Goal: Task Accomplishment & Management: Complete application form

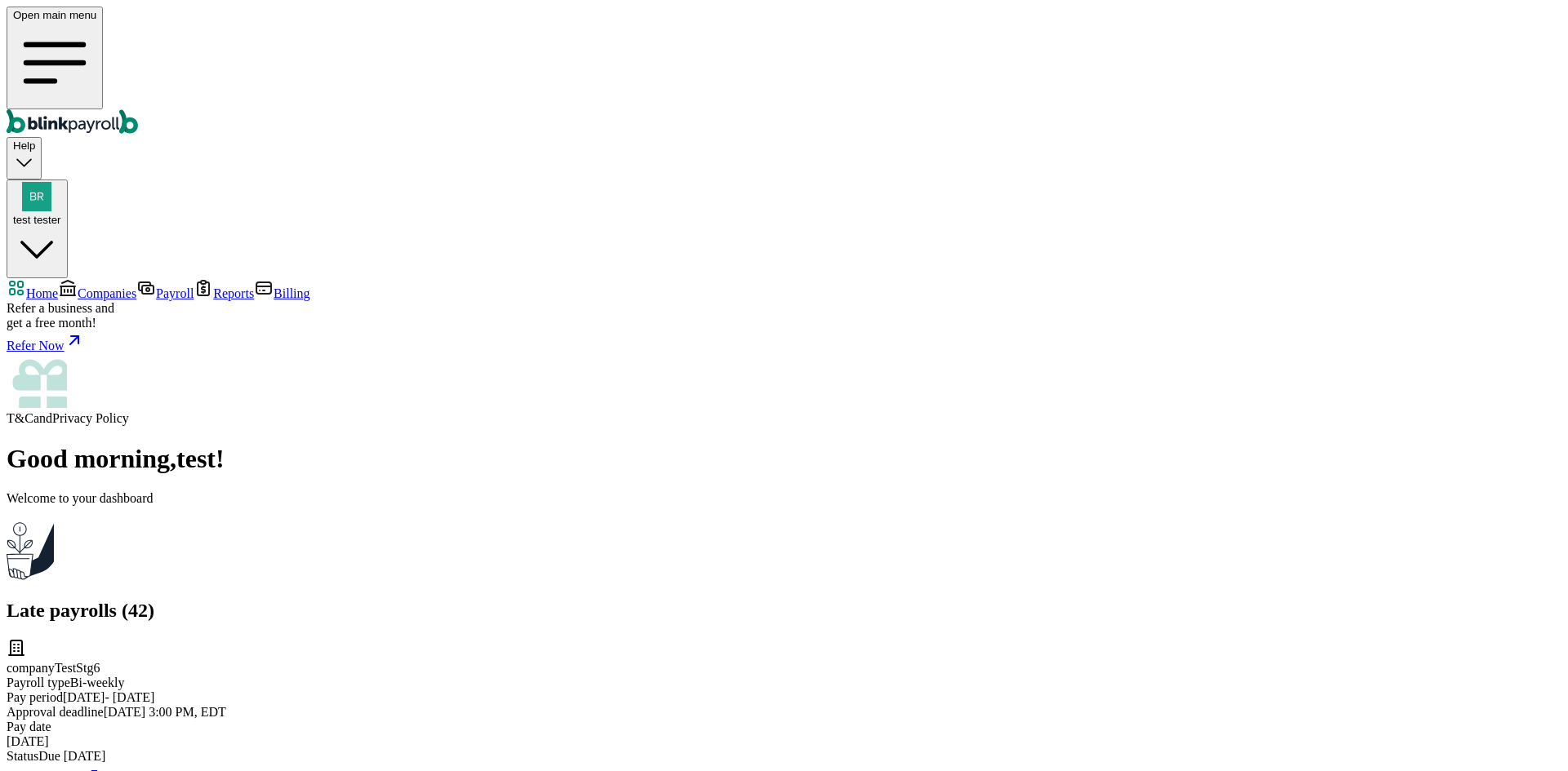
click at [136, 287] on span "Companies" at bounding box center [106, 293] width 59 height 14
click at [134, 287] on span "Companies" at bounding box center [106, 293] width 59 height 14
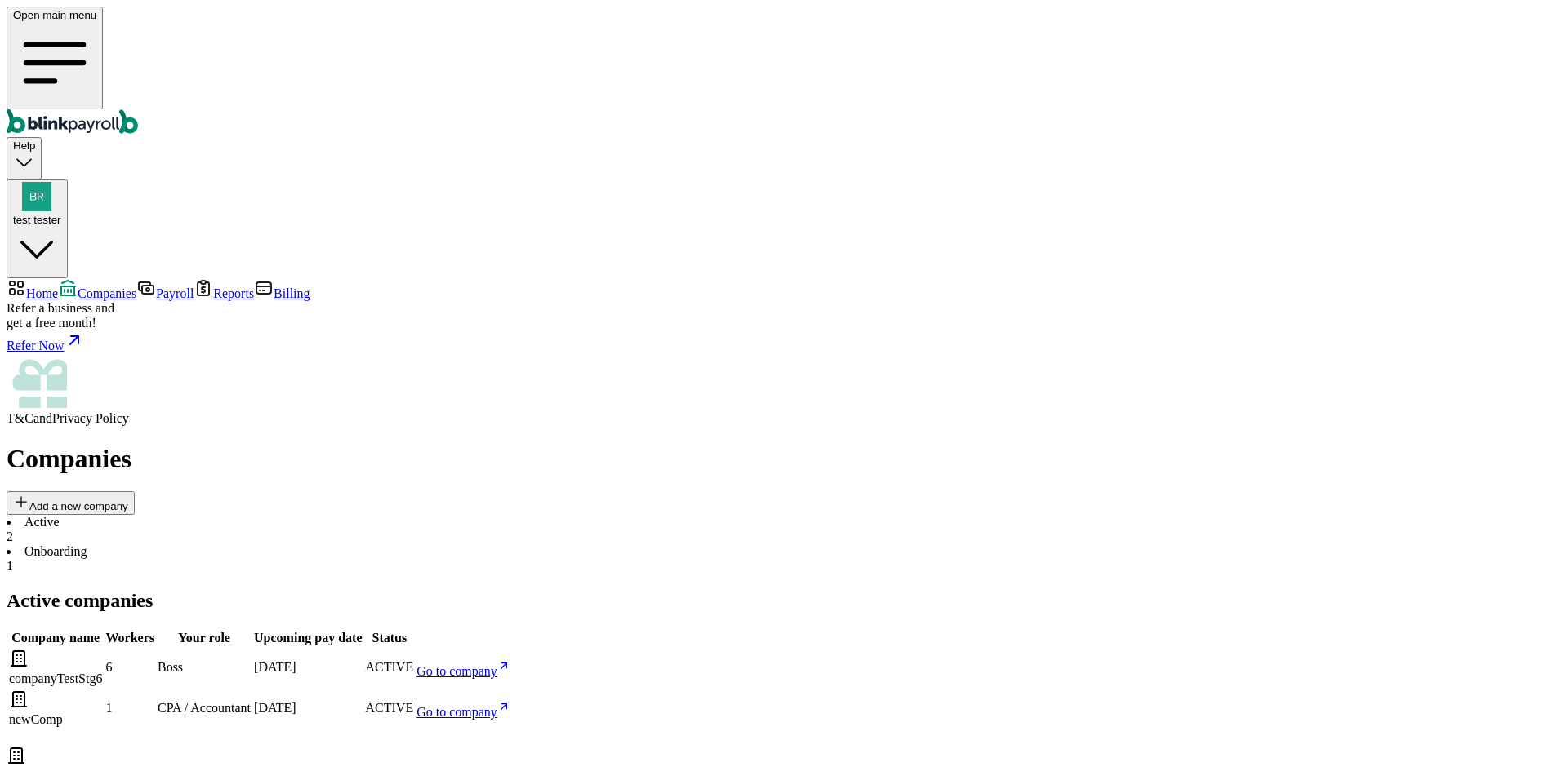
click at [497, 665] on span "Go to company" at bounding box center [456, 671] width 81 height 14
click at [1489, 7] on div "Open main menu Help test tester" at bounding box center [783, 142] width 1554 height 272
click at [61, 214] on div "test tester" at bounding box center [36, 220] width 48 height 12
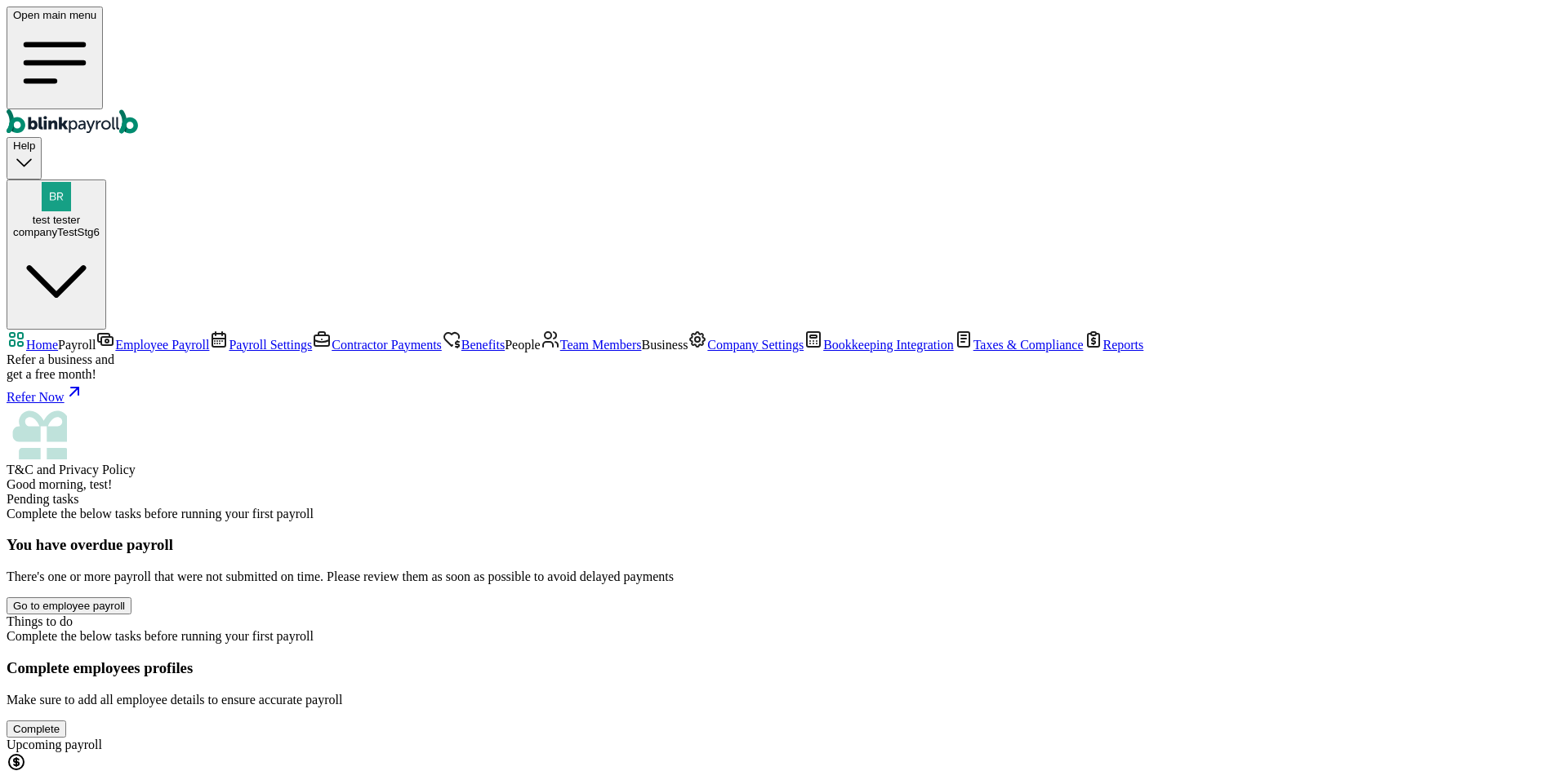
click at [560, 352] on span "Team Members" at bounding box center [601, 345] width 82 height 14
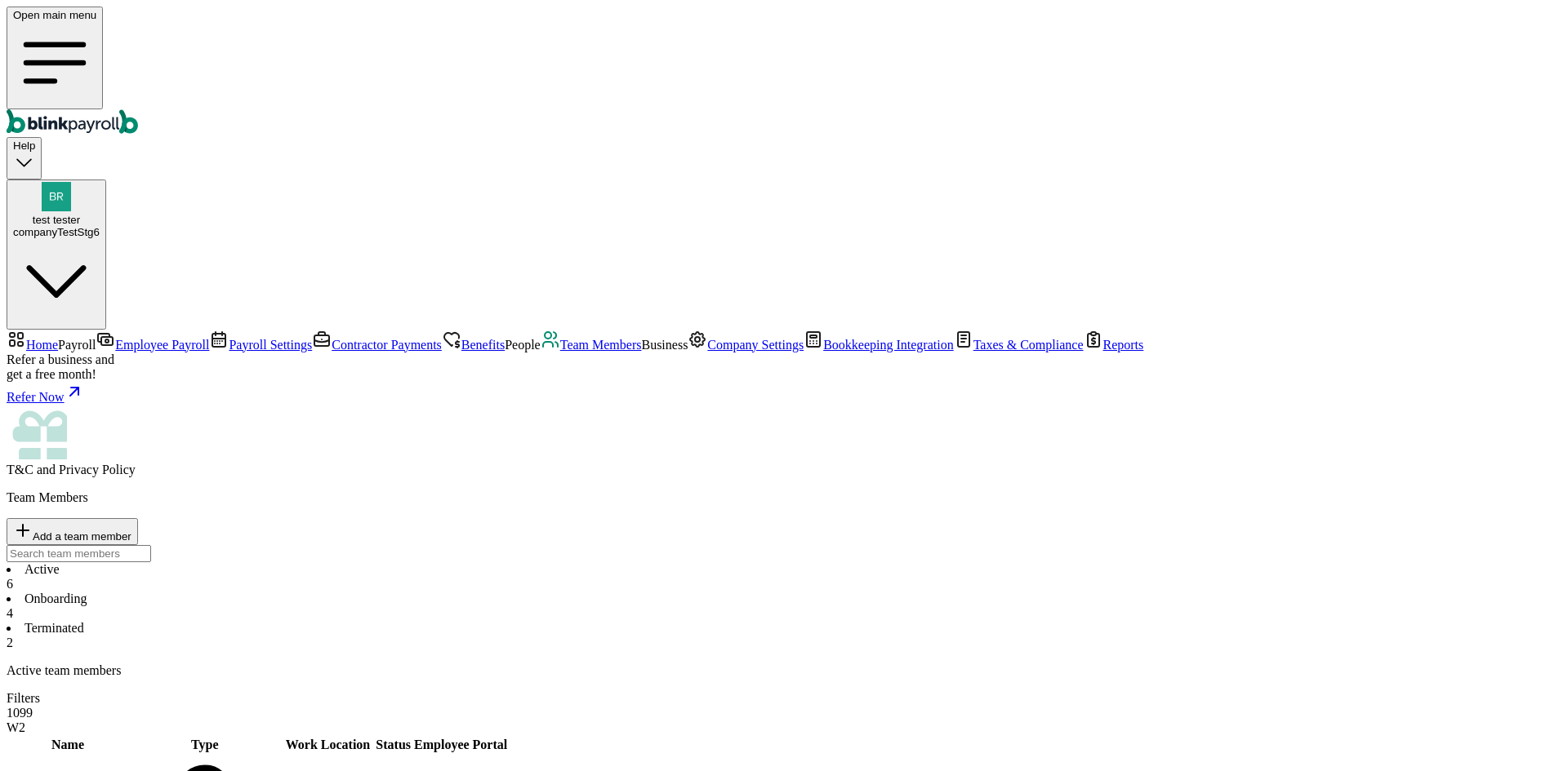
click at [393, 591] on li "Onboarding 4" at bounding box center [783, 606] width 1554 height 29
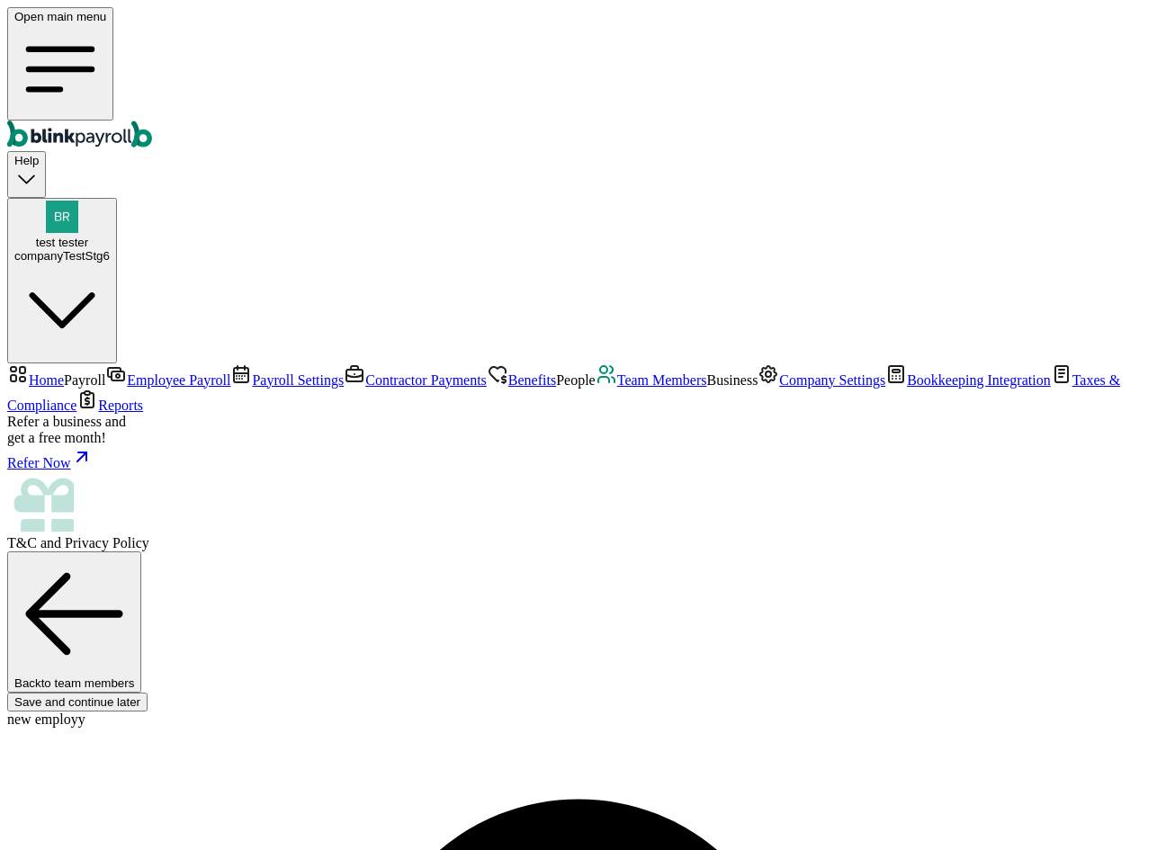
select select "32 1/2 18th St S"
select select "3"
click at [596, 388] on link "Team Members" at bounding box center [652, 380] width 112 height 15
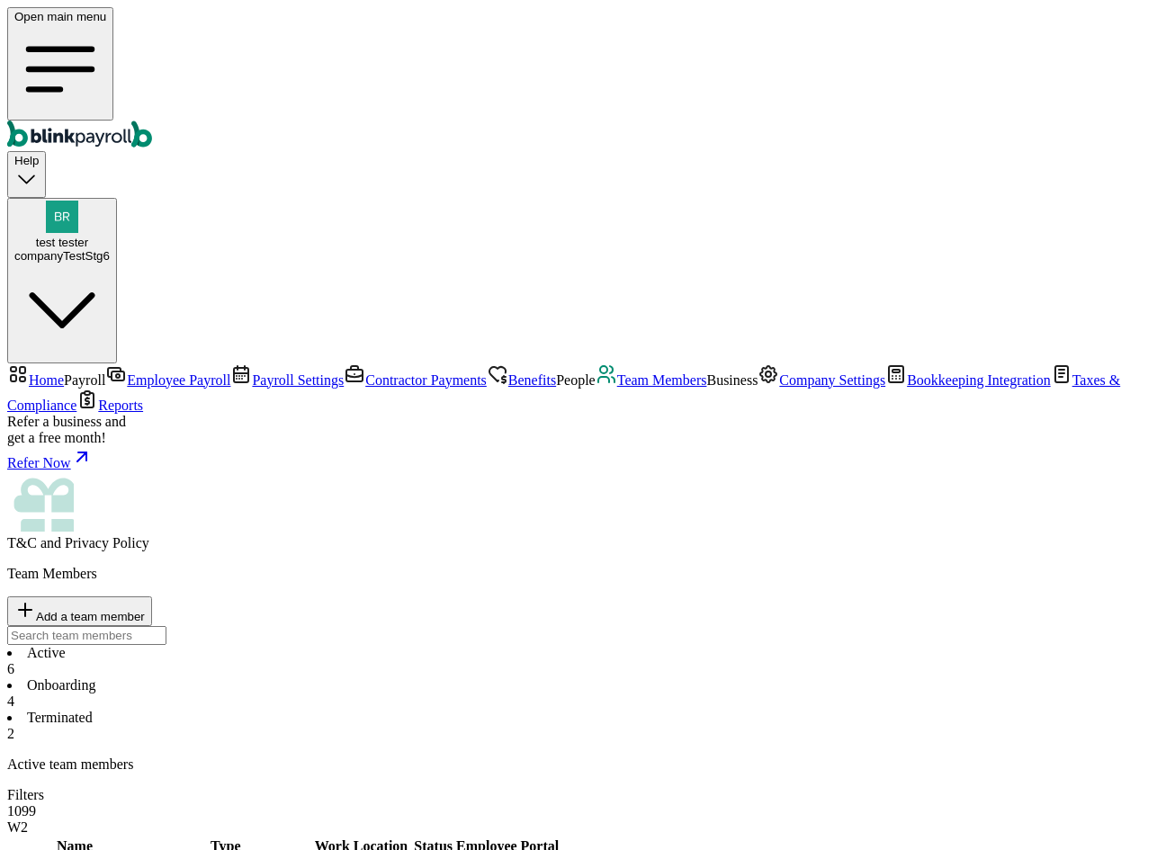
click at [400, 678] on li "Onboarding 4" at bounding box center [578, 694] width 1143 height 32
type input "gg@gg.g"
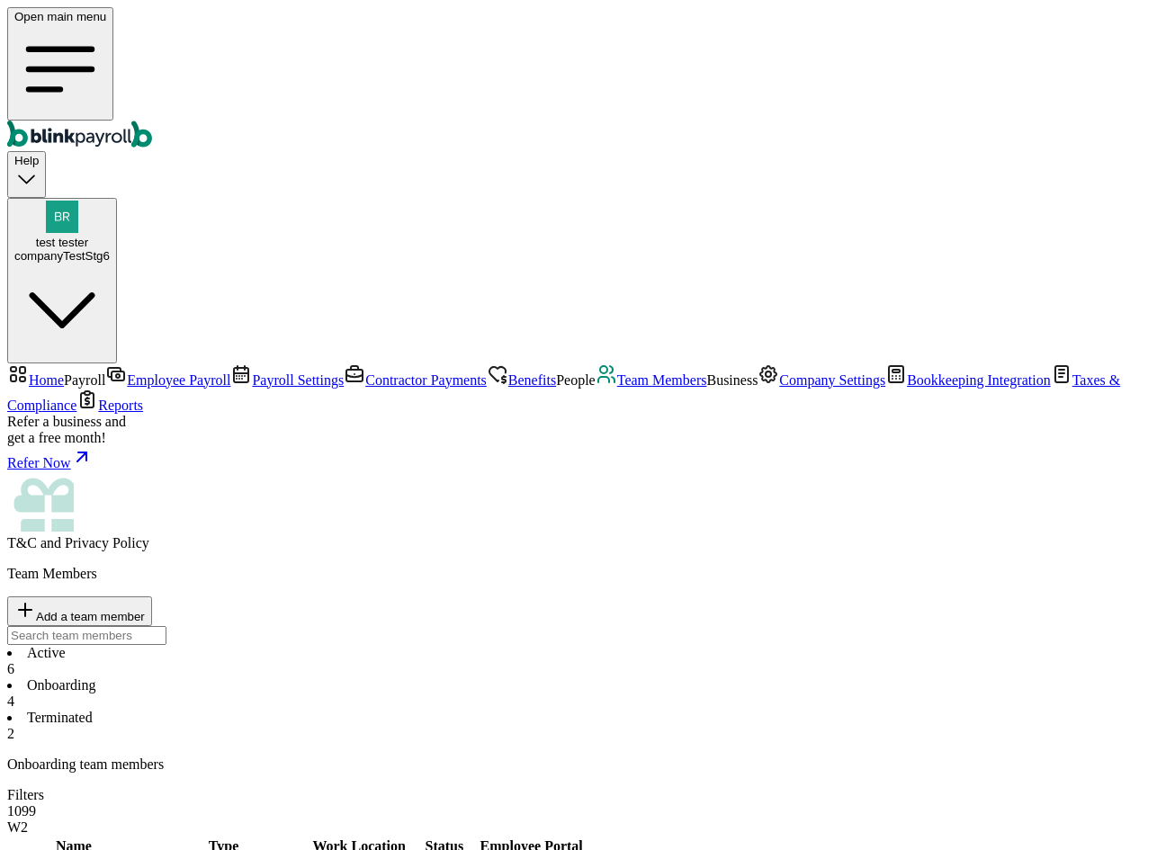
type input "ggg@gggg.gg"
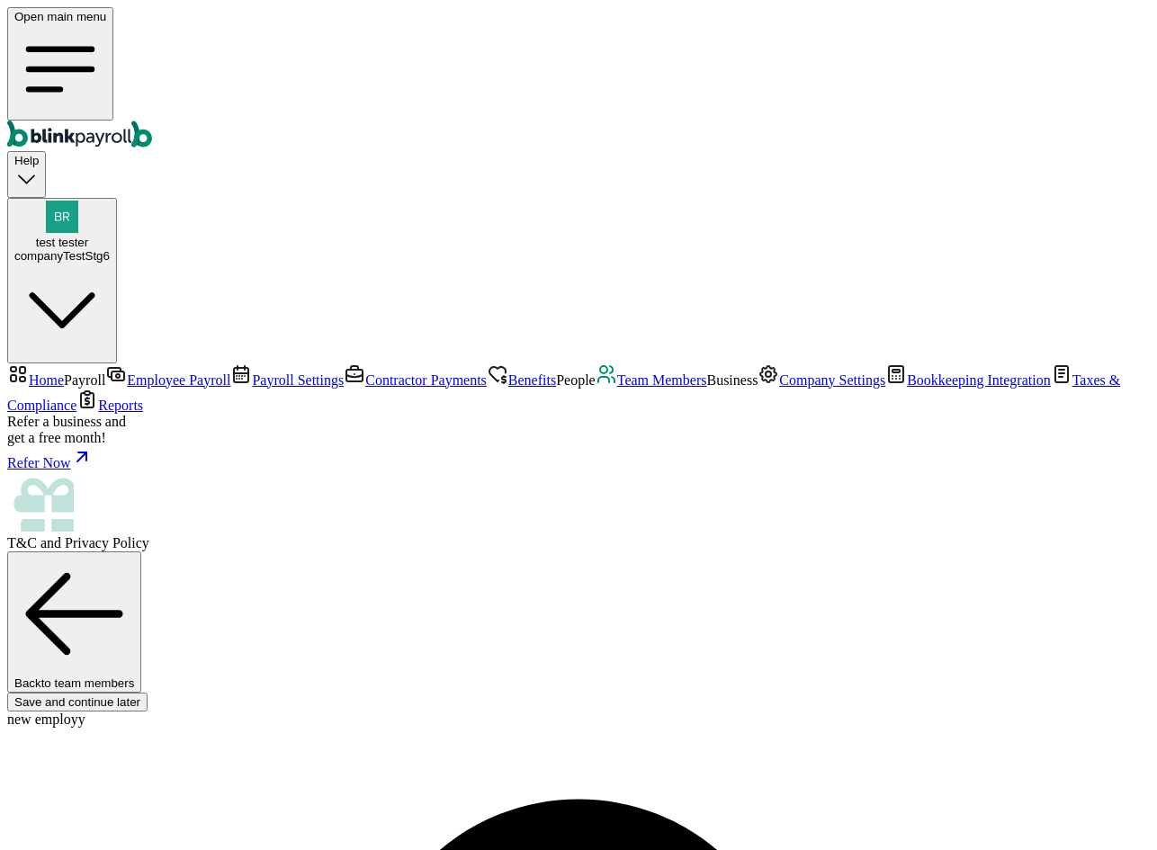
select select "32 1/2 18th St S"
select select "3"
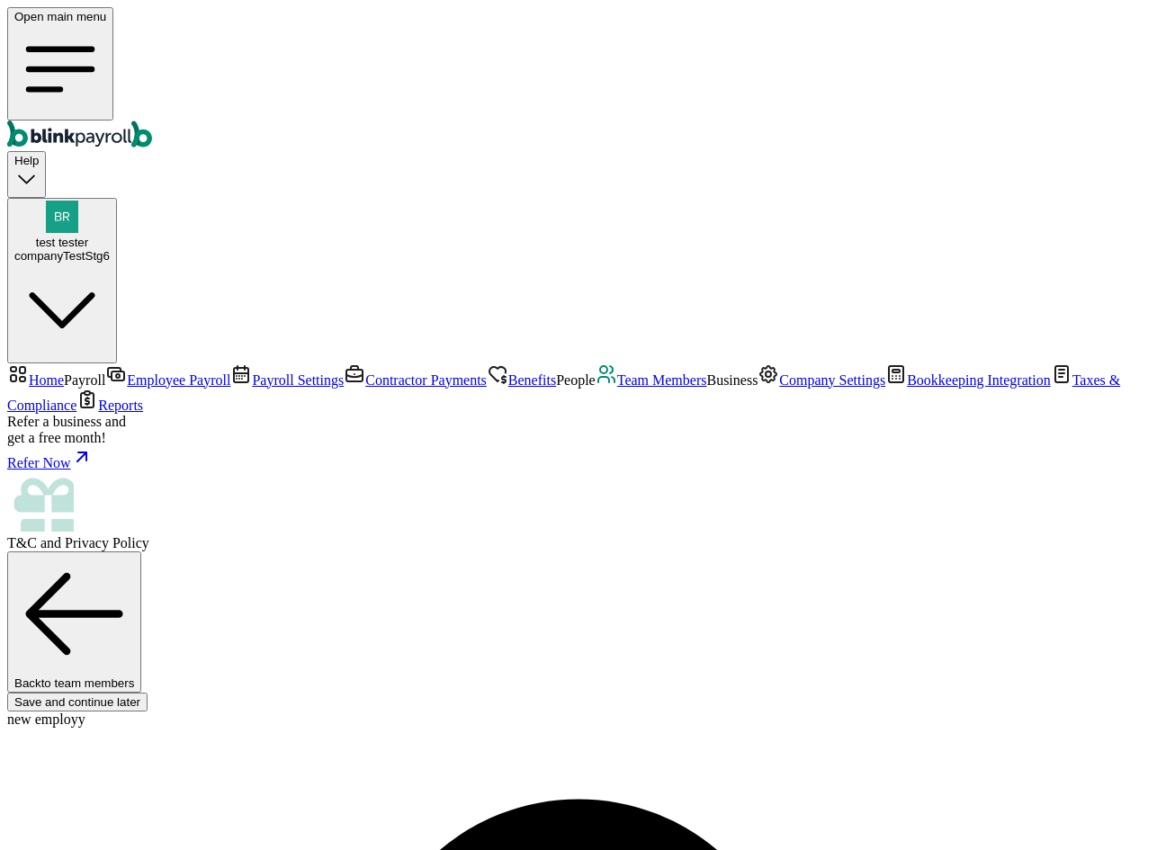
click at [617, 388] on span "Team Members" at bounding box center [662, 380] width 90 height 15
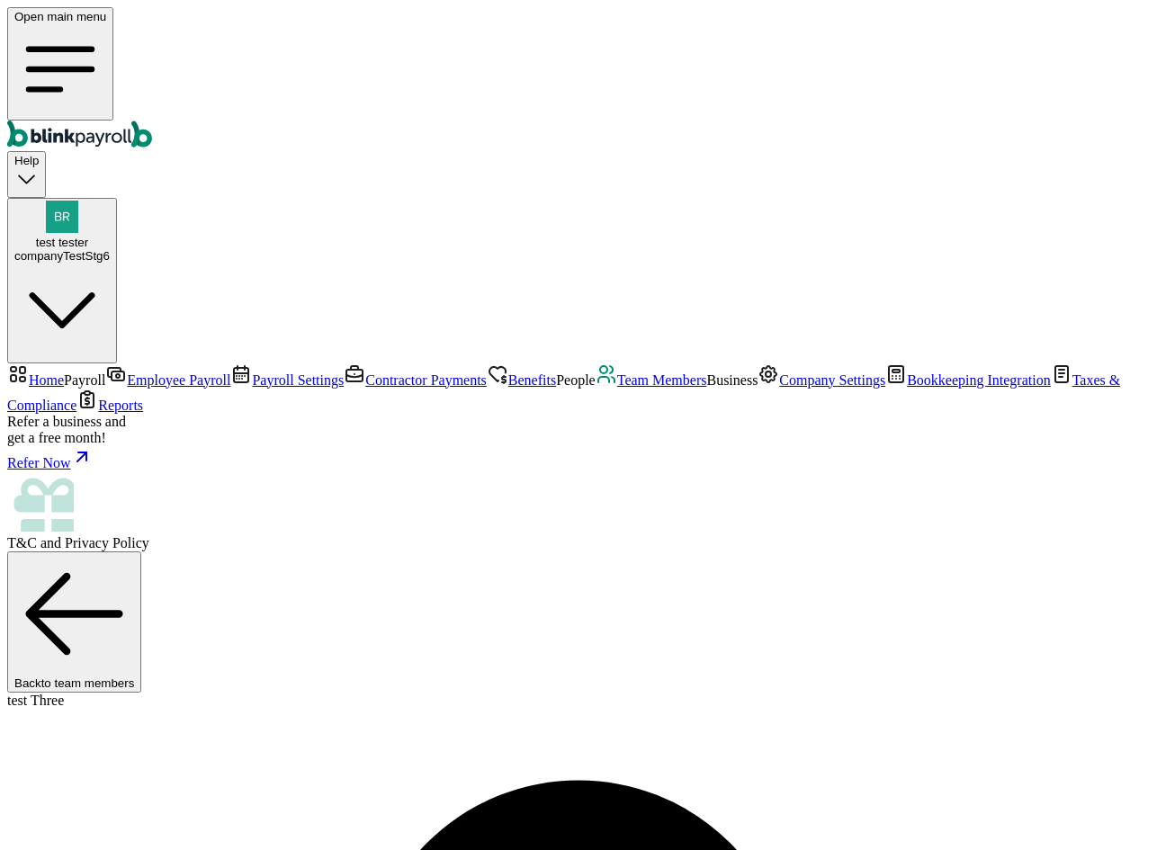
click at [617, 388] on span "Team Members" at bounding box center [662, 380] width 90 height 15
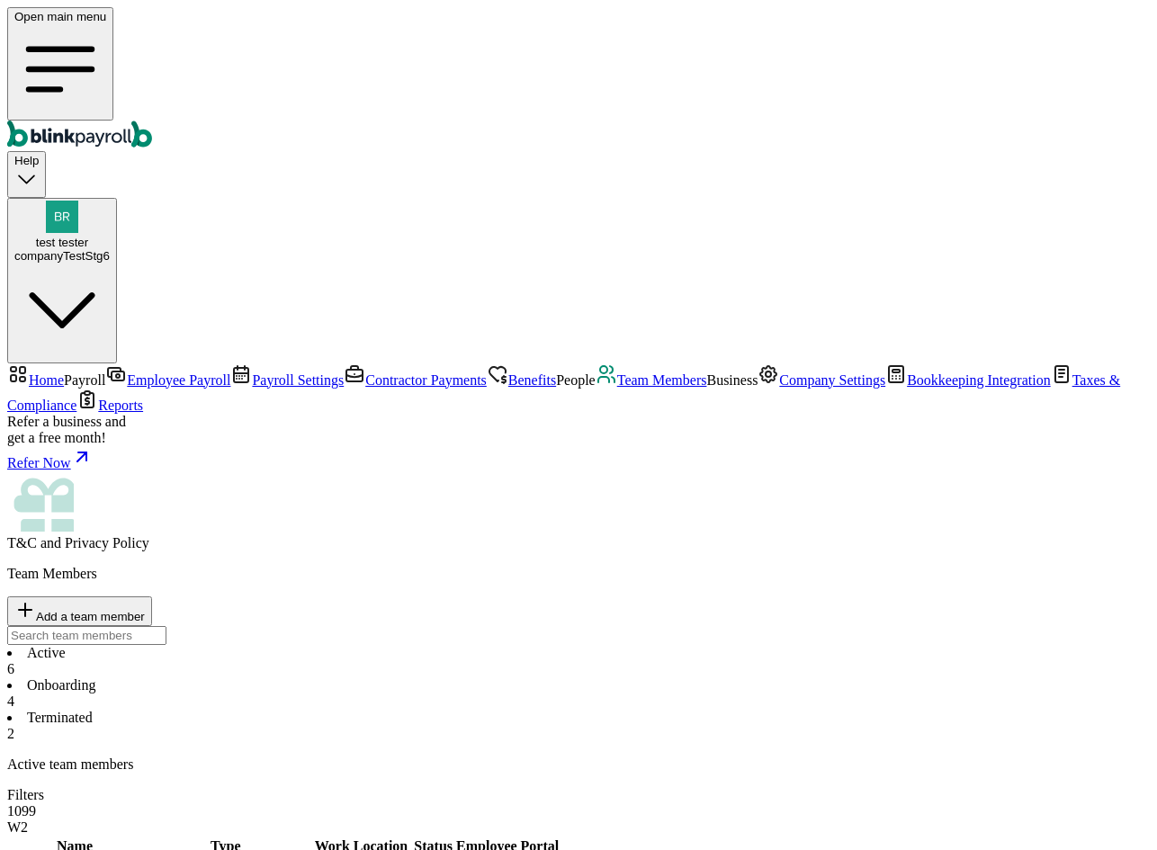
click at [390, 678] on li "Onboarding 4" at bounding box center [578, 694] width 1143 height 32
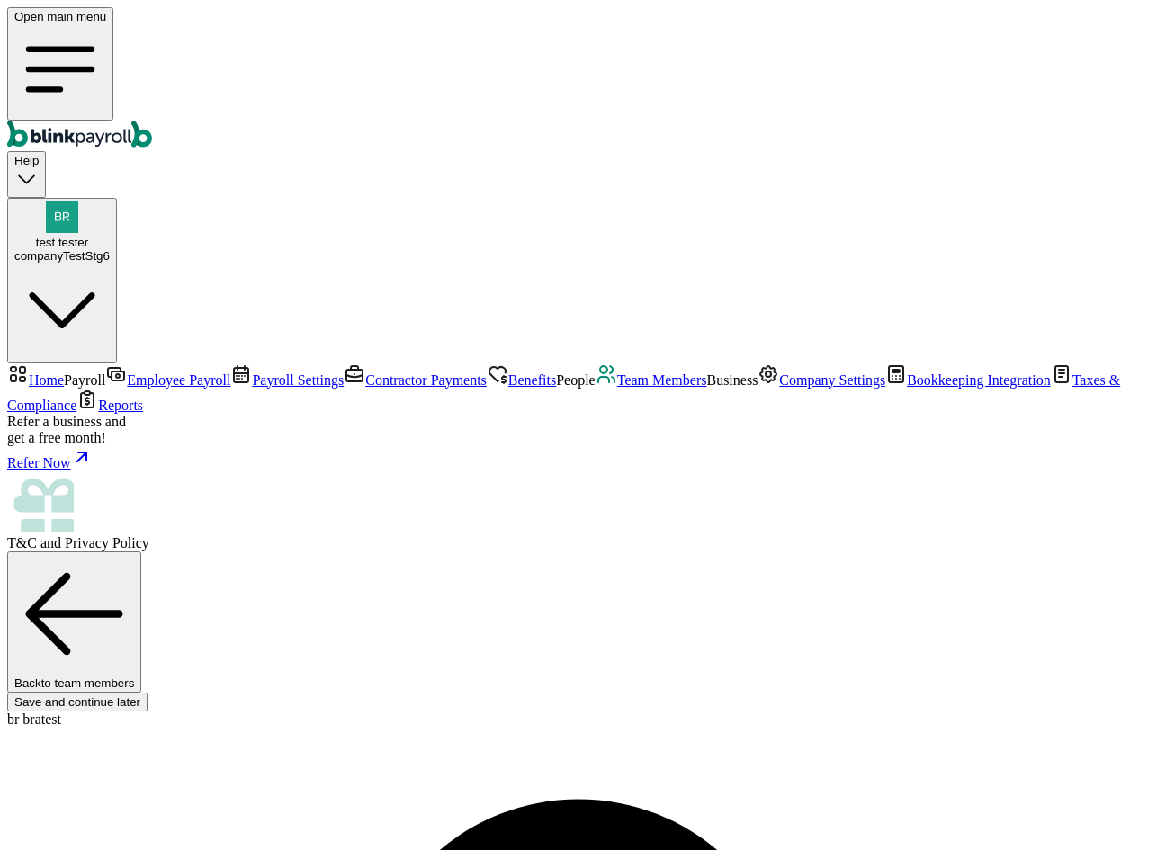
click at [617, 388] on span "Team Members" at bounding box center [662, 380] width 90 height 15
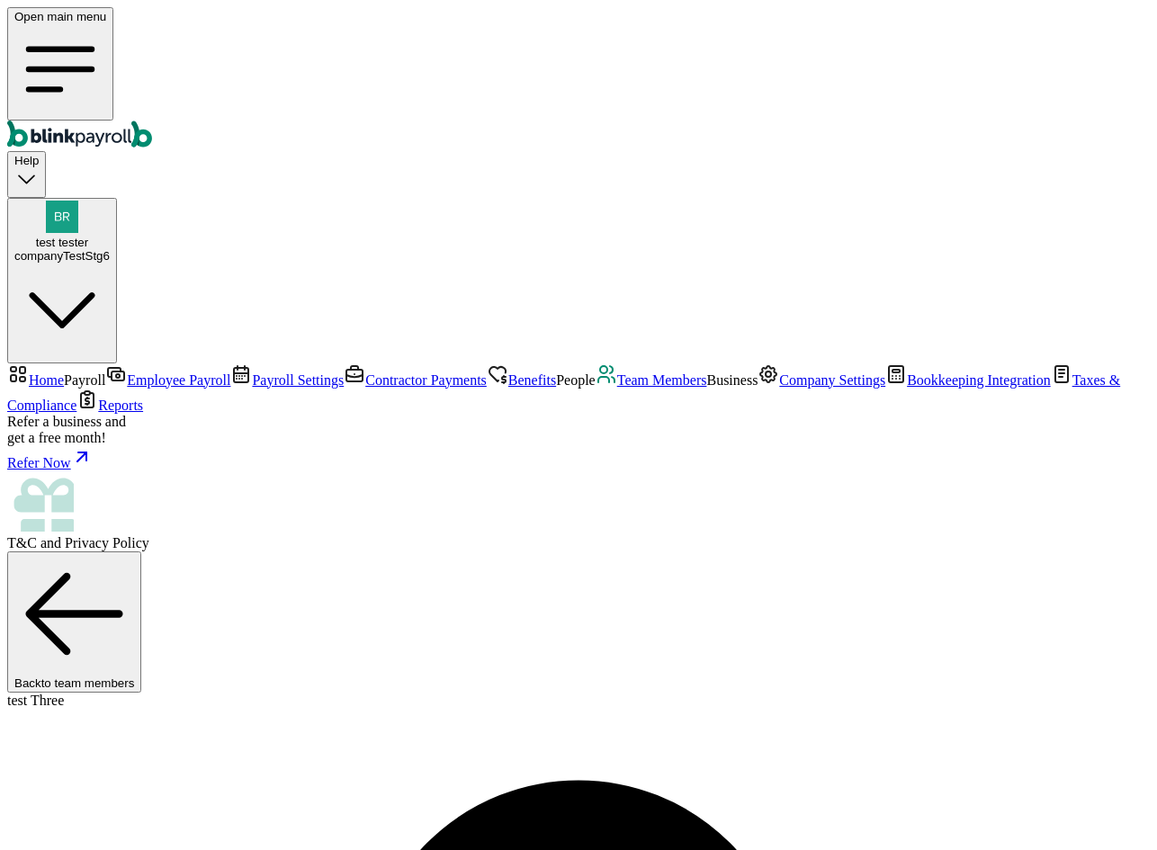
copy span "blinkpayroll"
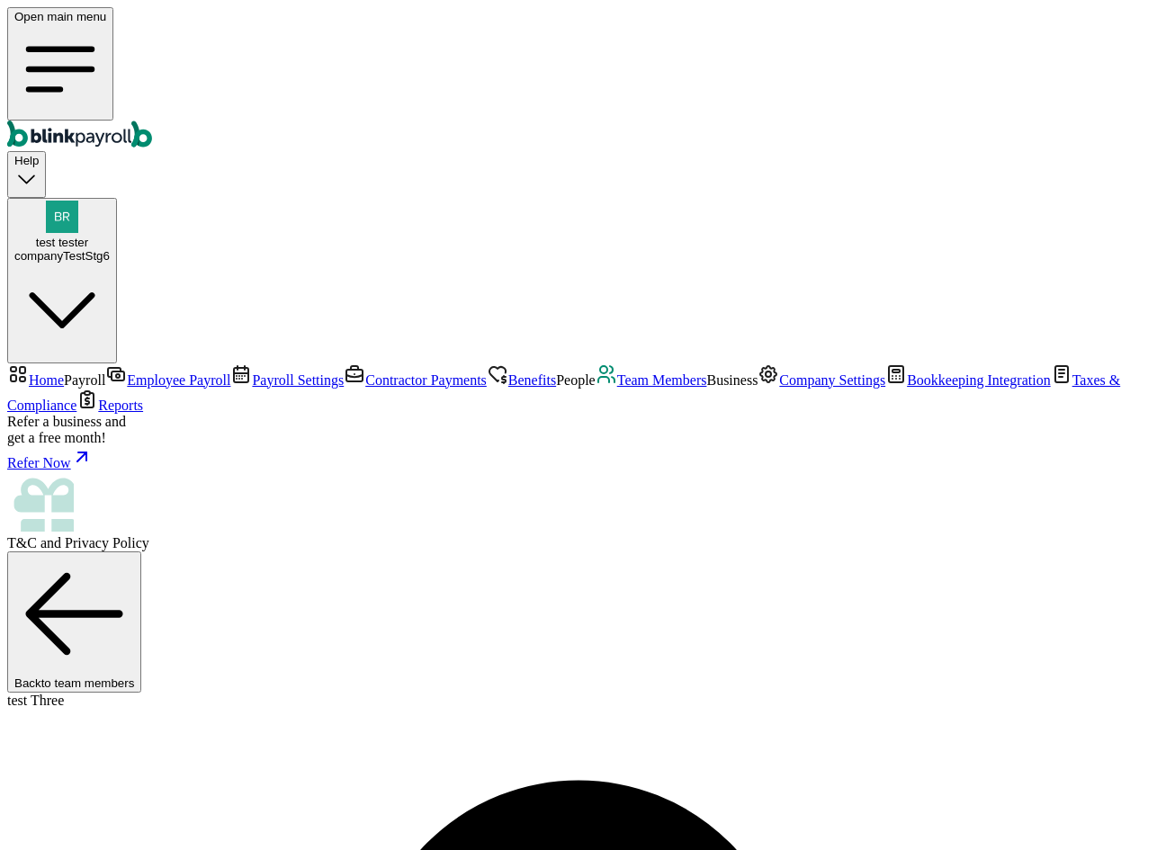
click at [779, 388] on span "Company Settings" at bounding box center [832, 380] width 106 height 15
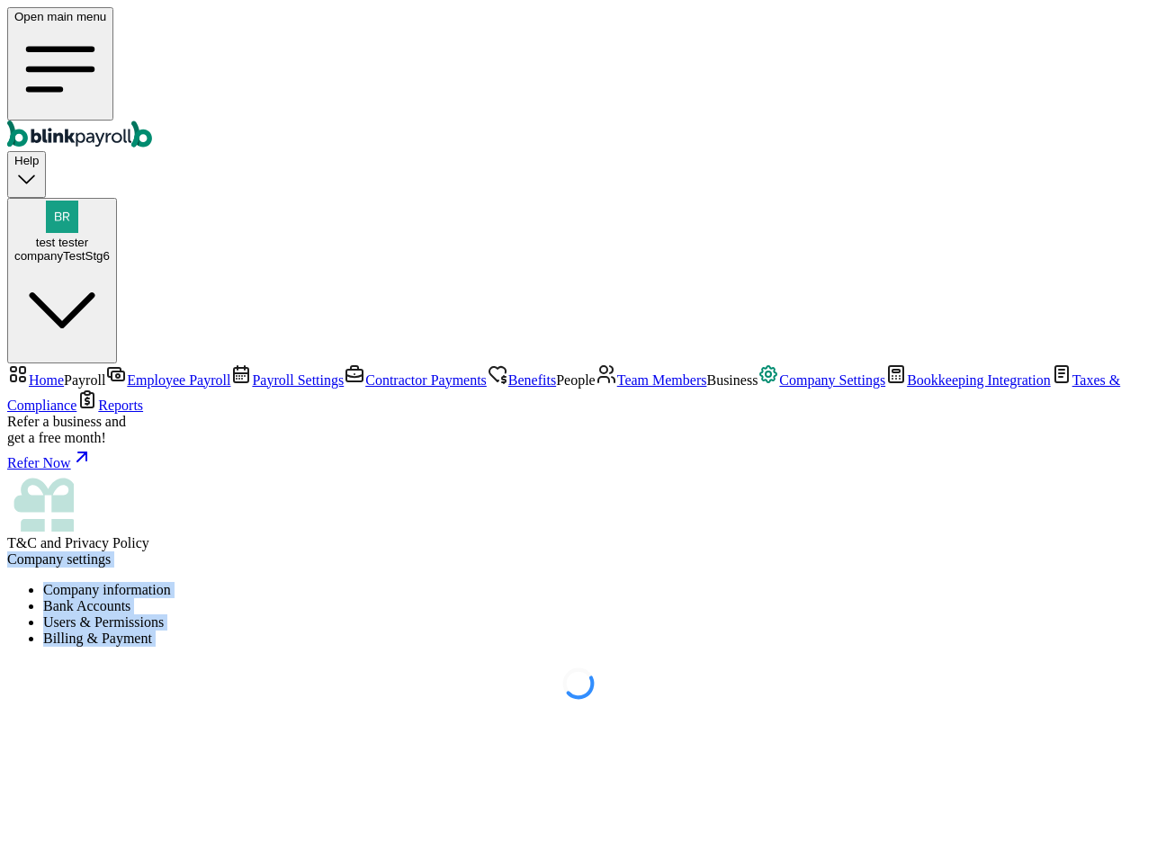
click at [641, 615] on li "Users & Permissions" at bounding box center [596, 623] width 1107 height 16
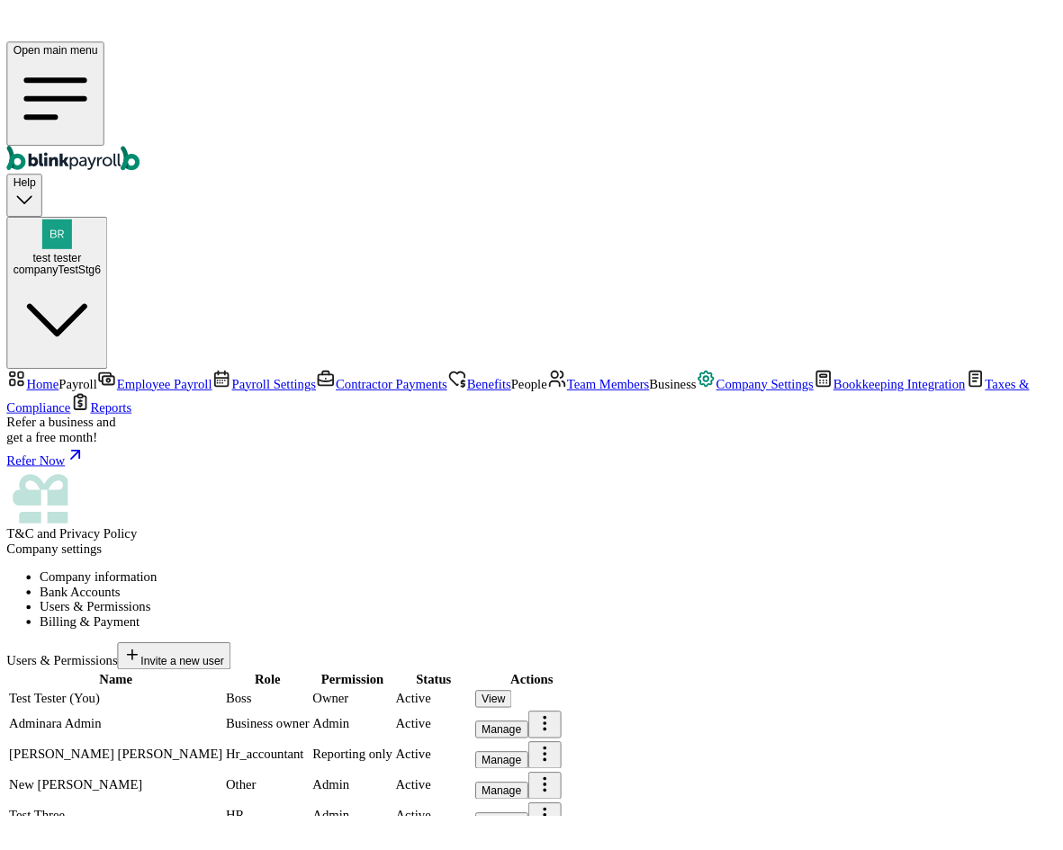
scroll to position [172, 0]
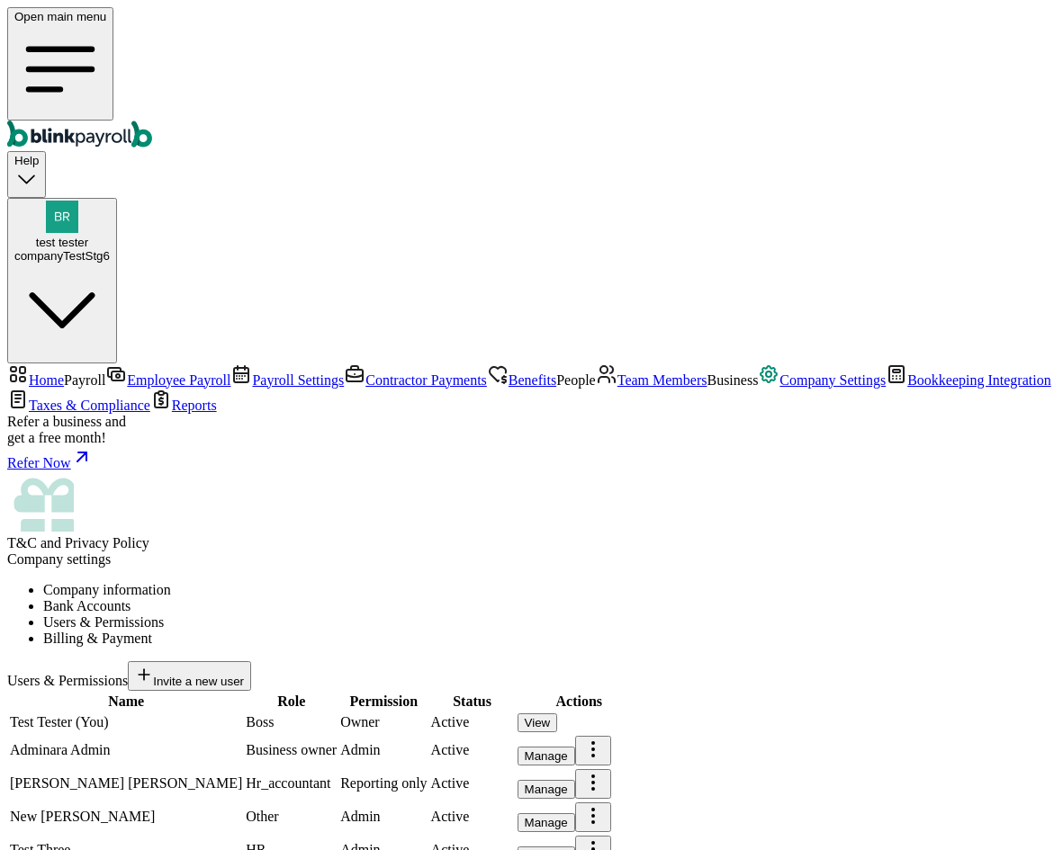
click at [127, 373] on span "Employee Payroll" at bounding box center [178, 380] width 103 height 15
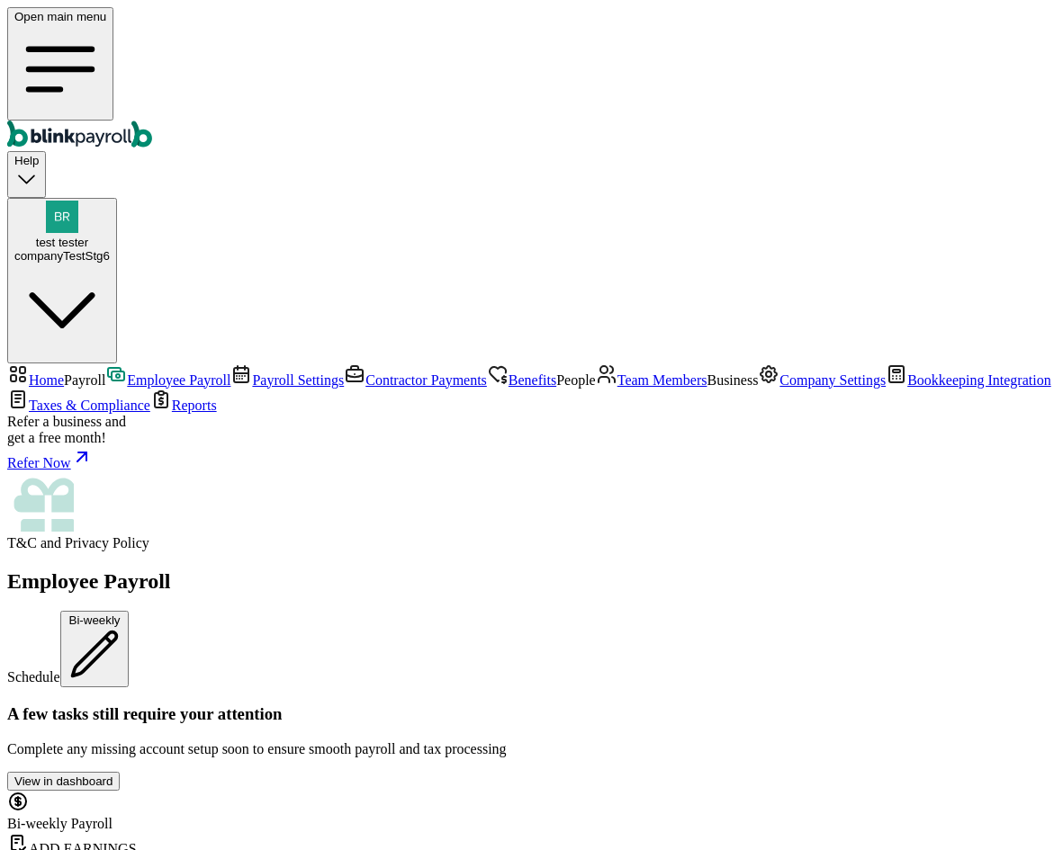
click at [779, 388] on span "Company Settings" at bounding box center [832, 380] width 106 height 15
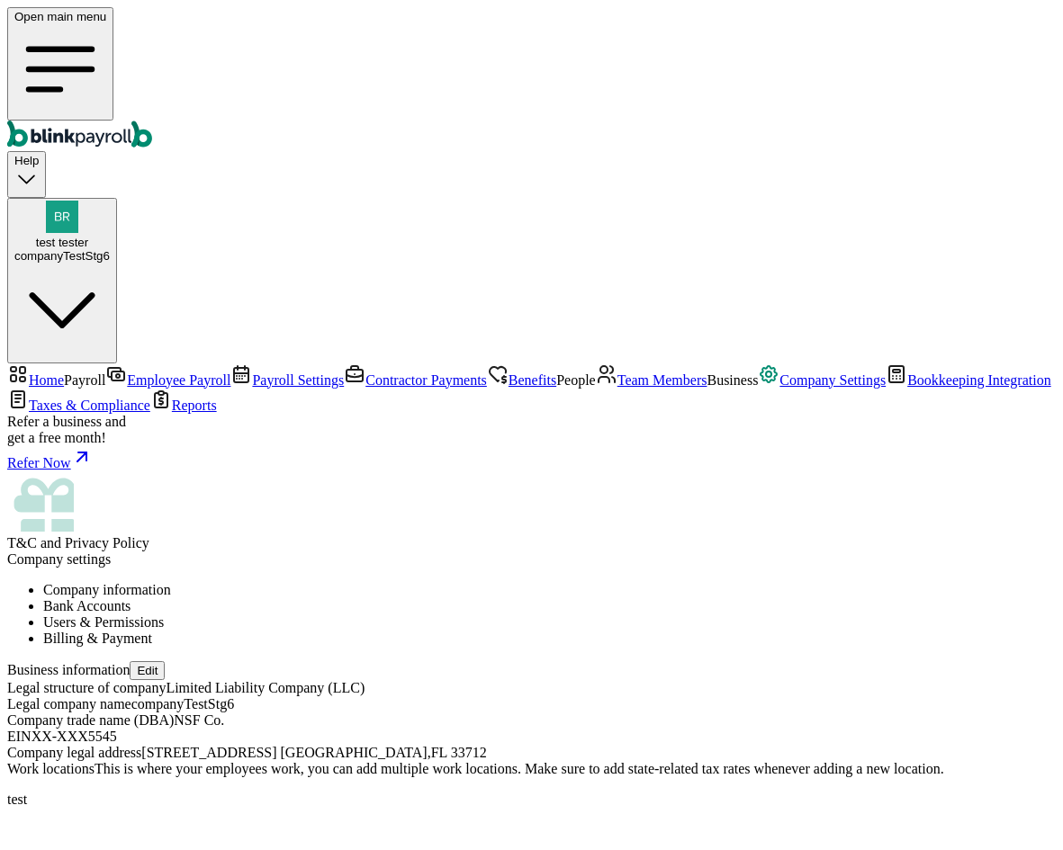
click at [571, 615] on li "Users & Permissions" at bounding box center [549, 623] width 1012 height 16
click at [610, 615] on li "Users & Permissions" at bounding box center [549, 623] width 1012 height 16
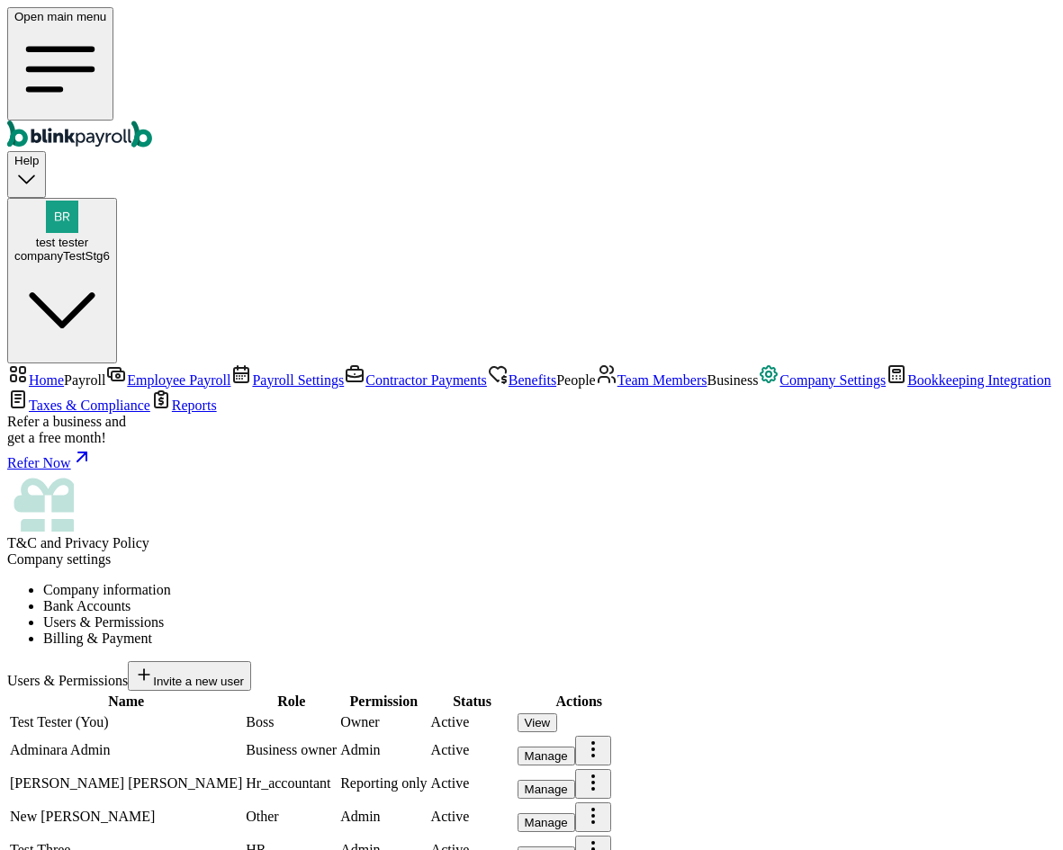
click at [596, 388] on link "Team Members" at bounding box center [652, 380] width 112 height 15
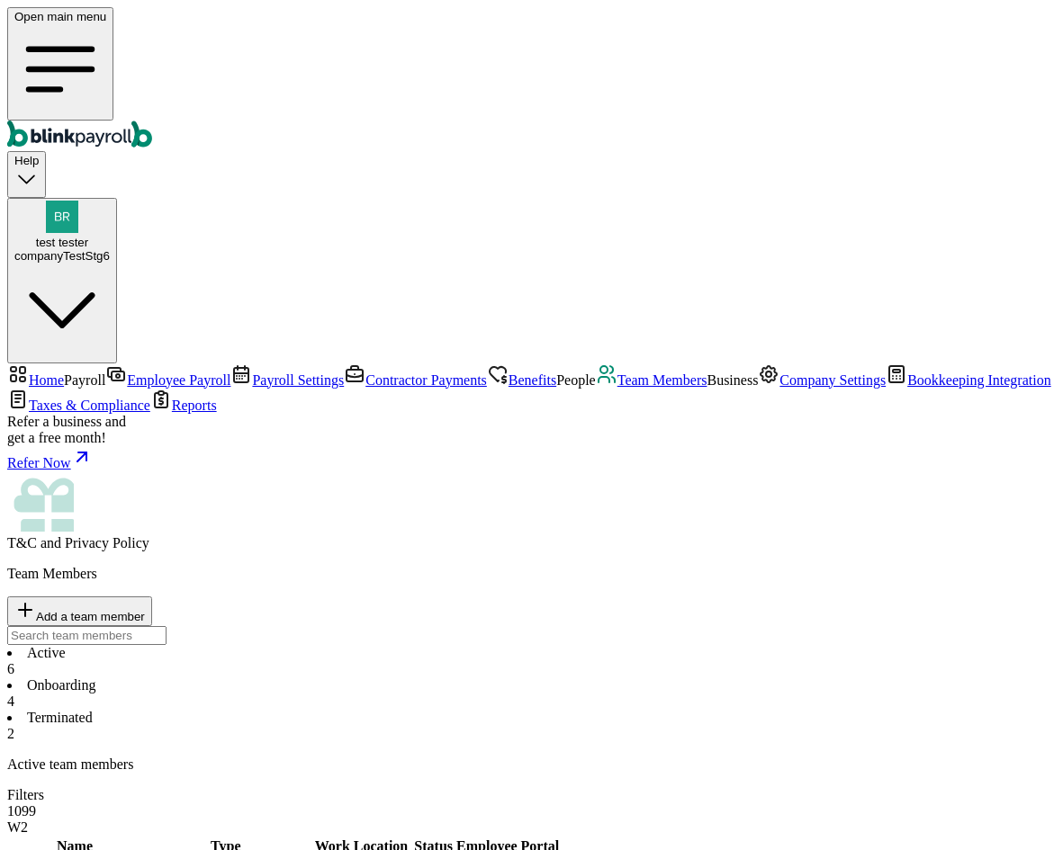
click at [617, 388] on span "Team Members" at bounding box center [662, 380] width 90 height 15
click at [421, 678] on li "Onboarding 4" at bounding box center [531, 694] width 1048 height 32
type input "branko+testirajovde12@blinkpayroll.com"
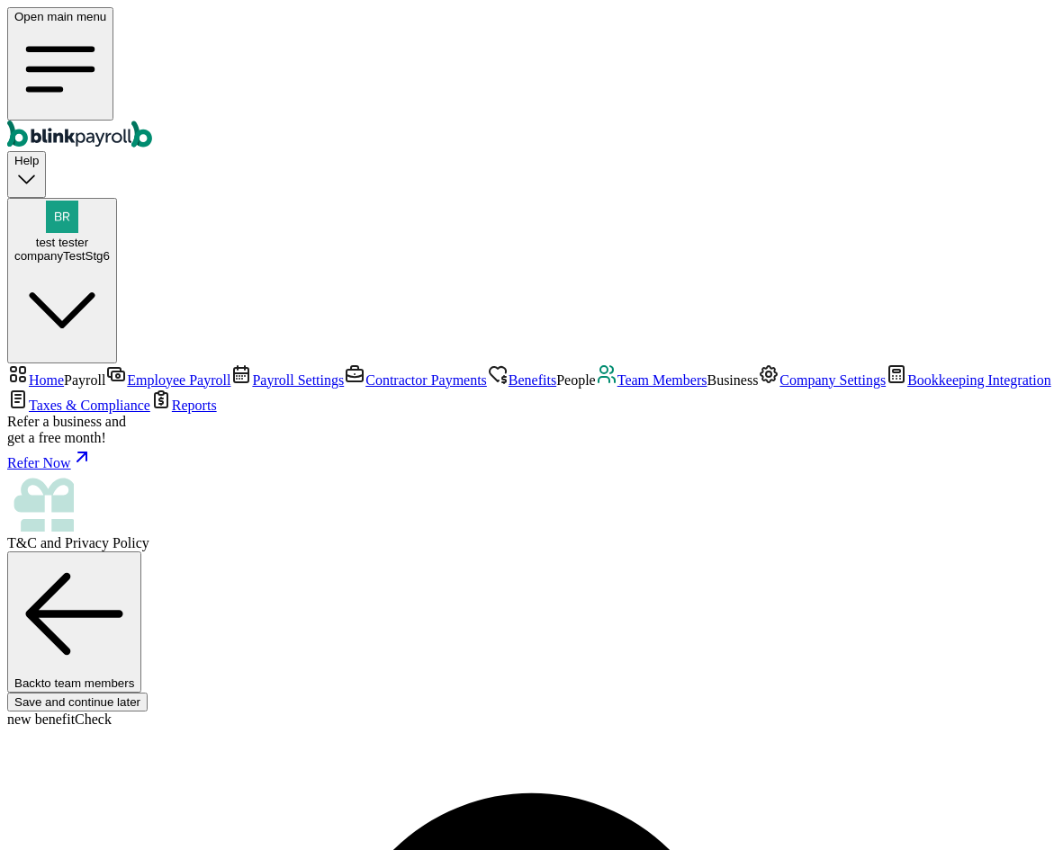
scroll to position [212, 0]
click at [779, 388] on span "Company Settings" at bounding box center [832, 380] width 106 height 15
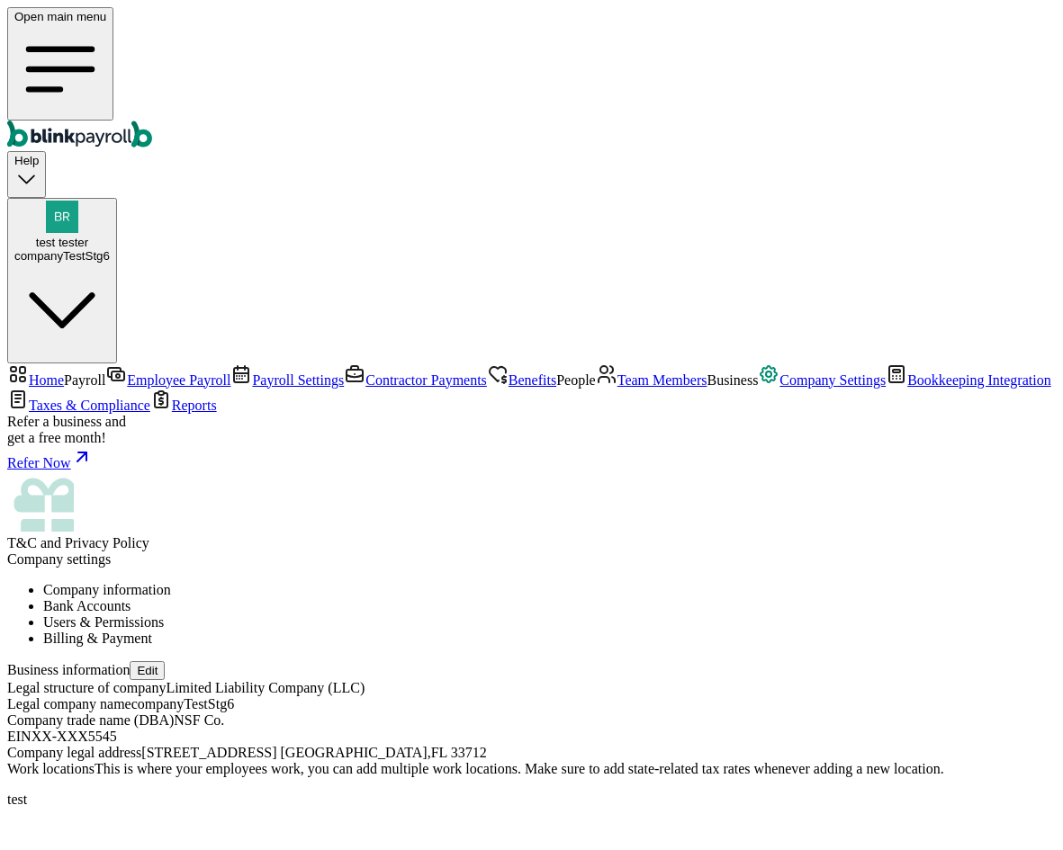
drag, startPoint x: 623, startPoint y: 181, endPoint x: 669, endPoint y: 188, distance: 46.5
click at [623, 615] on li "Users & Permissions" at bounding box center [549, 623] width 1012 height 16
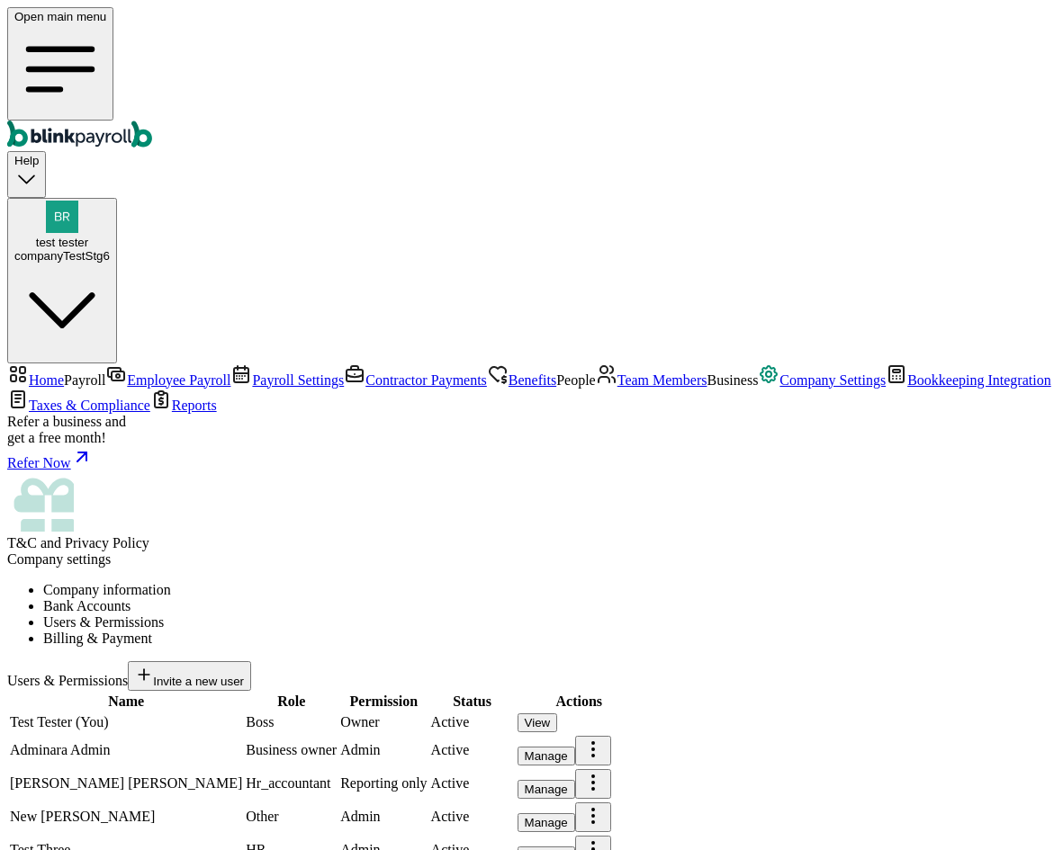
click at [244, 675] on span "Invite a new user" at bounding box center [198, 681] width 91 height 13
type input "novi"
type input "user"
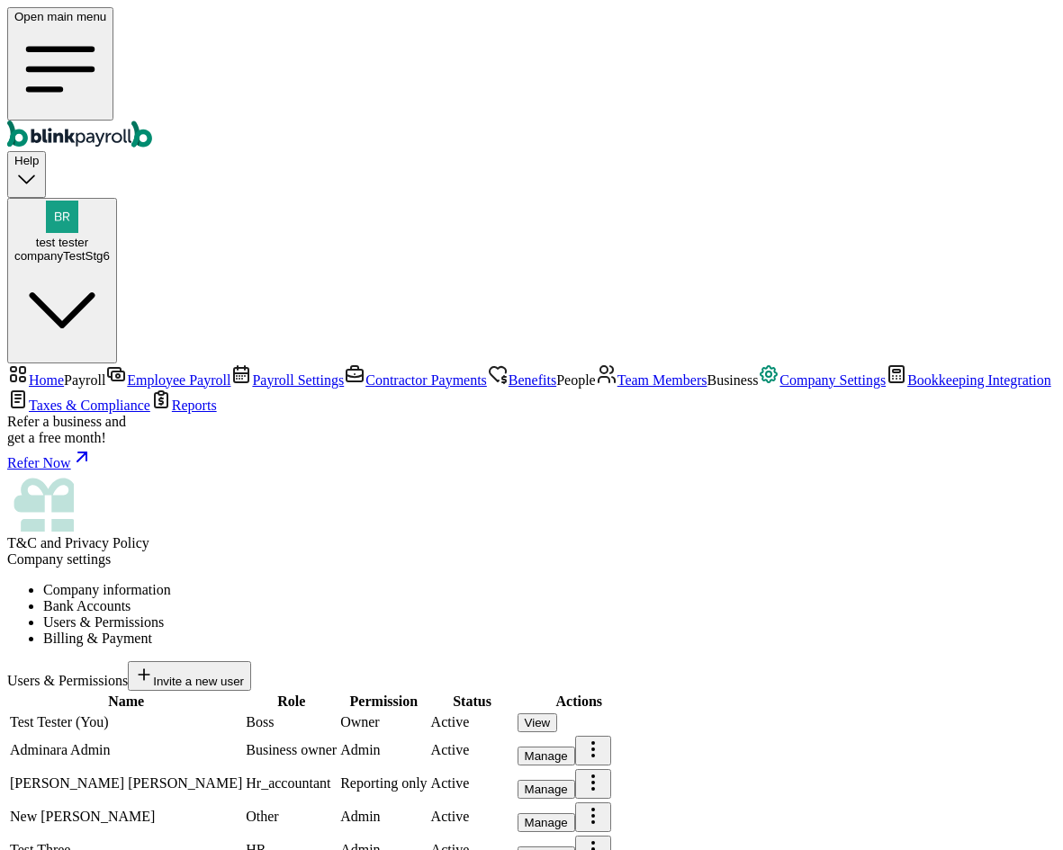
select select "owner"
type input "(455) 454-5445"
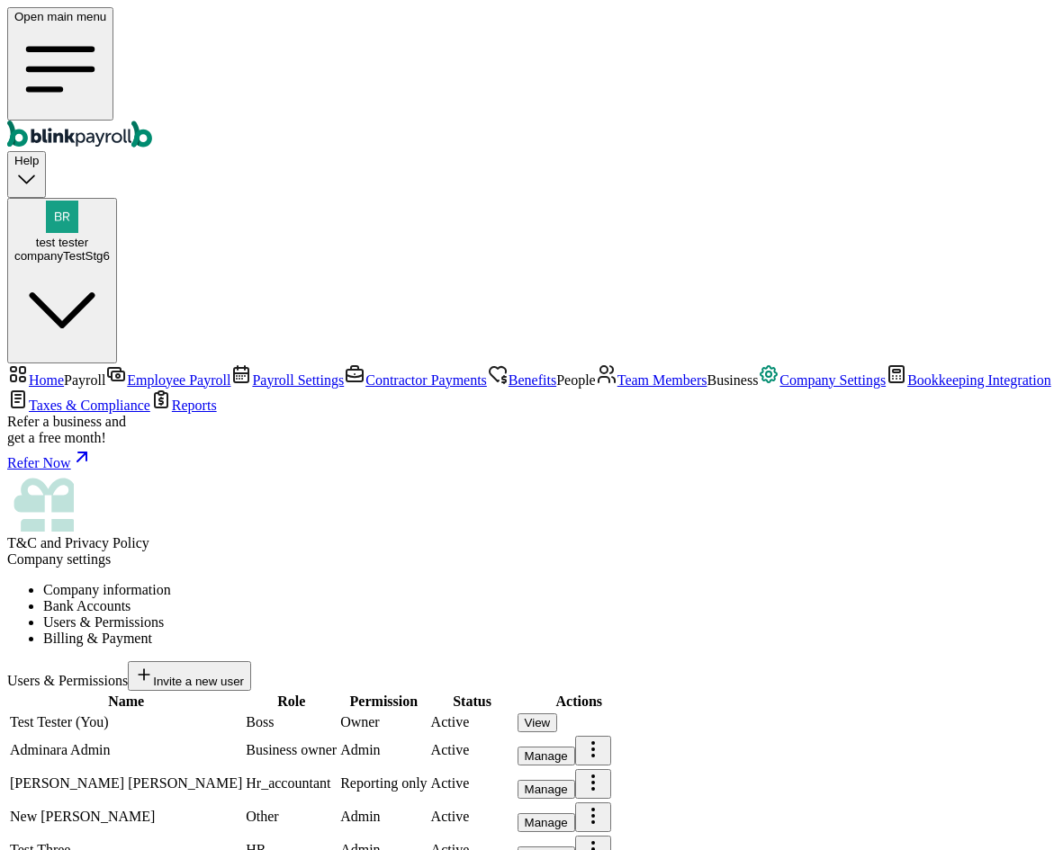
paste input "branko+testirajovde12@blinkpayroll.com"
type input "branko+testirajovde12@blinkpayroll.com"
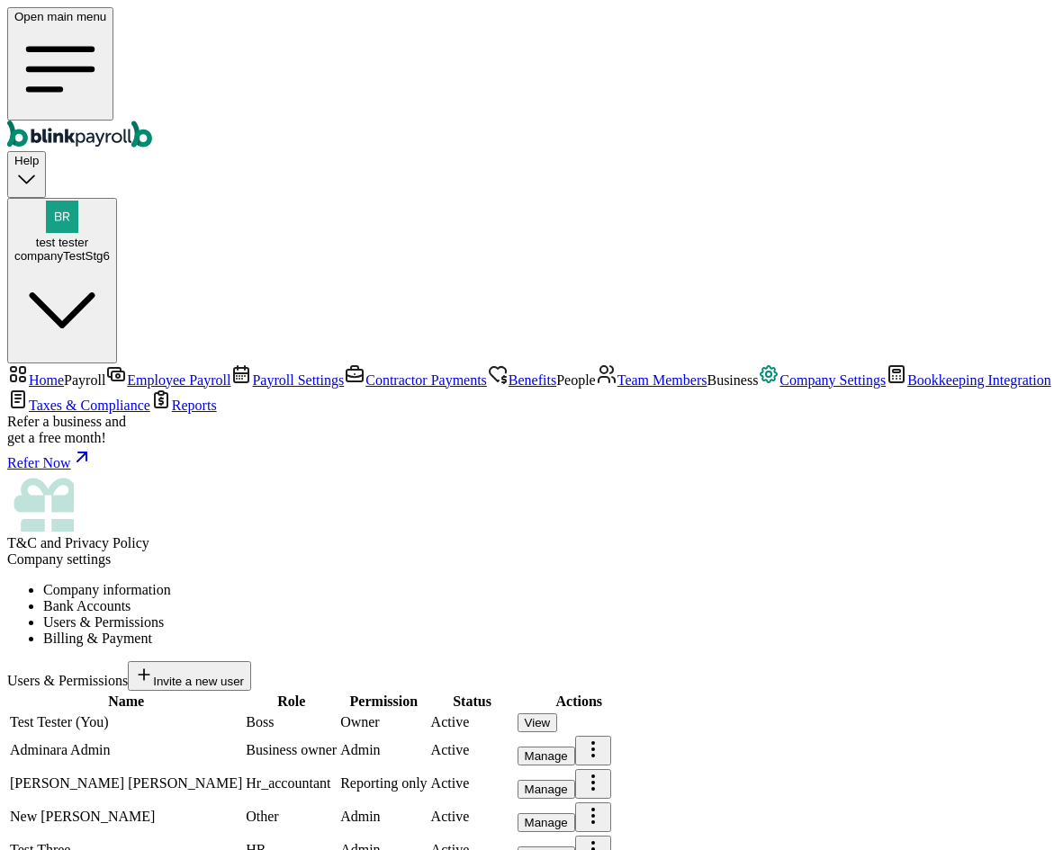
radio input "true"
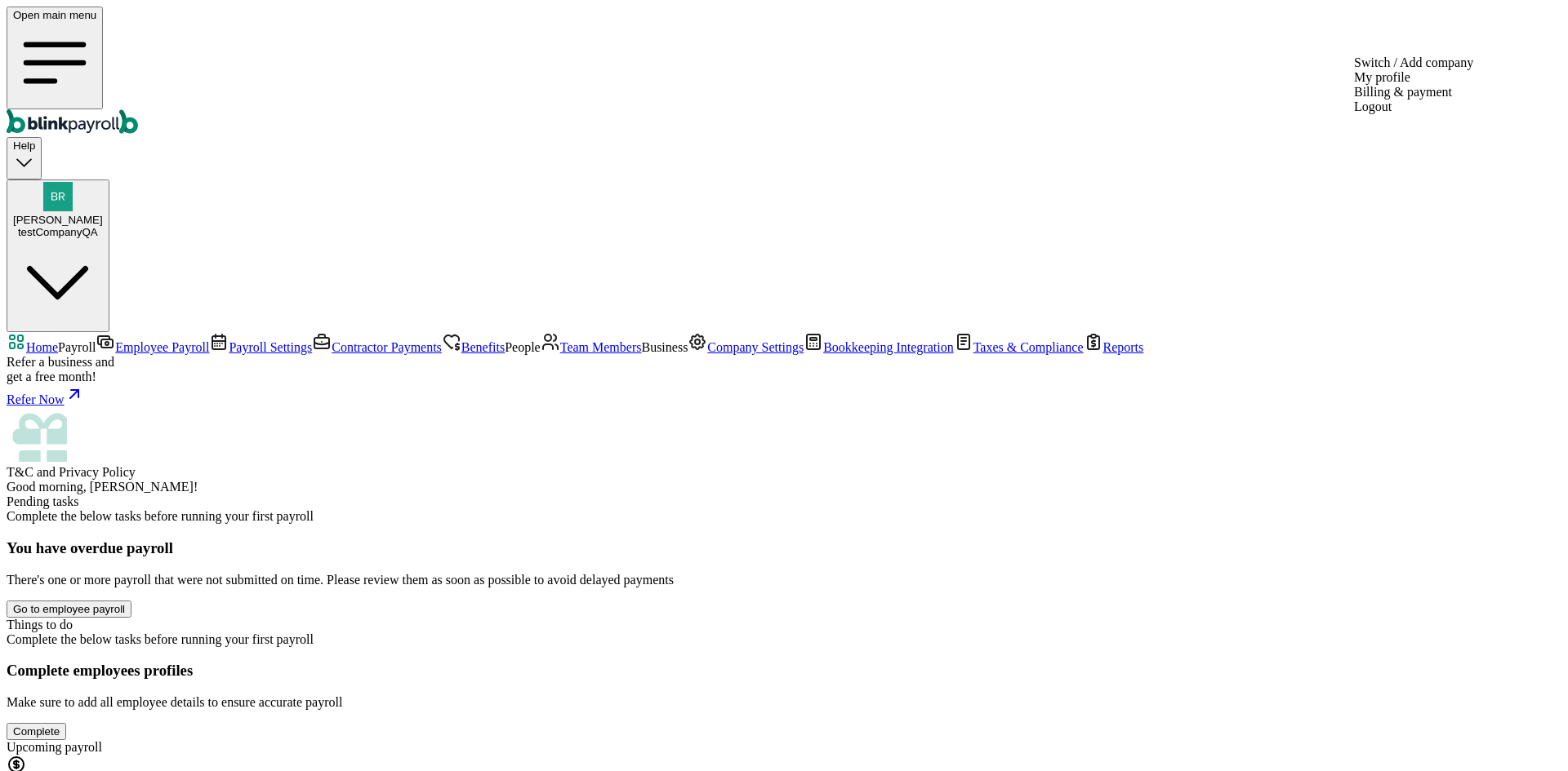
click at [103, 226] on div "testCompanyQA" at bounding box center [57, 231] width 90 height 12
click at [103, 214] on span "Myles Turner" at bounding box center [57, 220] width 90 height 12
click at [103, 226] on div "testCompanyQA" at bounding box center [57, 231] width 90 height 12
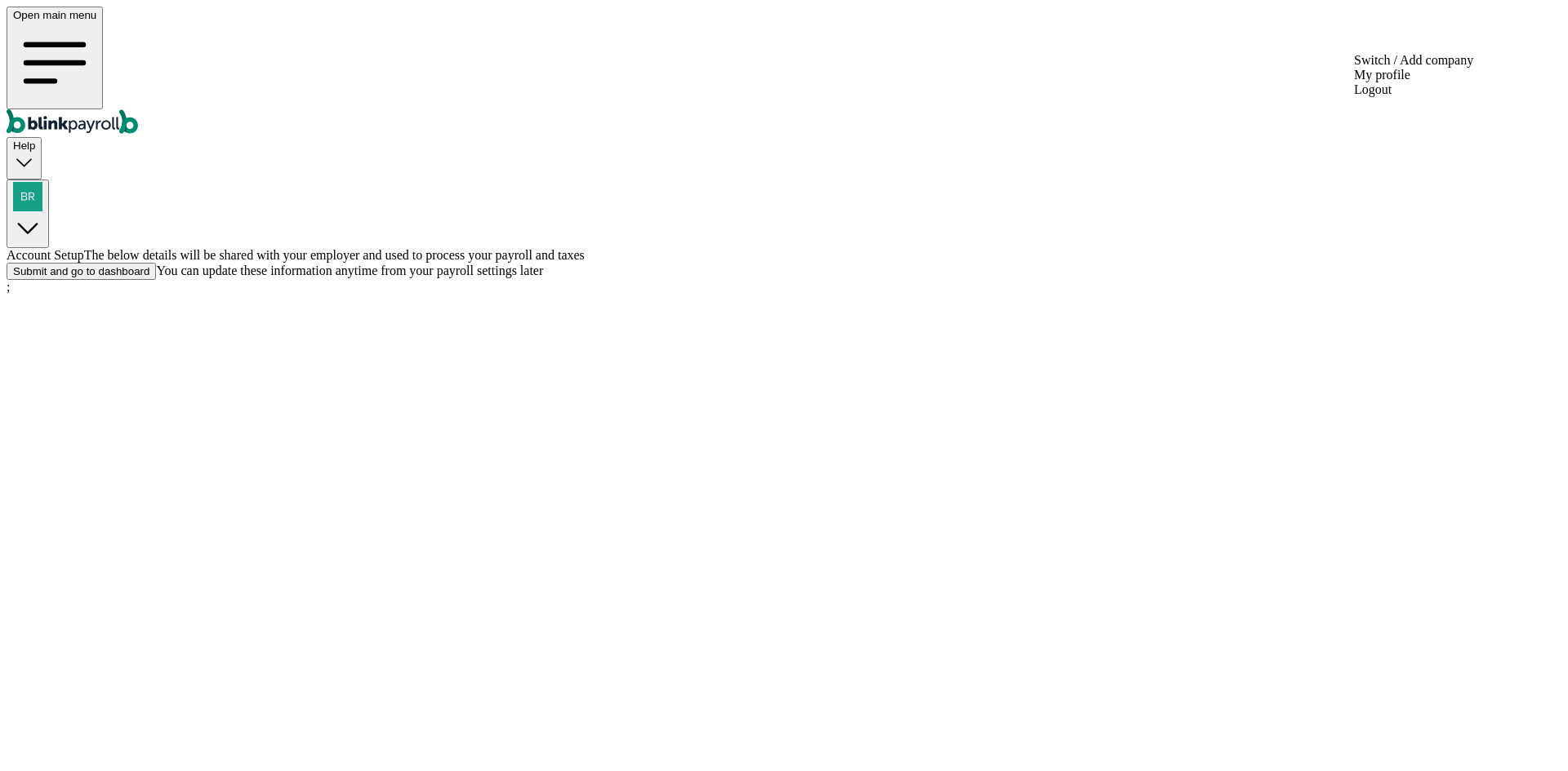
click at [43, 182] on div "button" at bounding box center [27, 198] width 29 height 32
click at [43, 182] on img "button" at bounding box center [27, 197] width 29 height 29
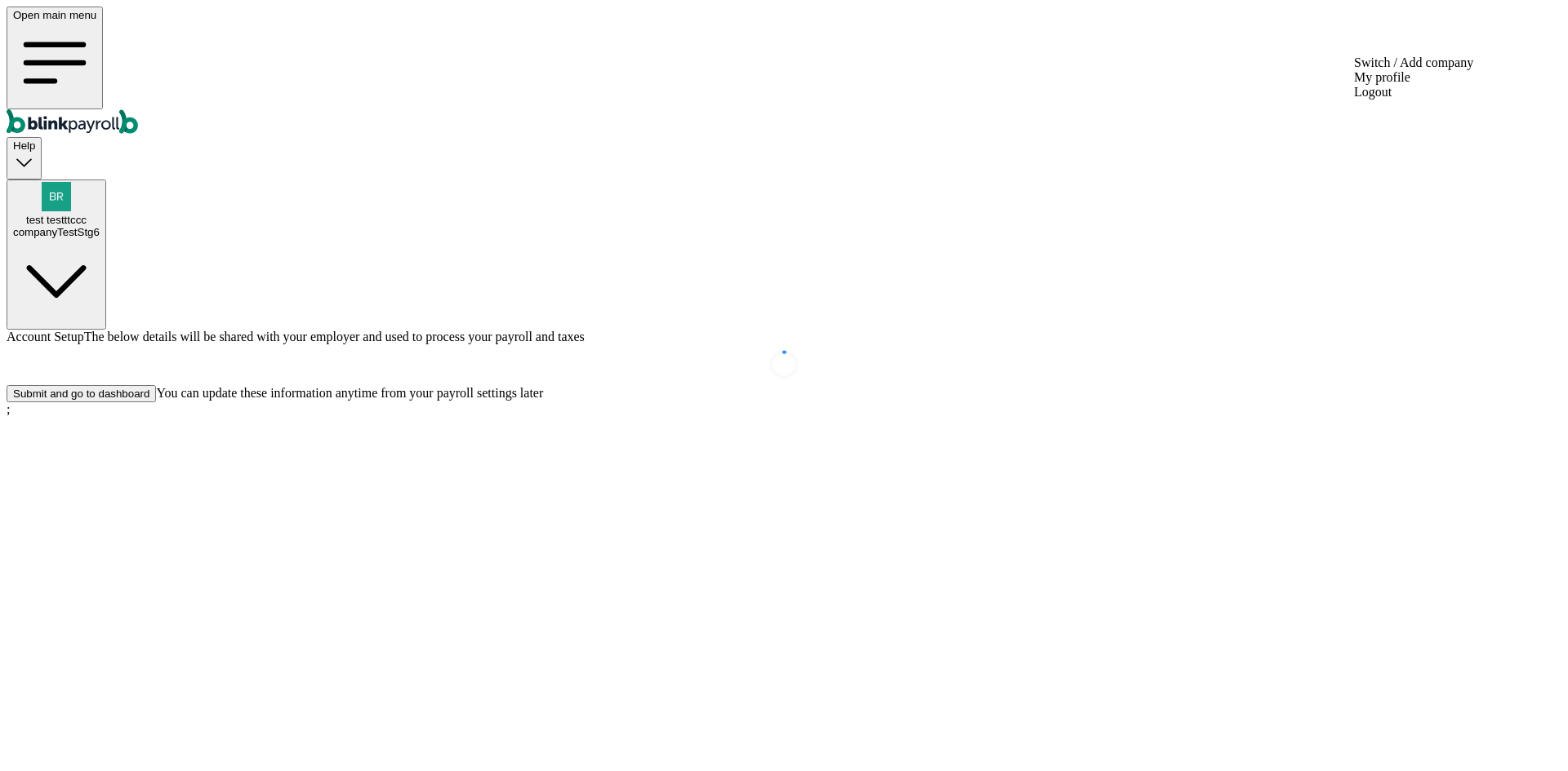
click at [86, 214] on span "test testttccc" at bounding box center [56, 220] width 61 height 12
click at [150, 400] on div "Submit and go to dashboard" at bounding box center [81, 393] width 136 height 12
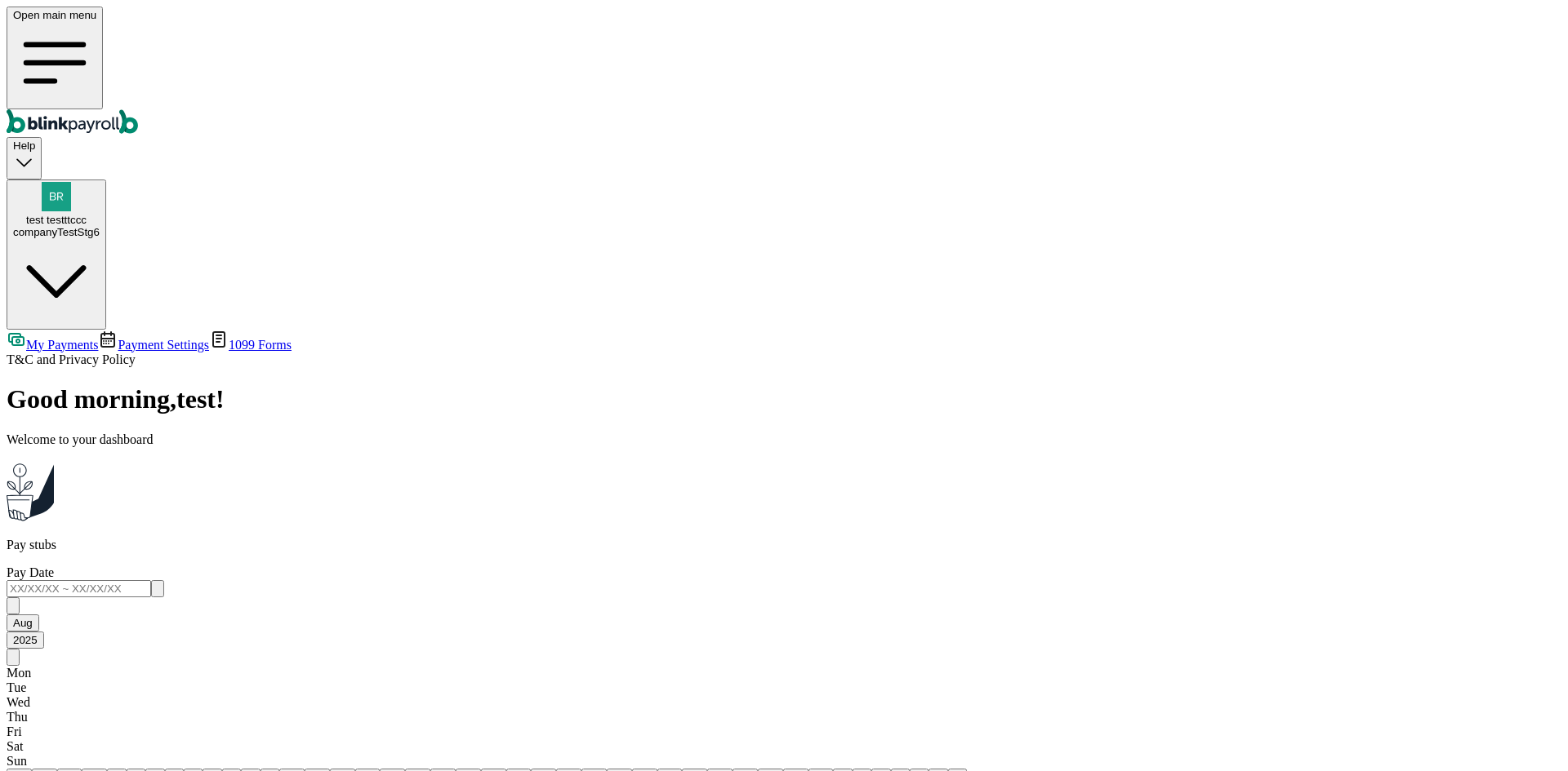
click at [103, 110] on icon "Global" at bounding box center [63, 122] width 113 height 24
click at [102, 338] on link "Payment Settings" at bounding box center [153, 345] width 111 height 14
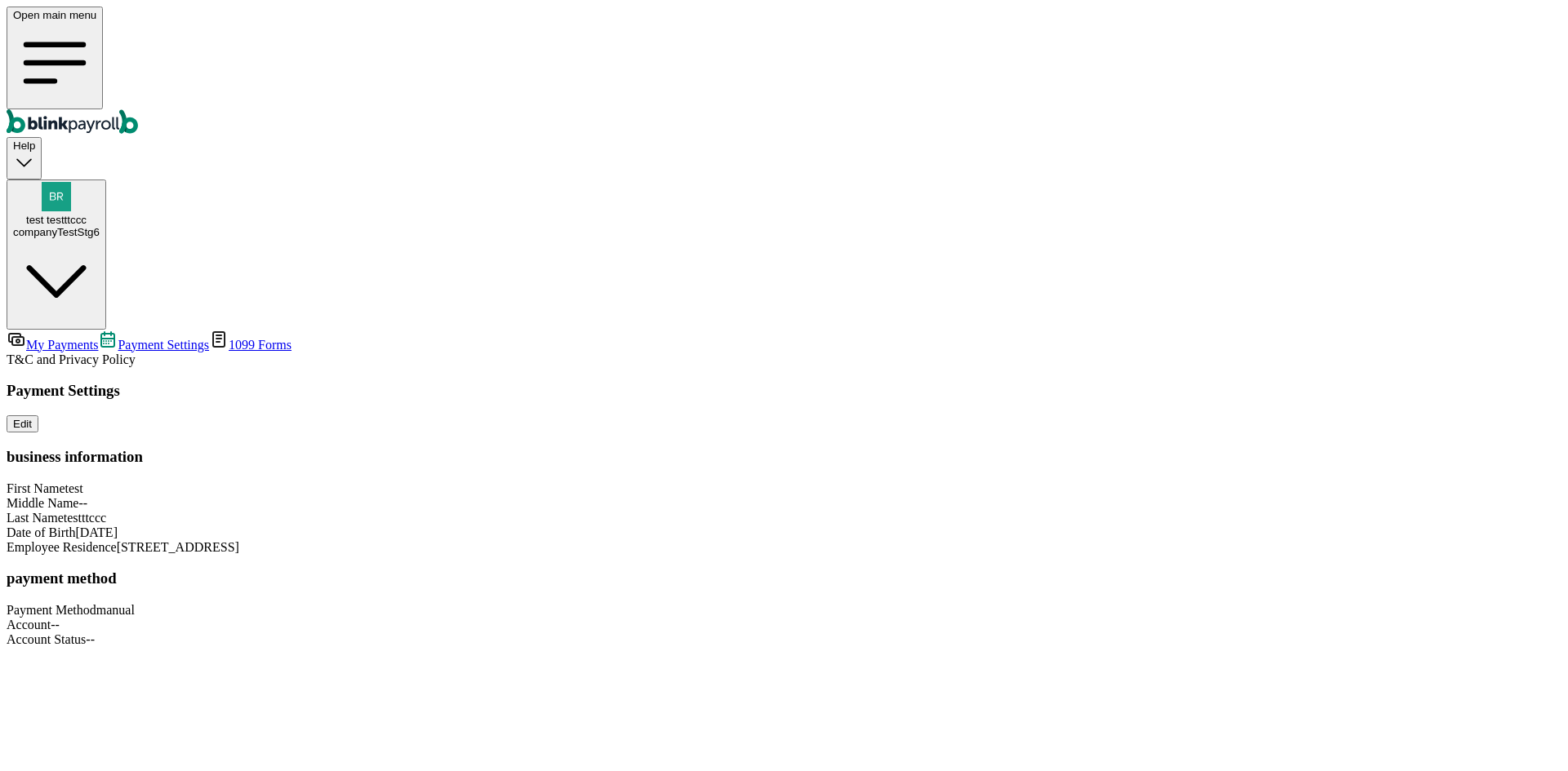
click at [98, 338] on span "My Payments" at bounding box center [62, 345] width 72 height 14
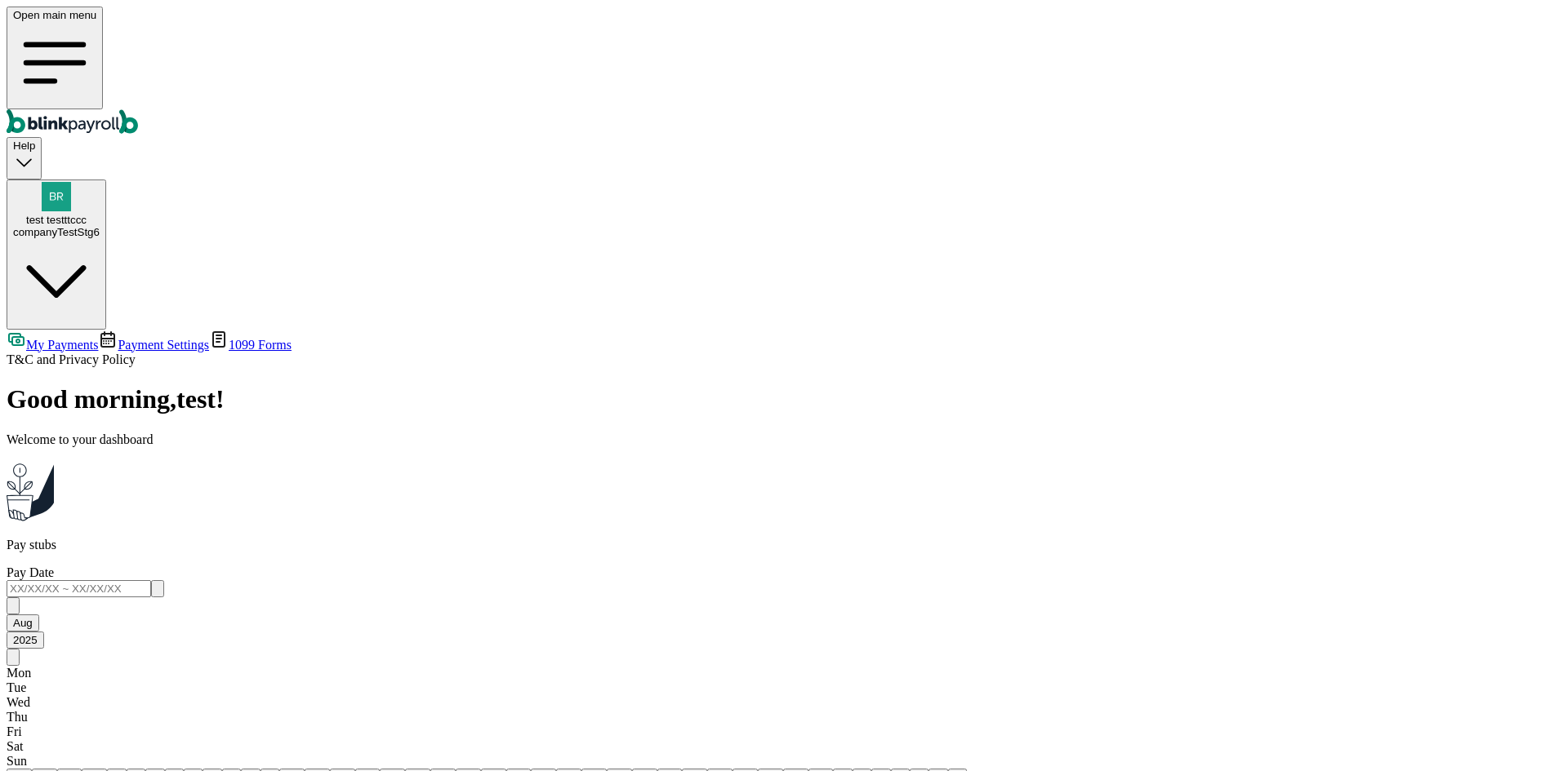
click at [90, 110] on icon "Global" at bounding box center [63, 122] width 113 height 24
click at [151, 581] on input "text" at bounding box center [78, 589] width 144 height 17
click at [574, 538] on div "Pay stubs Pay Date [DATE] Mon Tue Wed Thu Fri Sat Sun 28 29 30 31 1 2 3 4 5 6 7…" at bounding box center [783, 673] width 1554 height 271
click at [107, 338] on link "Payment Settings" at bounding box center [153, 345] width 111 height 14
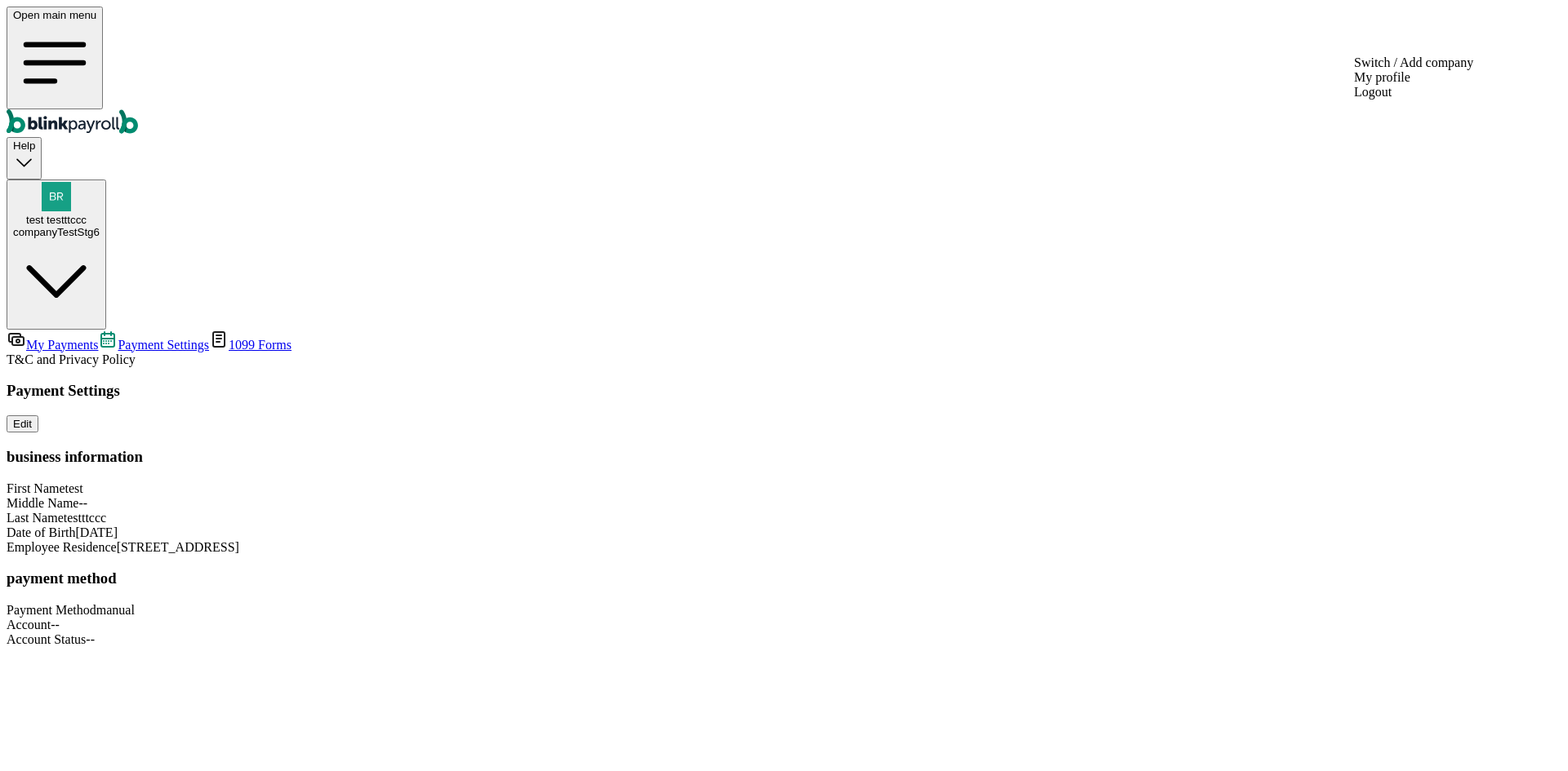
click at [100, 226] on div "companyTestStg6" at bounding box center [55, 231] width 86 height 12
click at [86, 214] on span "test testttccc" at bounding box center [56, 220] width 61 height 12
click at [100, 214] on div "test testttccc companyTestStg6" at bounding box center [55, 226] width 86 height 24
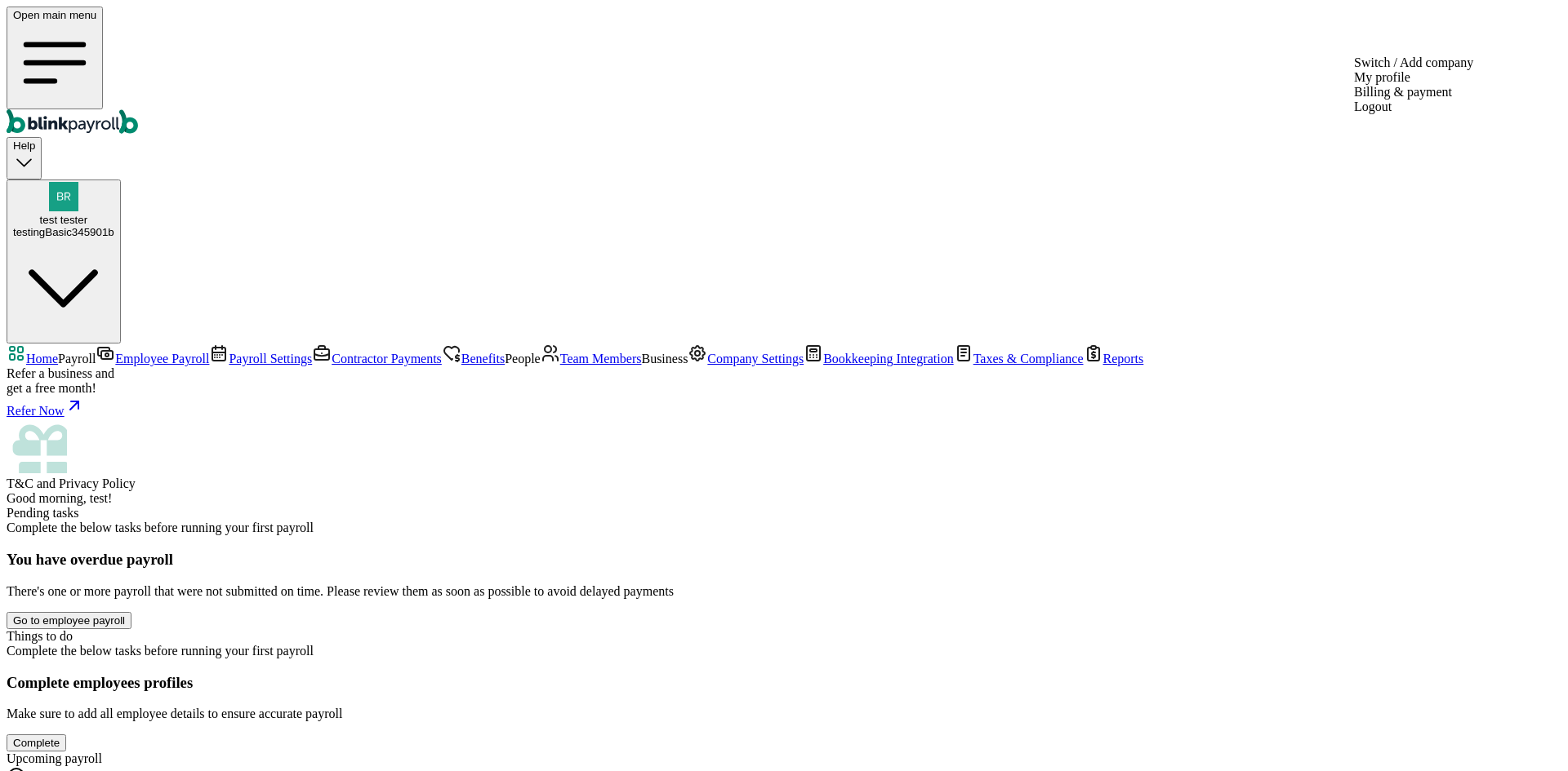
click at [114, 226] on div "testingBasic345901b" at bounding box center [64, 231] width 102 height 12
click at [129, 405] on nav "Home Payroll Employee Payroll Payroll Settings Contractor Payments Benefits Peo…" at bounding box center [783, 417] width 1554 height 148
click at [560, 366] on span "Team Members" at bounding box center [601, 358] width 82 height 14
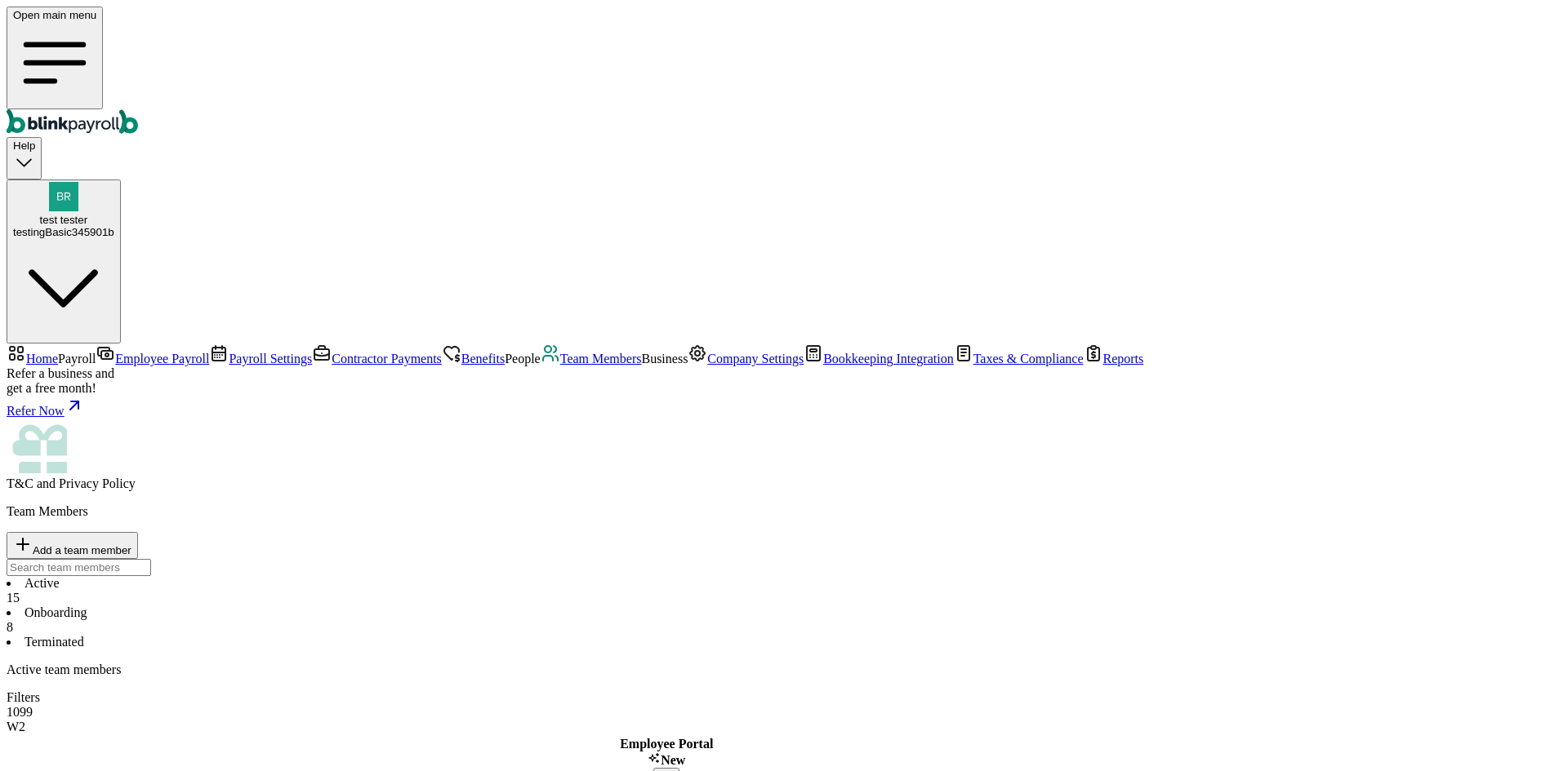
click at [389, 606] on li "Onboarding 8" at bounding box center [783, 620] width 1554 height 29
click at [501, 635] on li "Terminated" at bounding box center [783, 642] width 1554 height 15
click at [401, 606] on li "Onboarding 8" at bounding box center [783, 620] width 1554 height 29
click at [259, 576] on li "Active 15" at bounding box center [783, 590] width 1554 height 29
click at [312, 352] on link "Contractor Payments" at bounding box center [377, 358] width 130 height 14
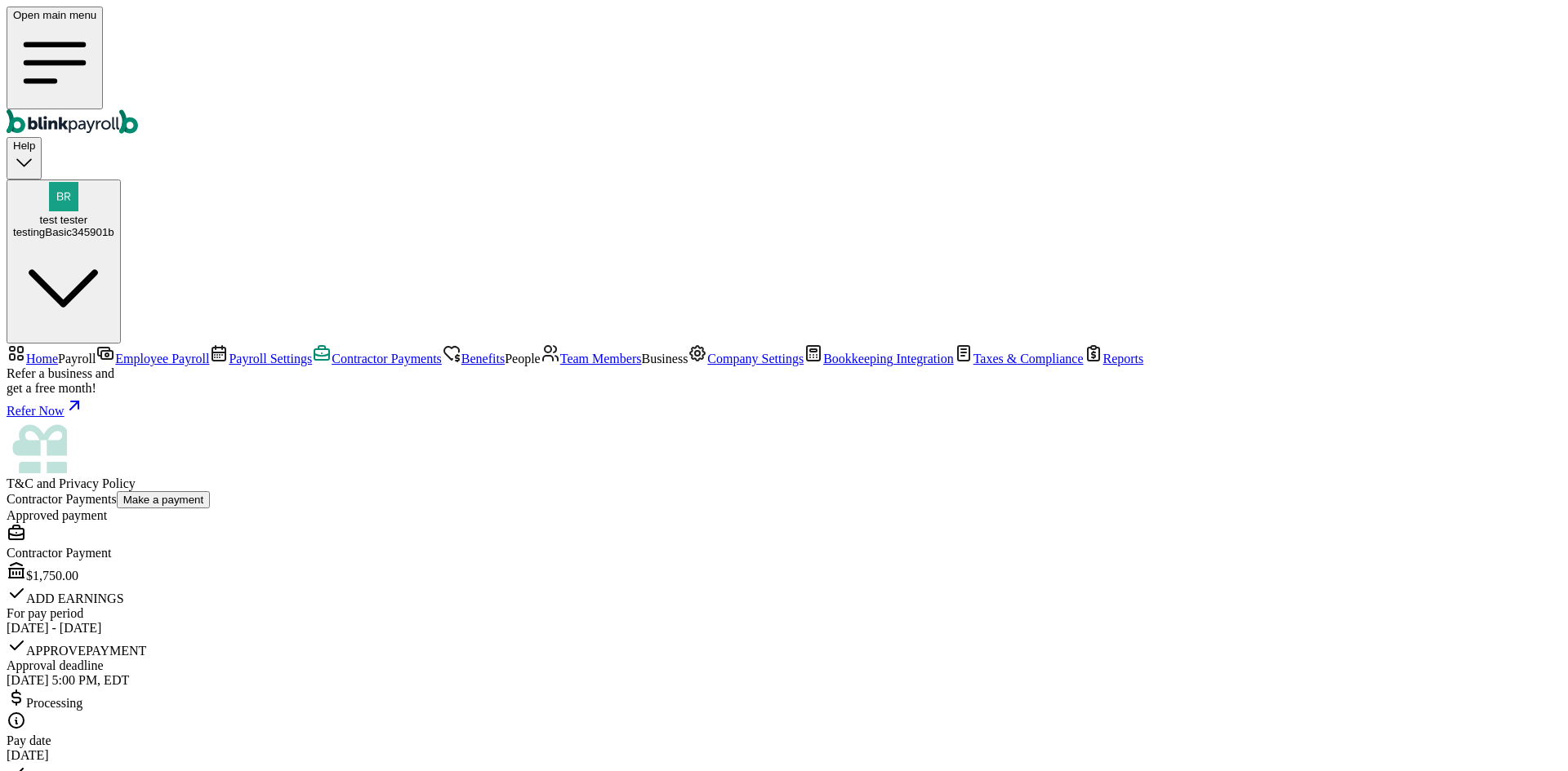
click at [114, 226] on div "testingBasic345901b" at bounding box center [64, 231] width 102 height 12
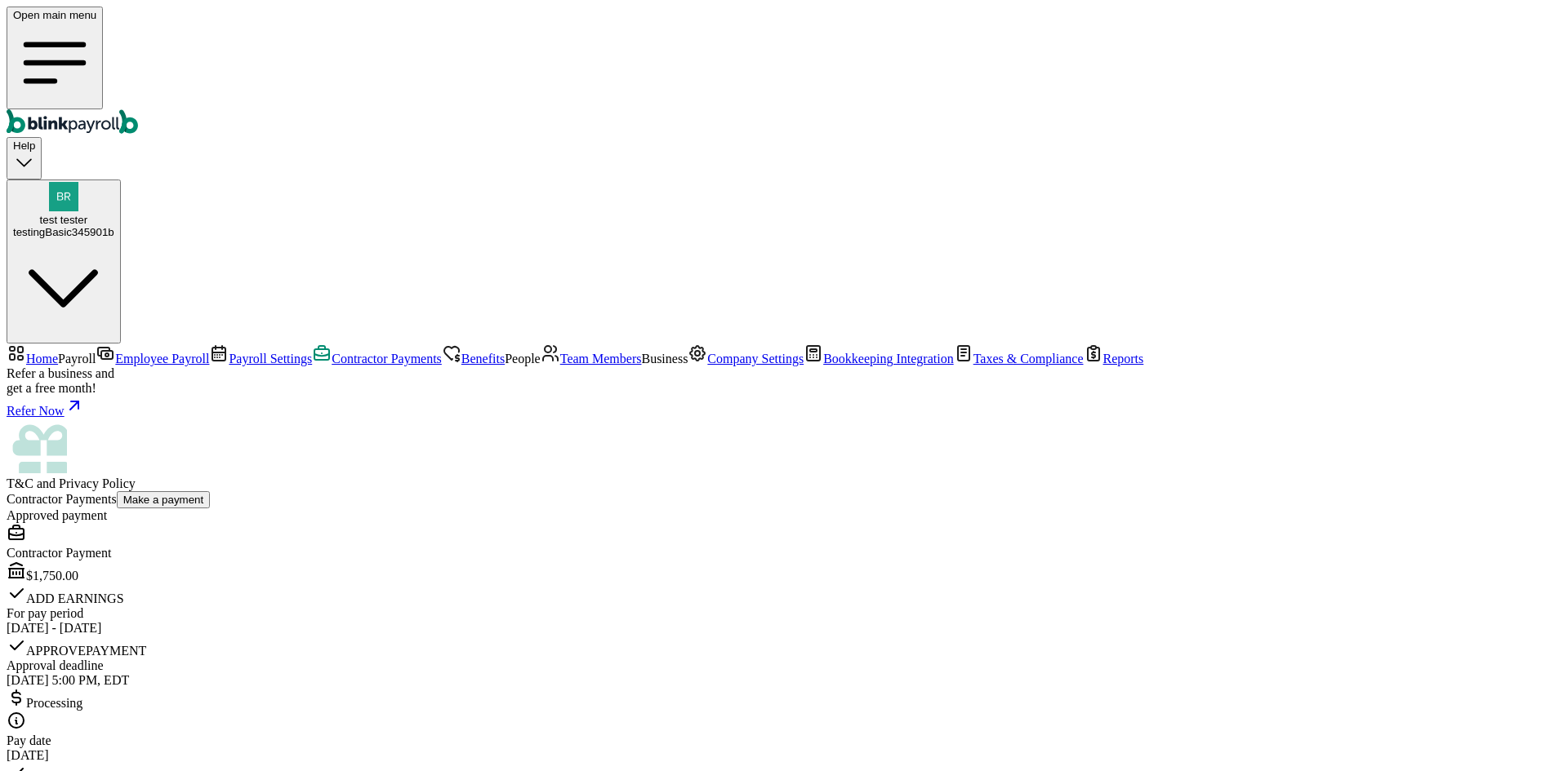
copy span "[PERSON_NAME][EMAIL_ADDRESS][DOMAIN_NAME]"
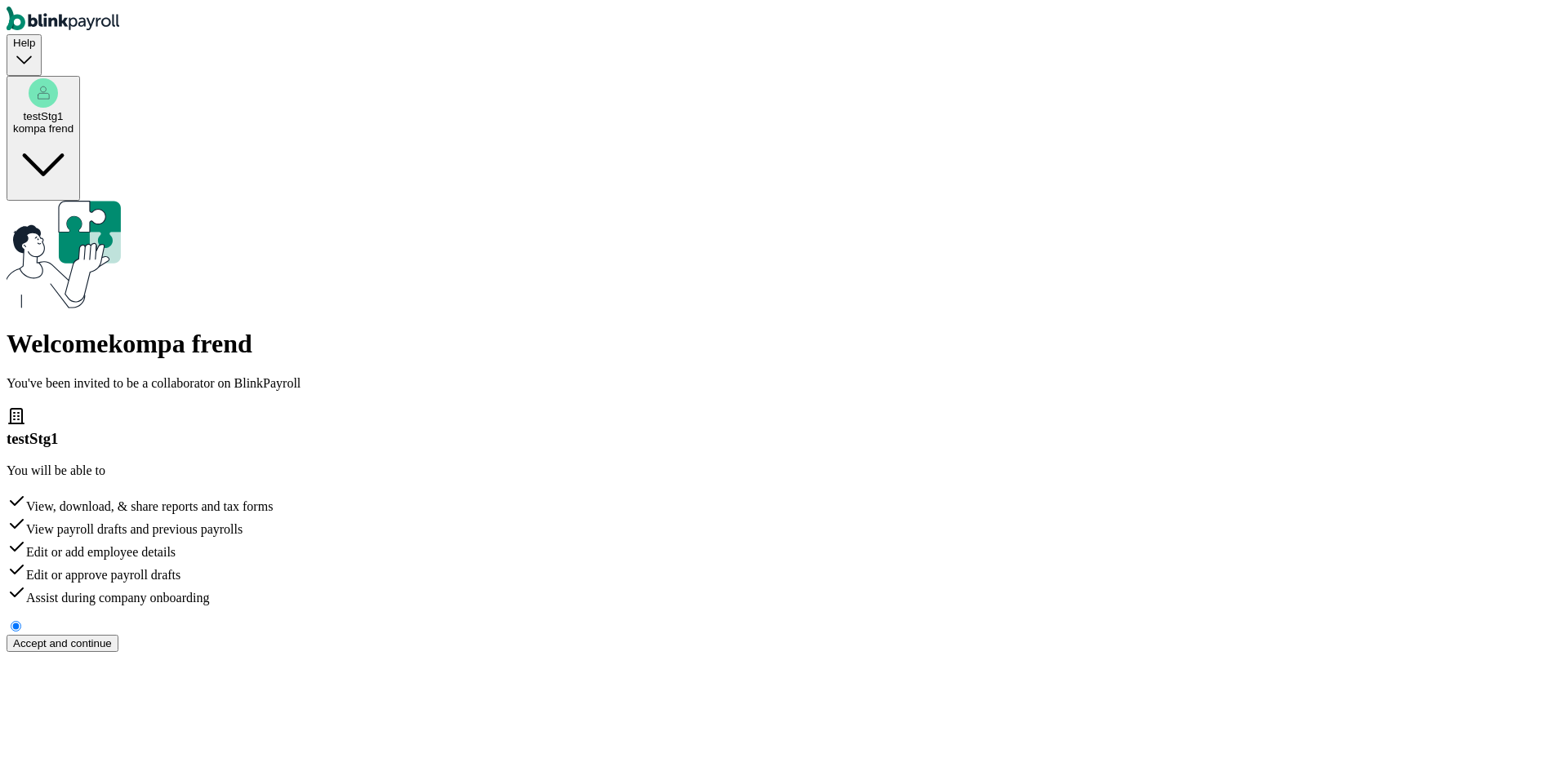
click at [112, 638] on div "Accept and continue" at bounding box center [62, 643] width 99 height 12
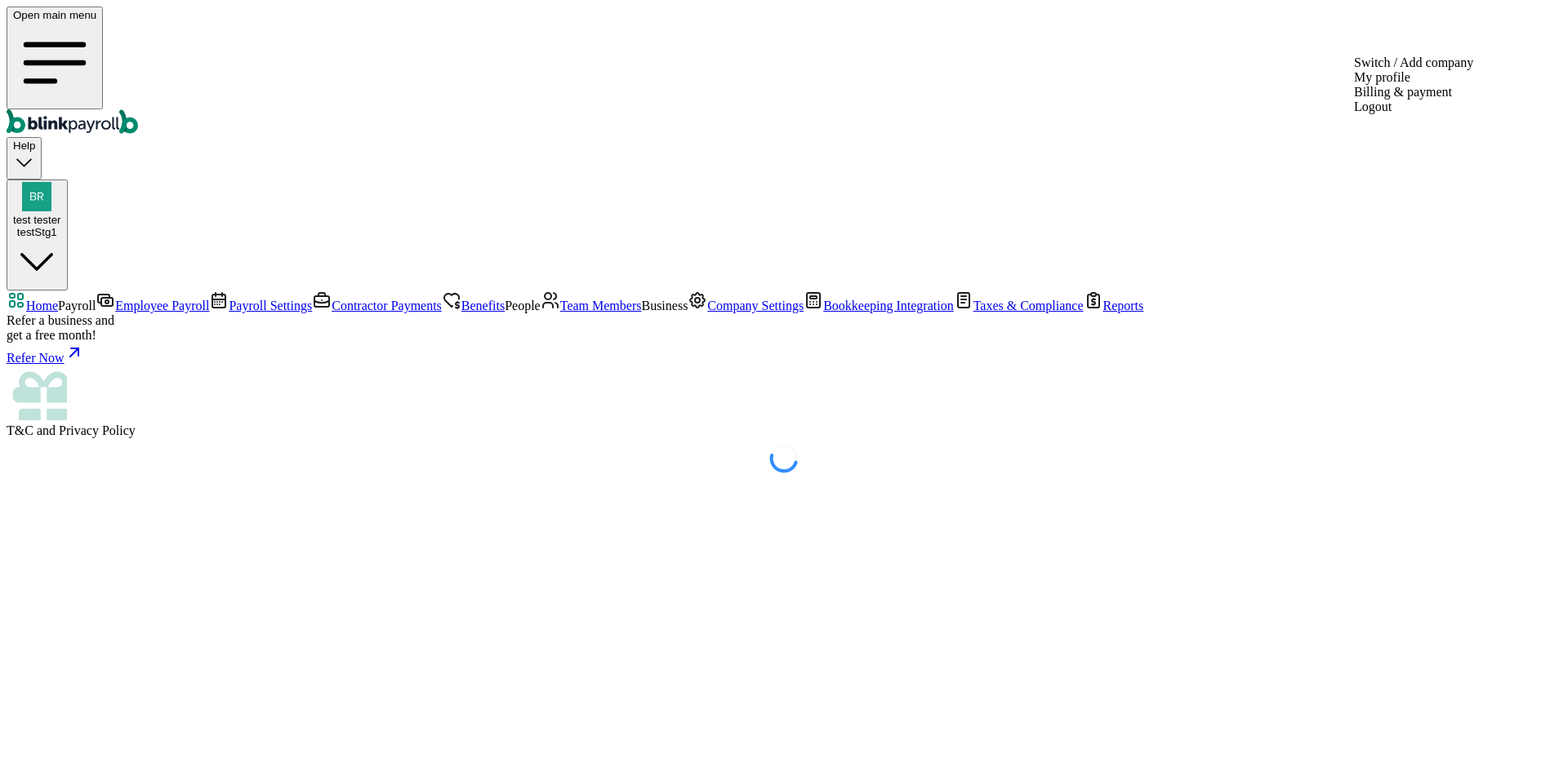
click at [52, 182] on img "button" at bounding box center [36, 197] width 29 height 29
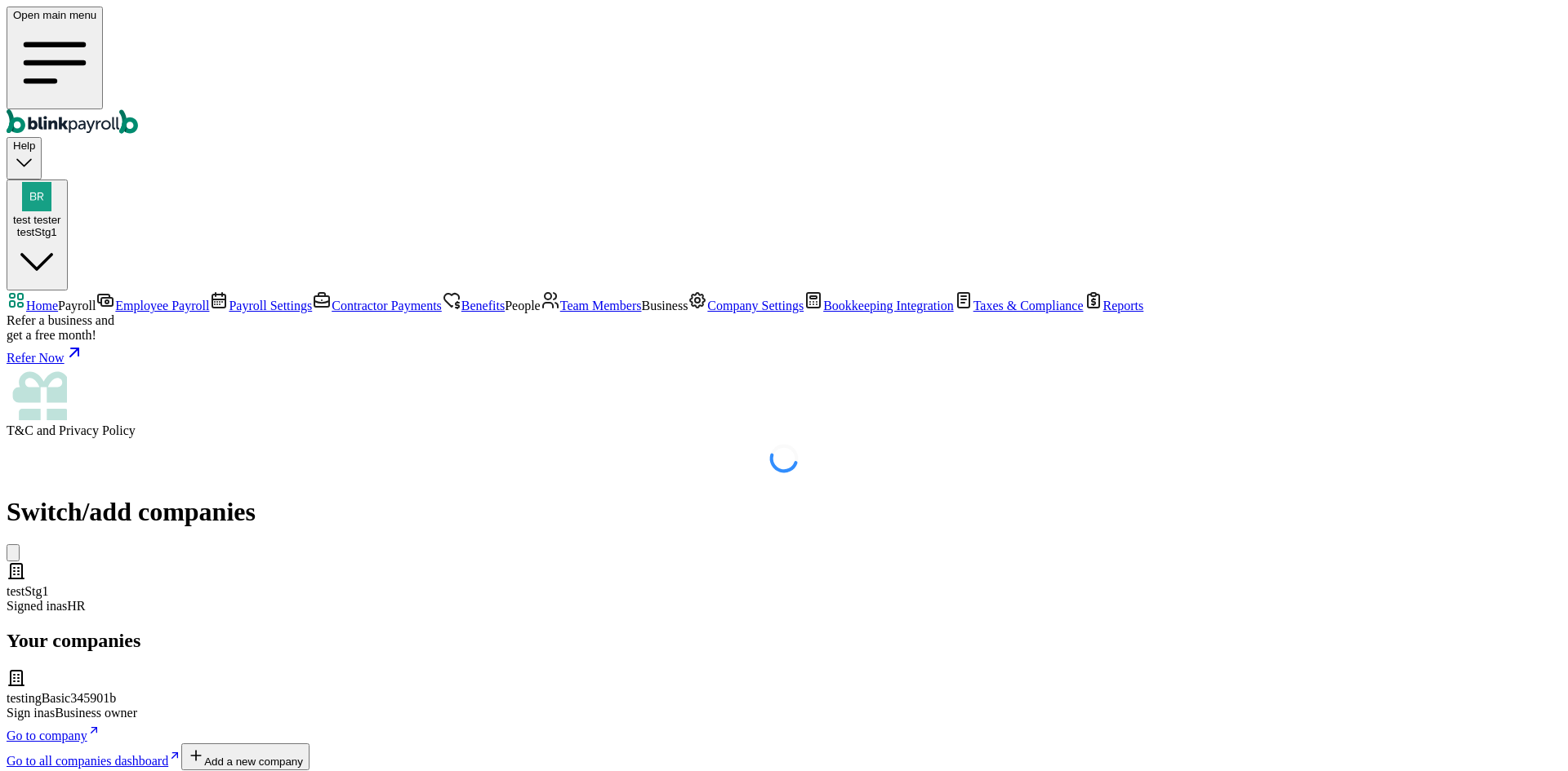
click at [168, 755] on span "Go to all companies dashboard" at bounding box center [87, 761] width 162 height 14
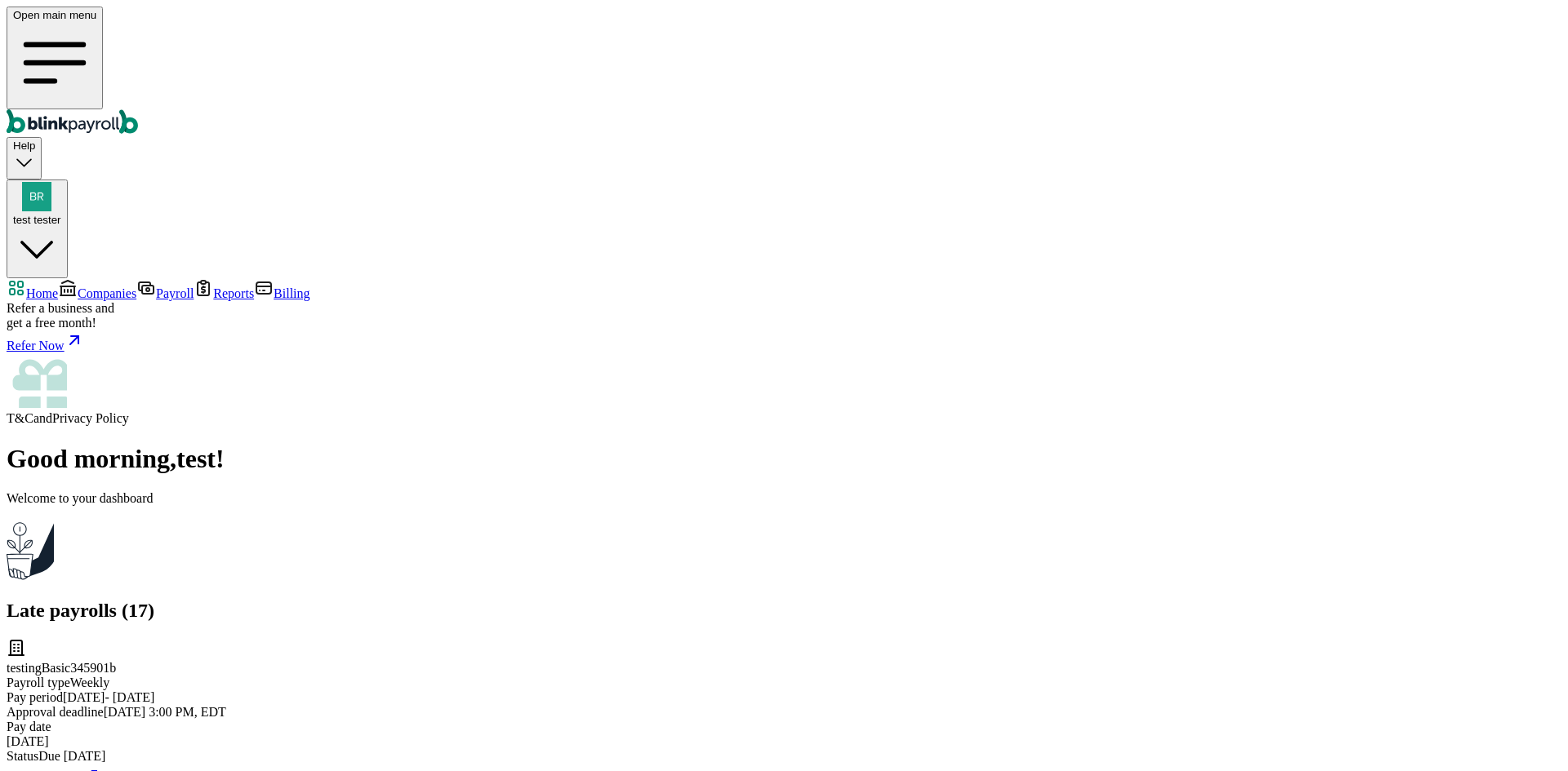
click at [93, 287] on span "Companies" at bounding box center [106, 293] width 59 height 14
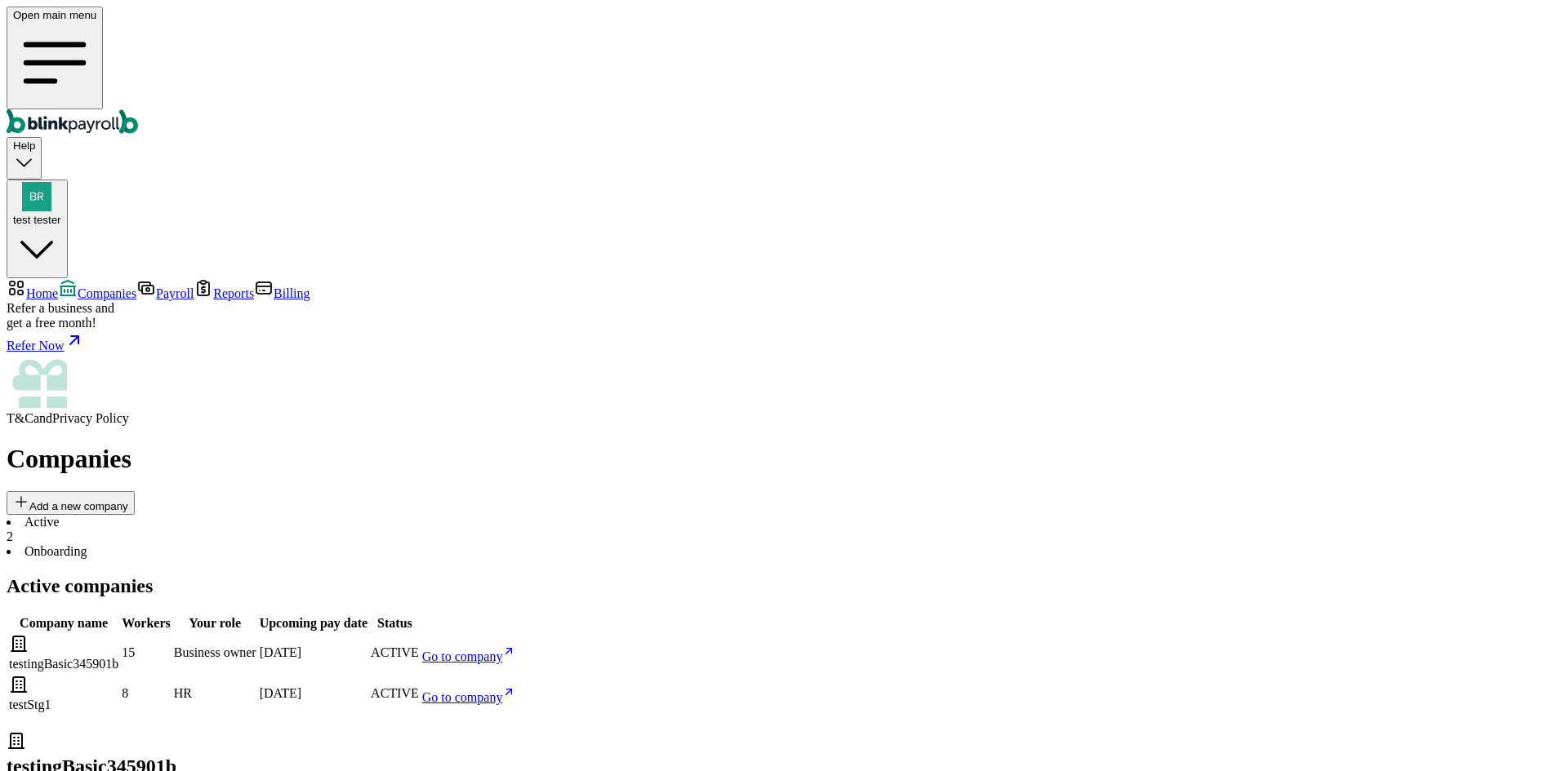
click at [516, 649] on link "Go to company" at bounding box center [468, 656] width 93 height 14
click at [503, 690] on span "Go to company" at bounding box center [462, 697] width 81 height 14
click at [356, 544] on li "Onboarding" at bounding box center [783, 551] width 1554 height 15
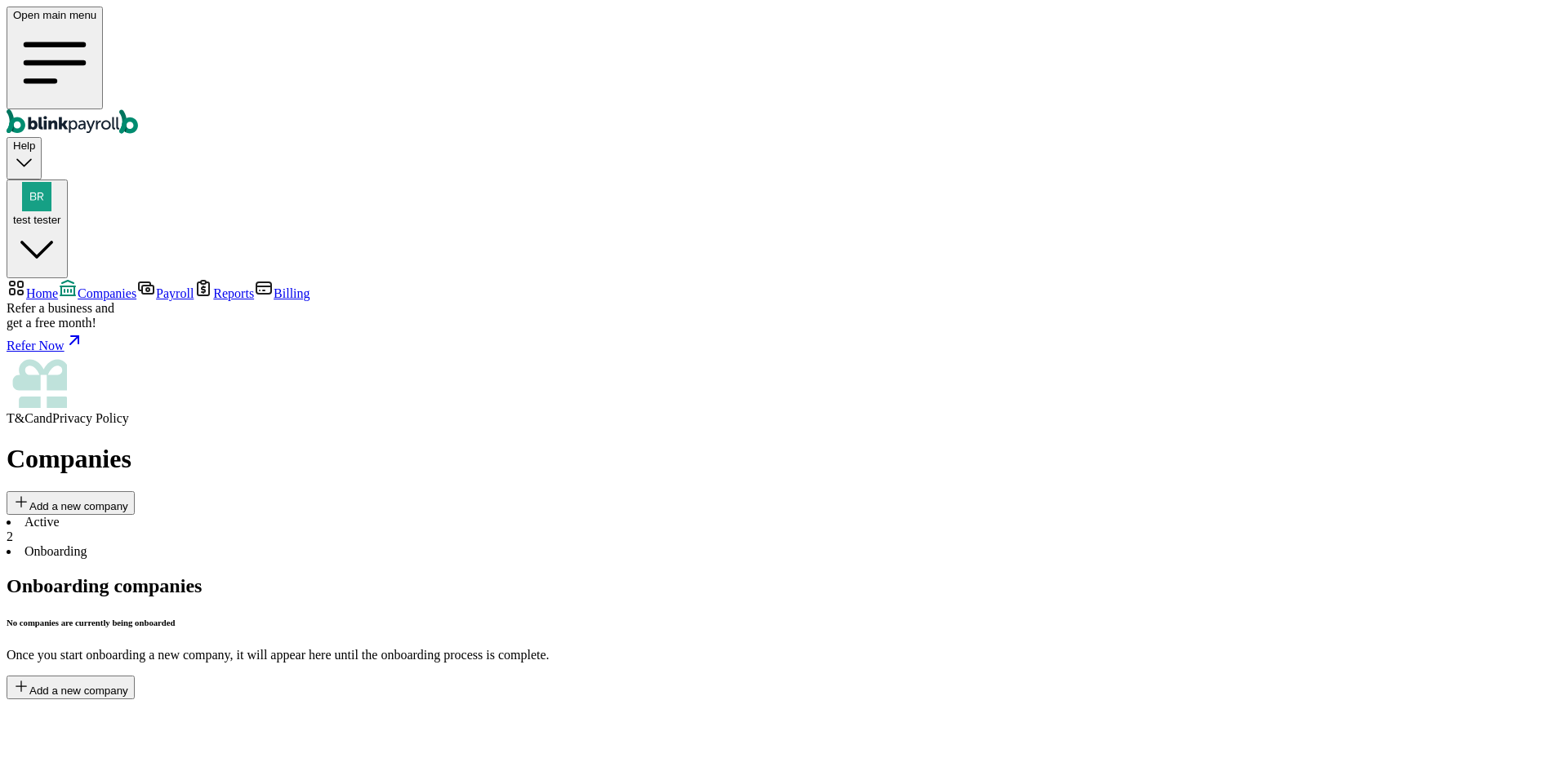
click at [287, 530] on div "2" at bounding box center [783, 537] width 1554 height 15
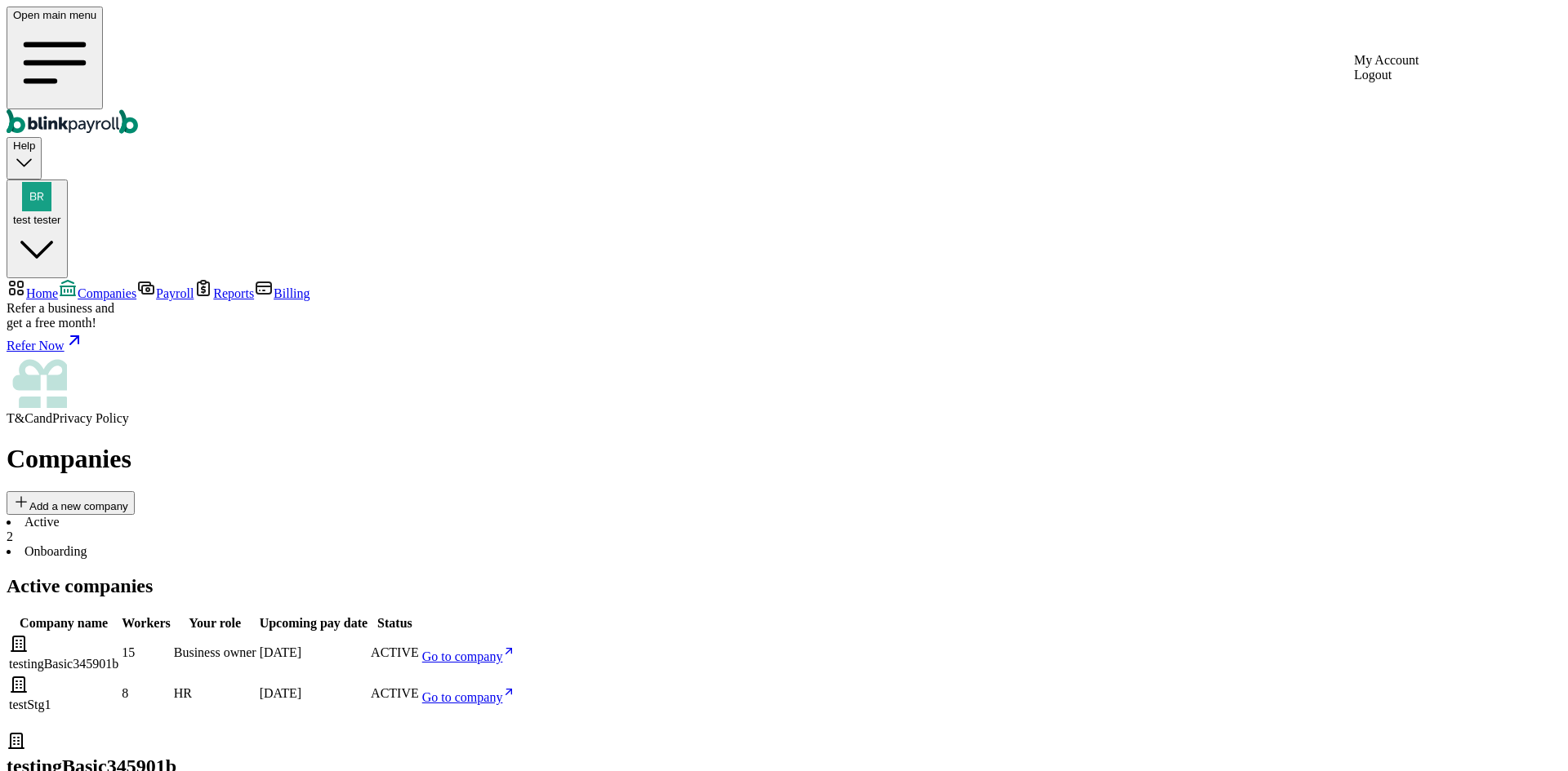
click at [68, 180] on button "test tester" at bounding box center [36, 229] width 61 height 100
click at [61, 226] on icon "button" at bounding box center [36, 249] width 48 height 48
click at [58, 287] on span "Home" at bounding box center [42, 293] width 32 height 14
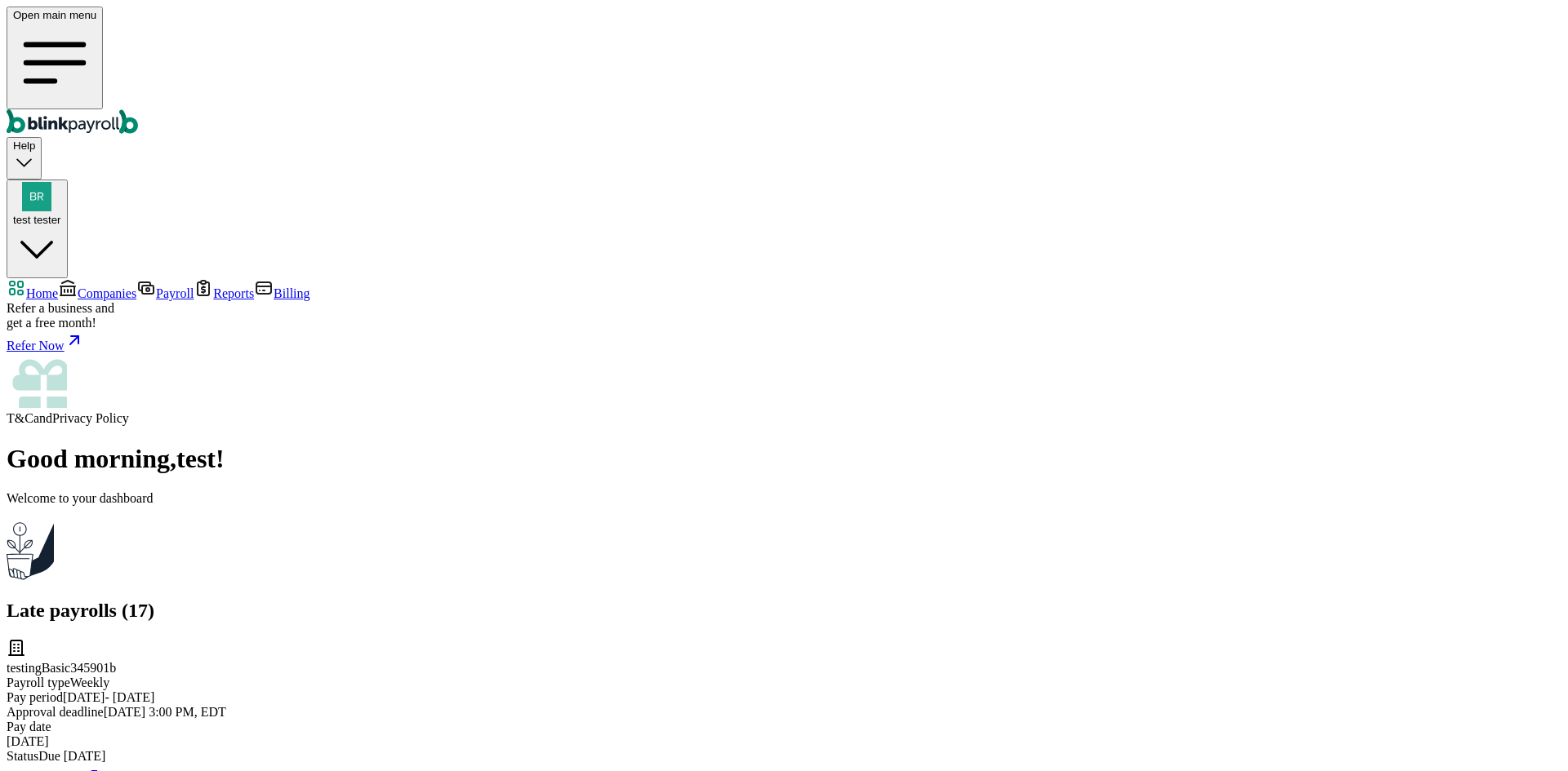
click at [125, 287] on span "Companies" at bounding box center [106, 293] width 59 height 14
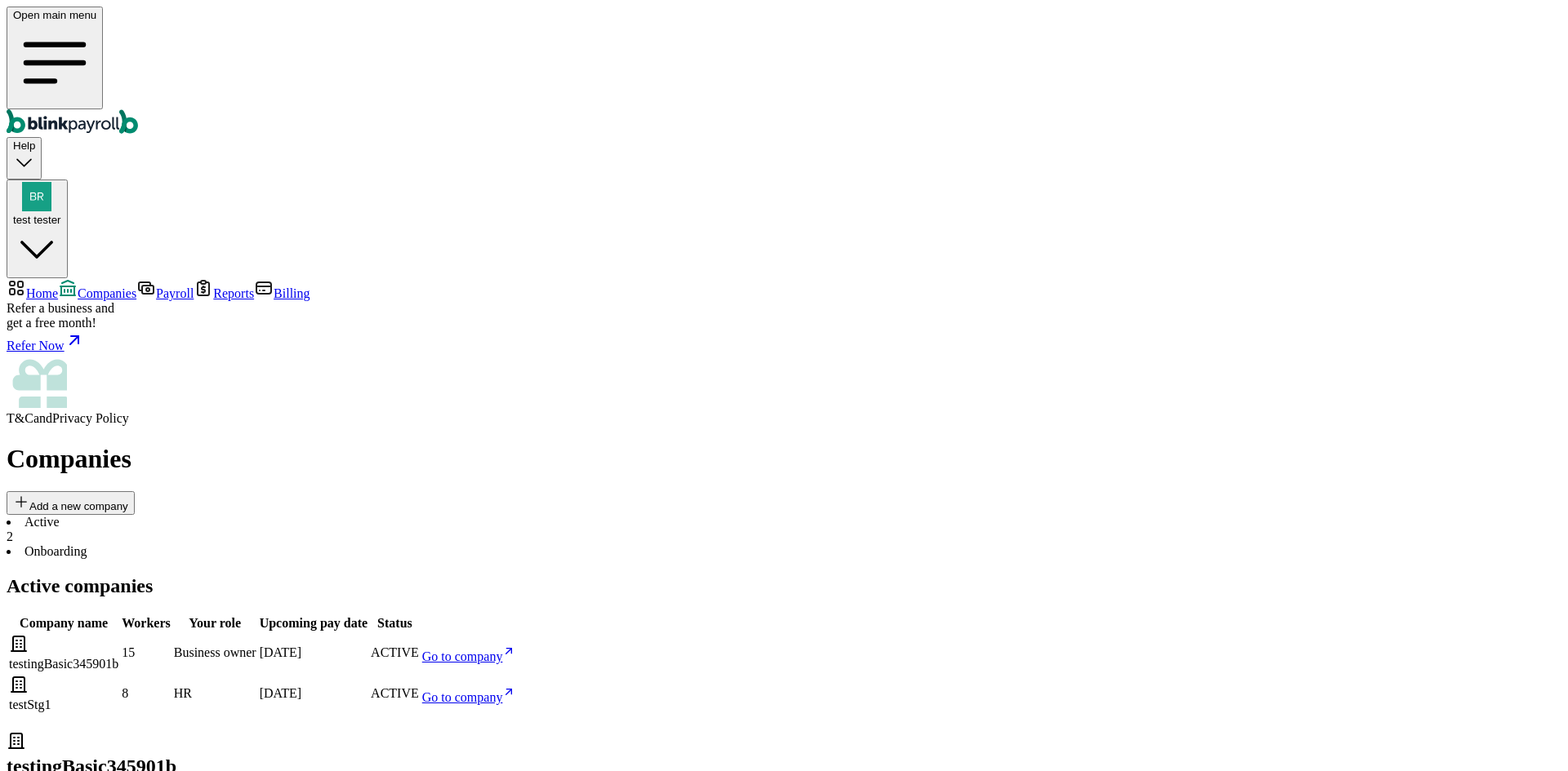
click at [61, 214] on span "test tester" at bounding box center [36, 220] width 48 height 12
copy span "branko+test33545bas@blinkpayroll.com"
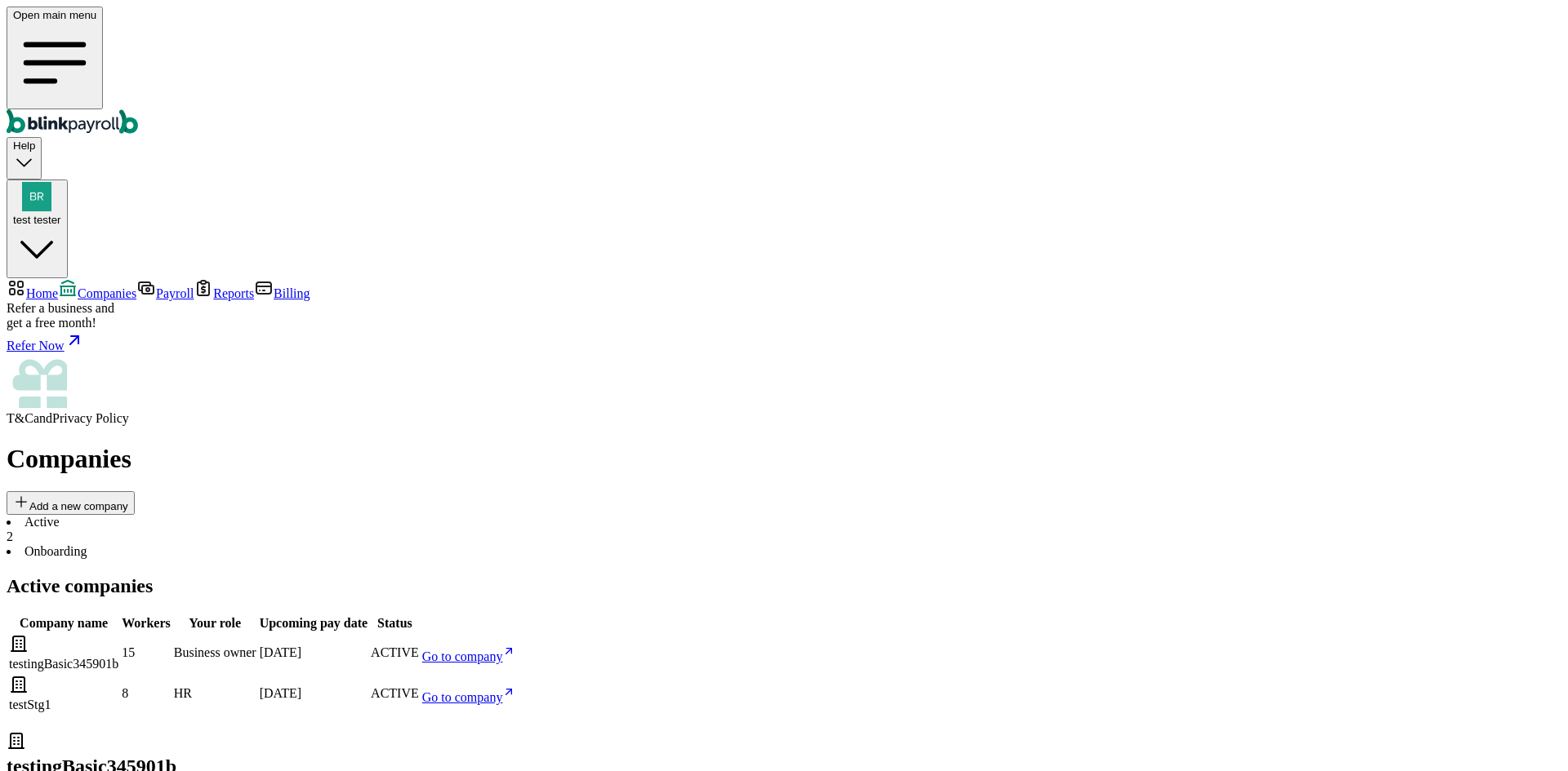
click at [503, 649] on span "Go to company" at bounding box center [462, 656] width 81 height 14
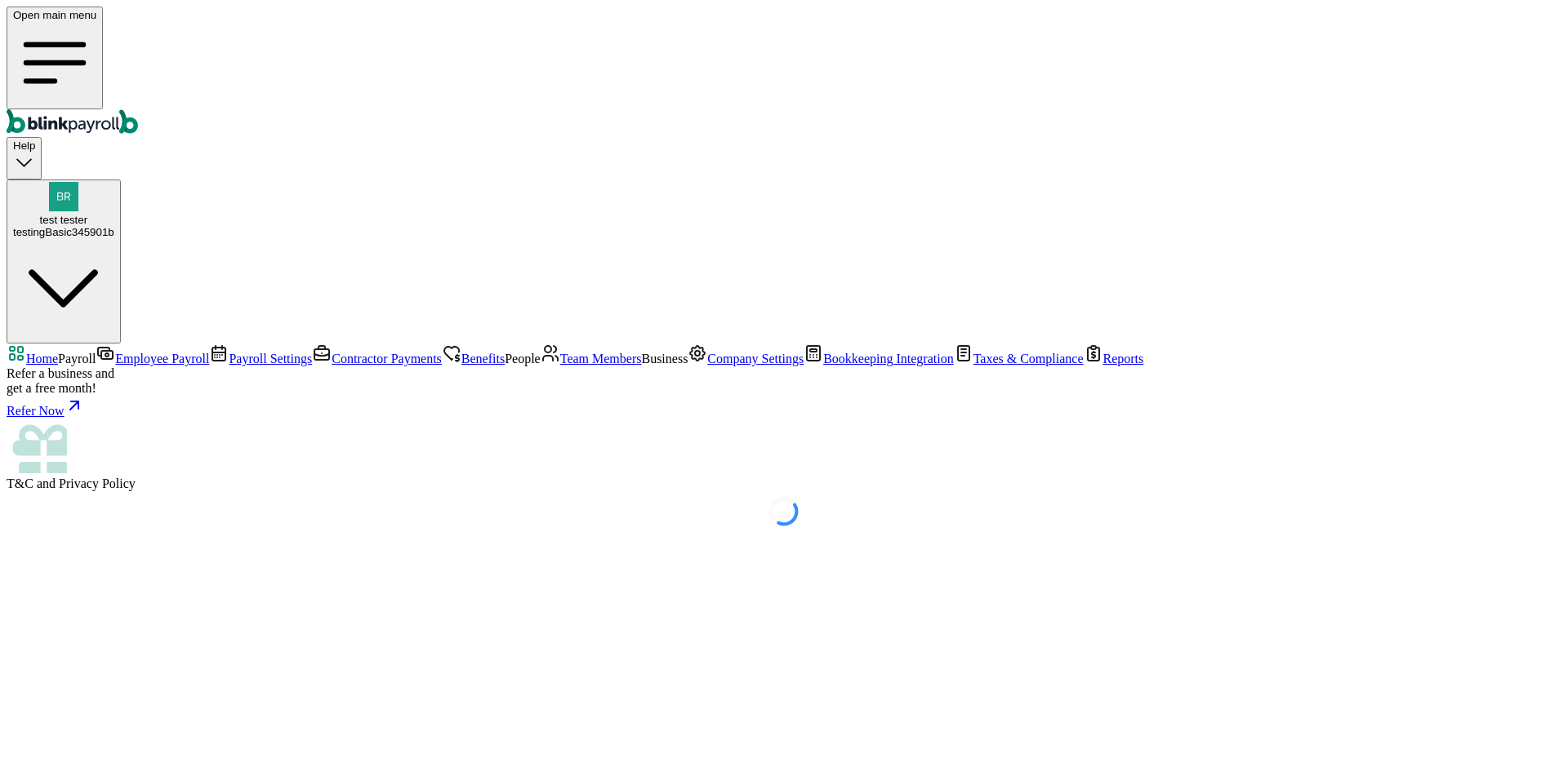
click at [560, 366] on span "Team Members" at bounding box center [601, 358] width 82 height 14
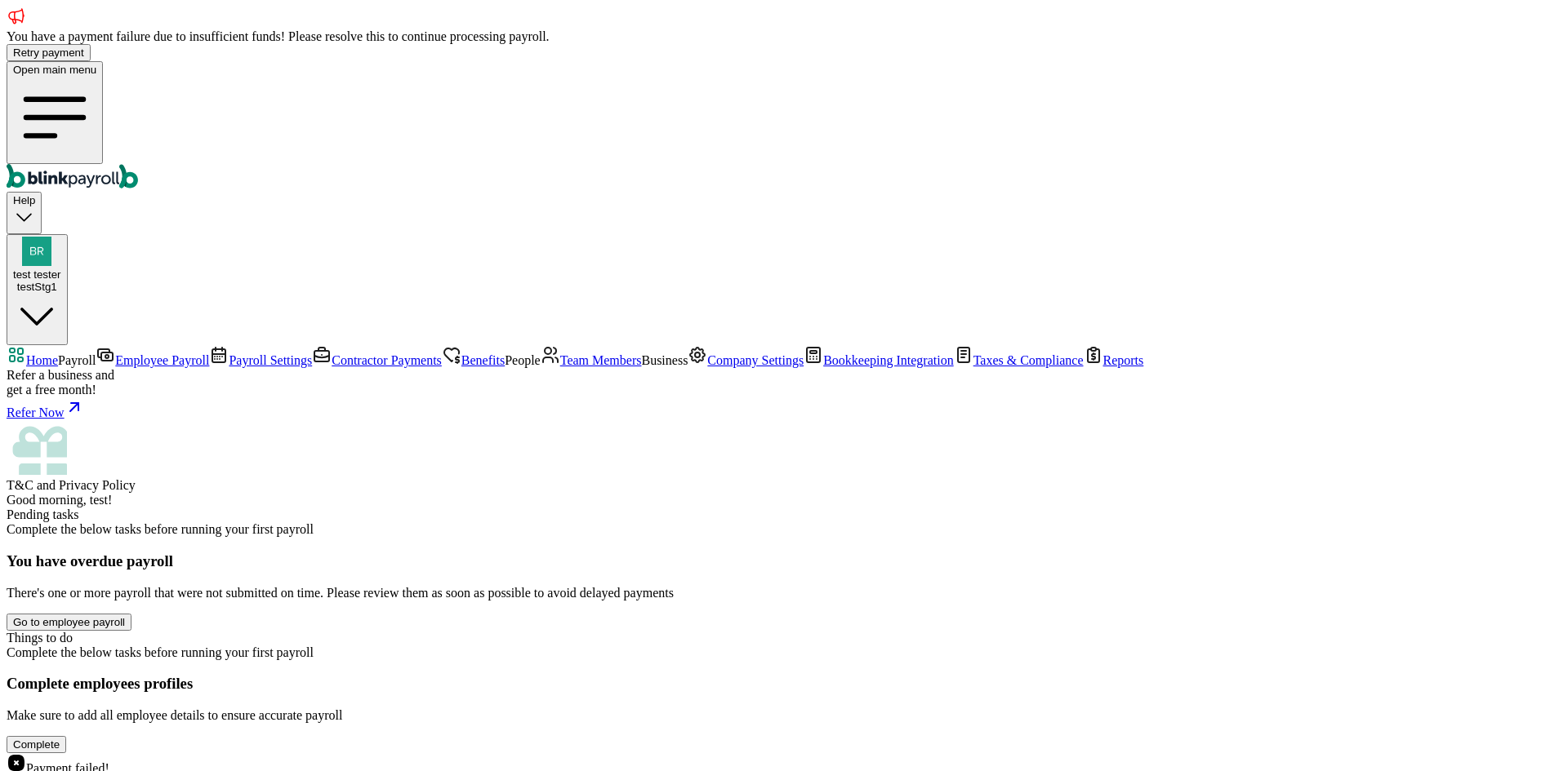
click at [505, 367] on span "People" at bounding box center [523, 360] width 36 height 14
click at [541, 367] on link "Team Members" at bounding box center [592, 360] width 102 height 14
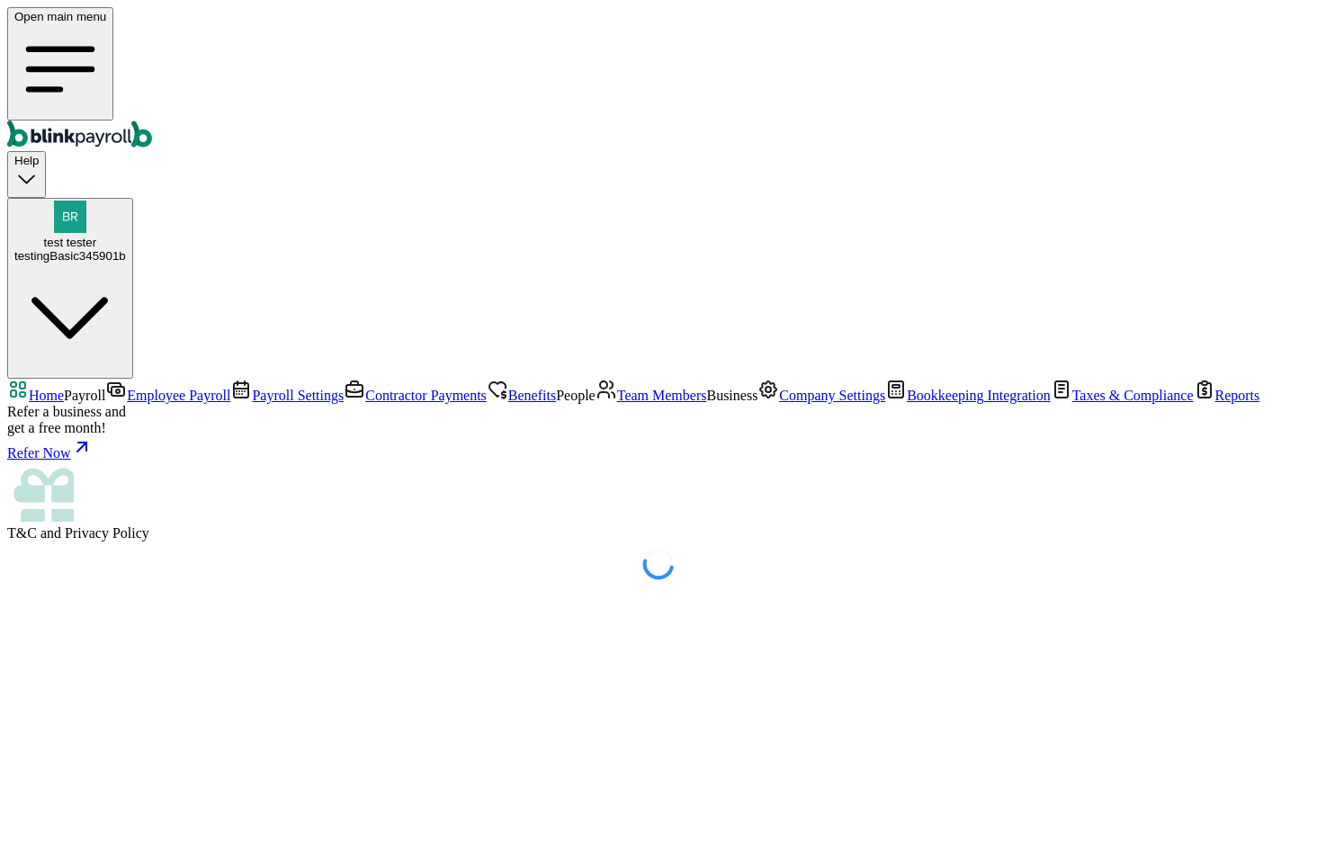
click at [617, 403] on span "Team Members" at bounding box center [662, 395] width 90 height 15
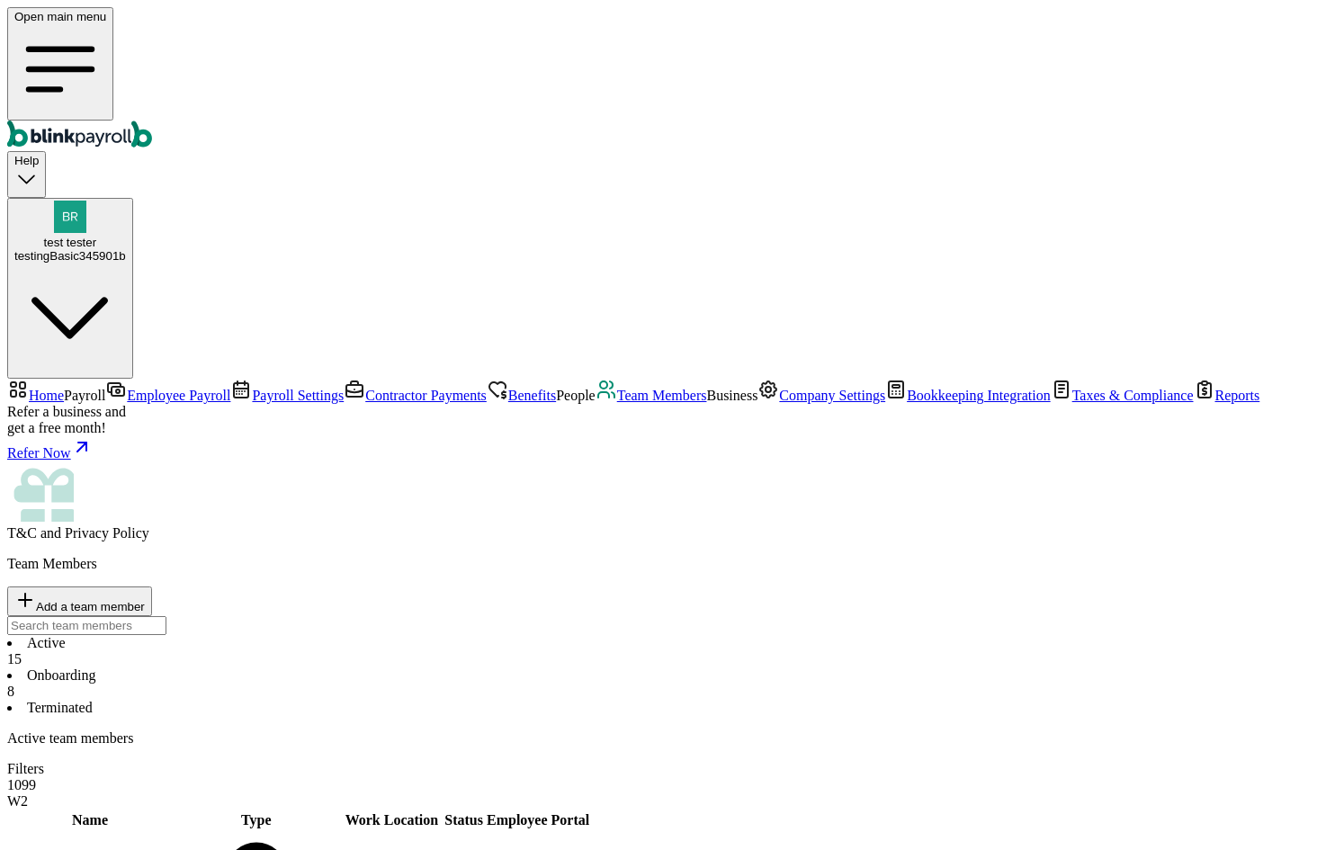
click at [145, 600] on span "Add a team member" at bounding box center [90, 606] width 109 height 13
select select "employee"
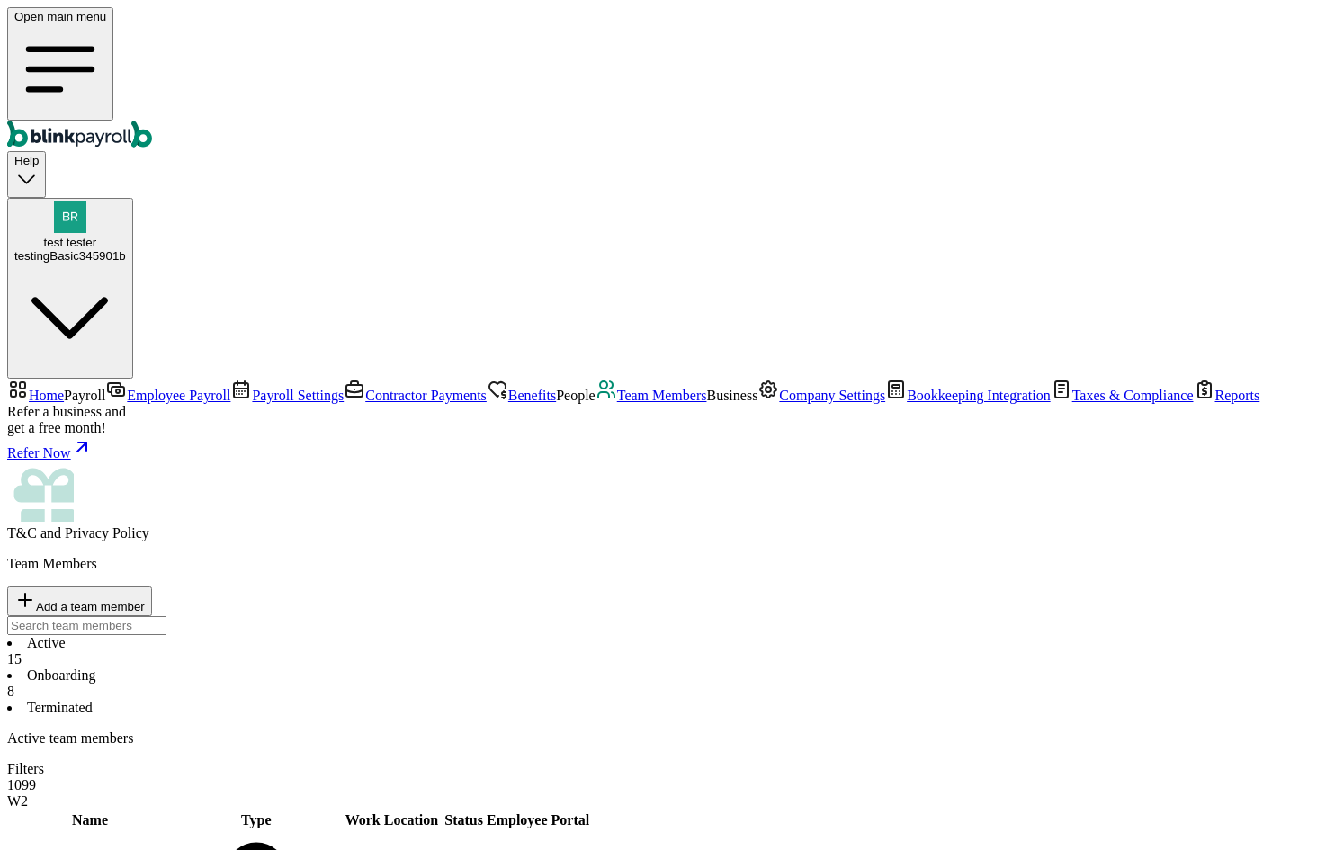
type input "ja"
type input "me"
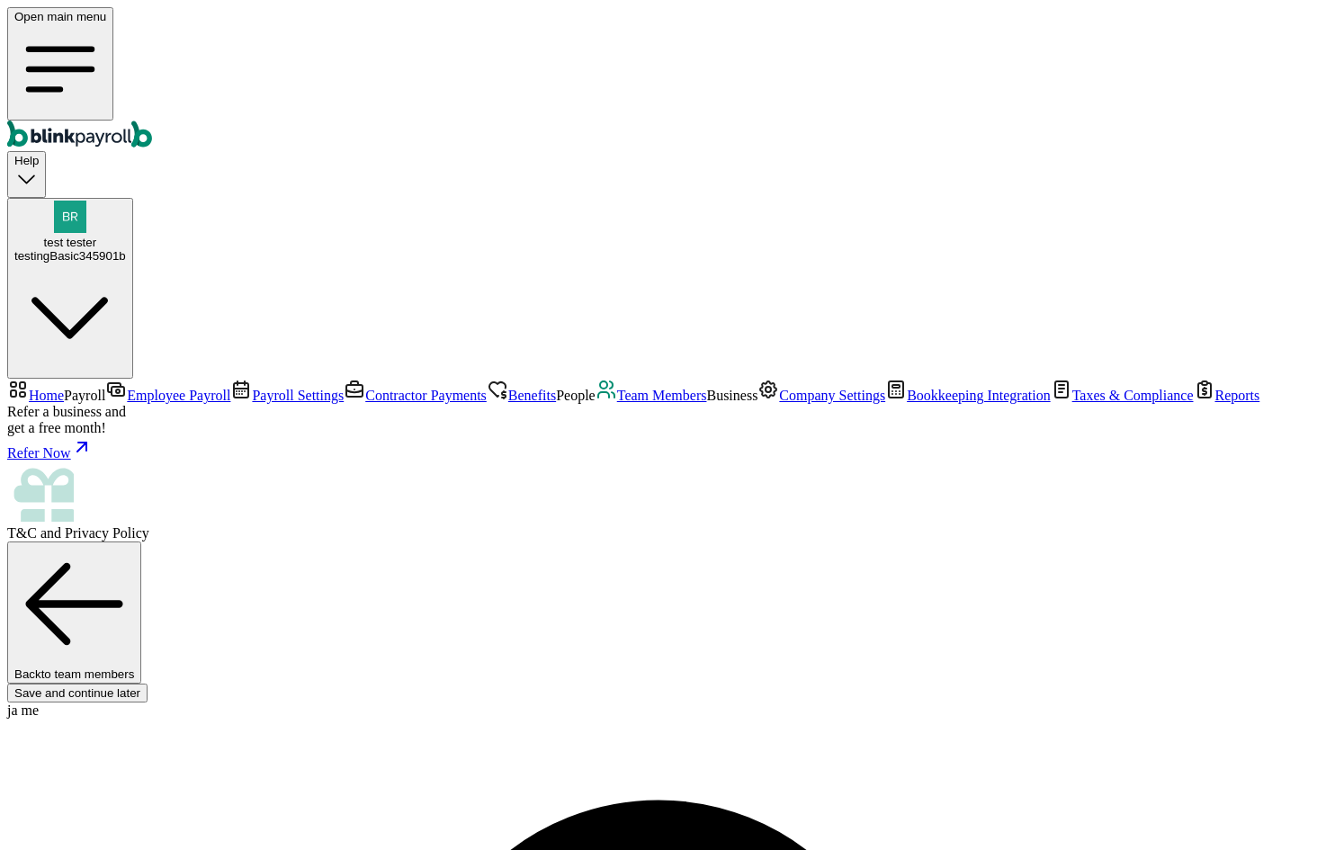
paste input "branko+test33545bas@blinkpayroll.com"
type input "branko+test33545bas@blinkpayroll.com"
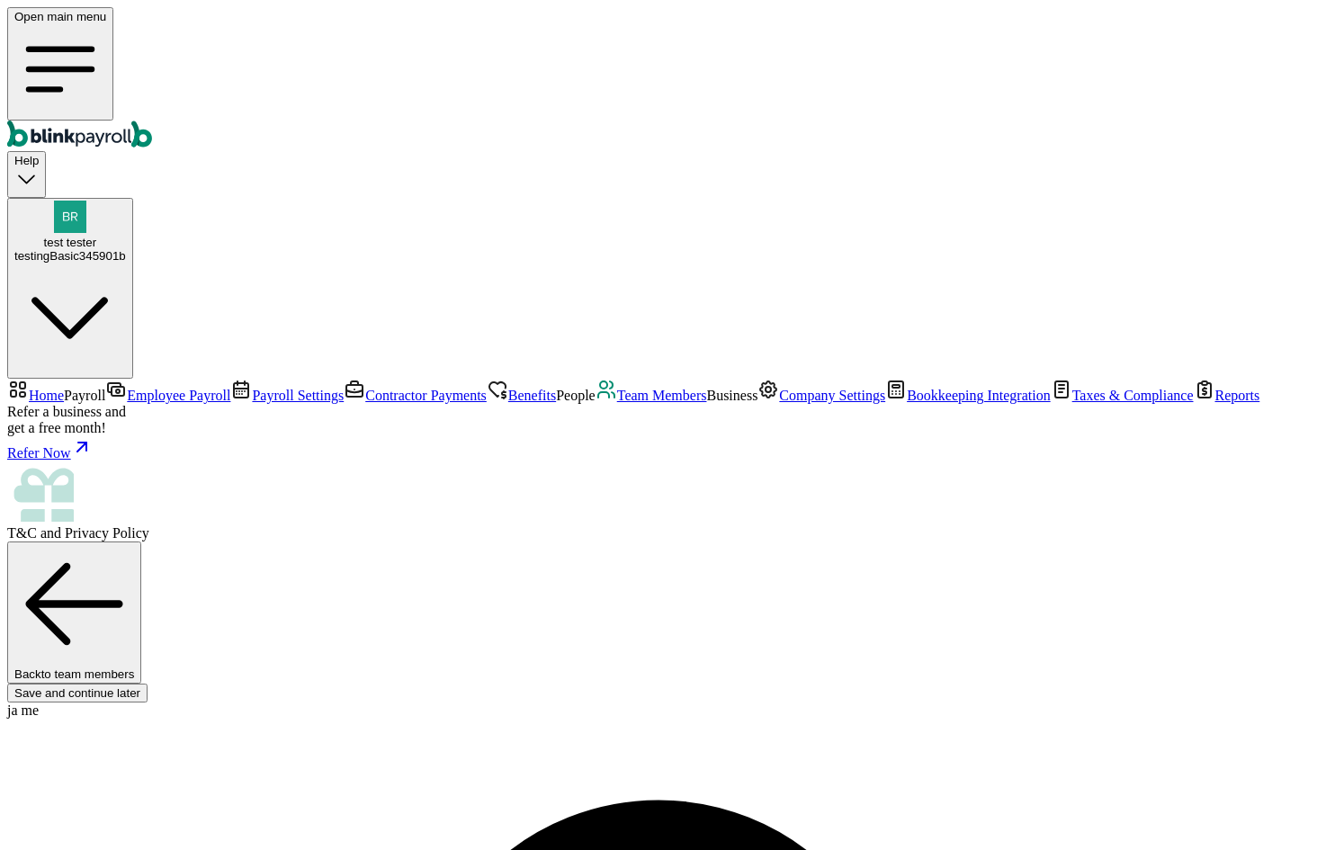
type input "08/01/2025"
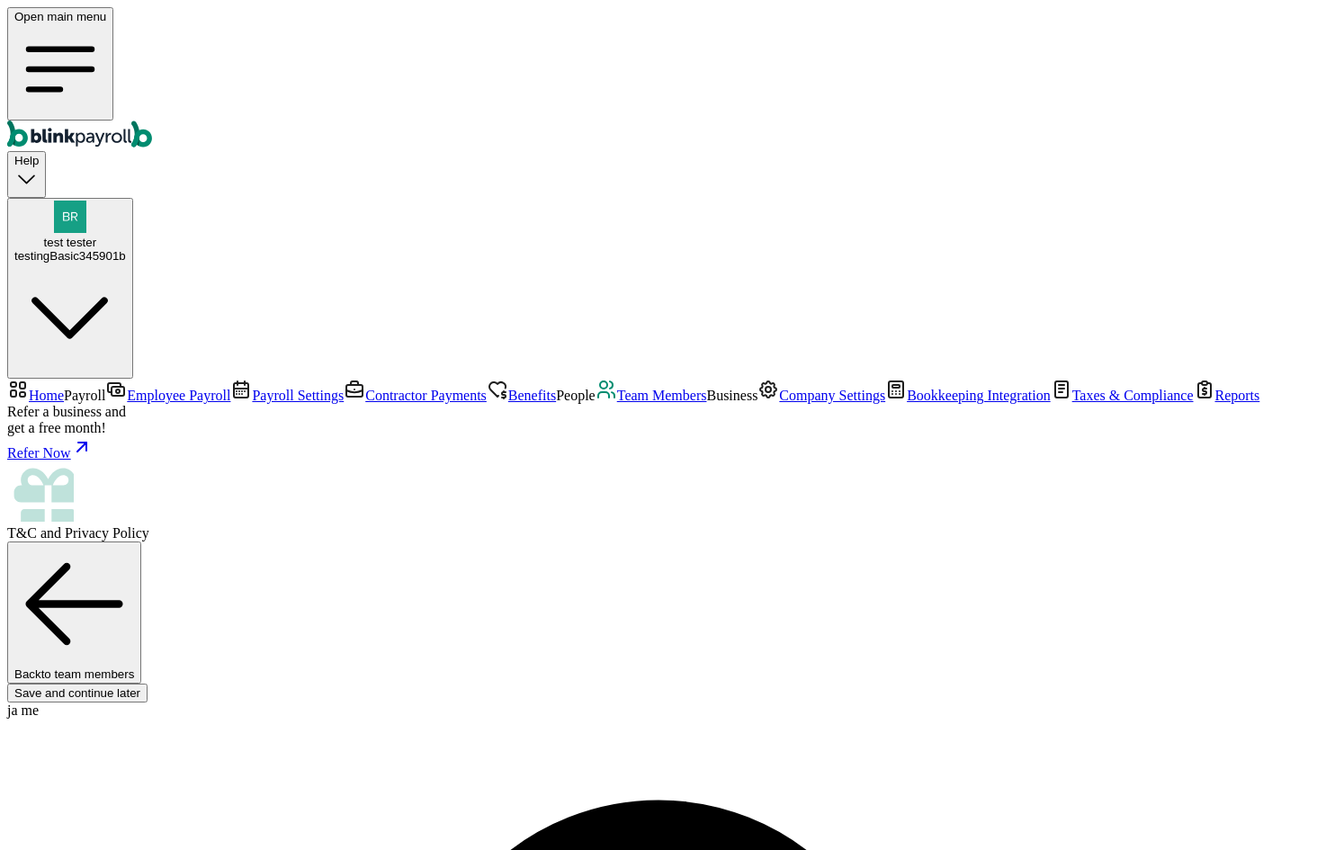
select select "3 1 Dallas Ct"
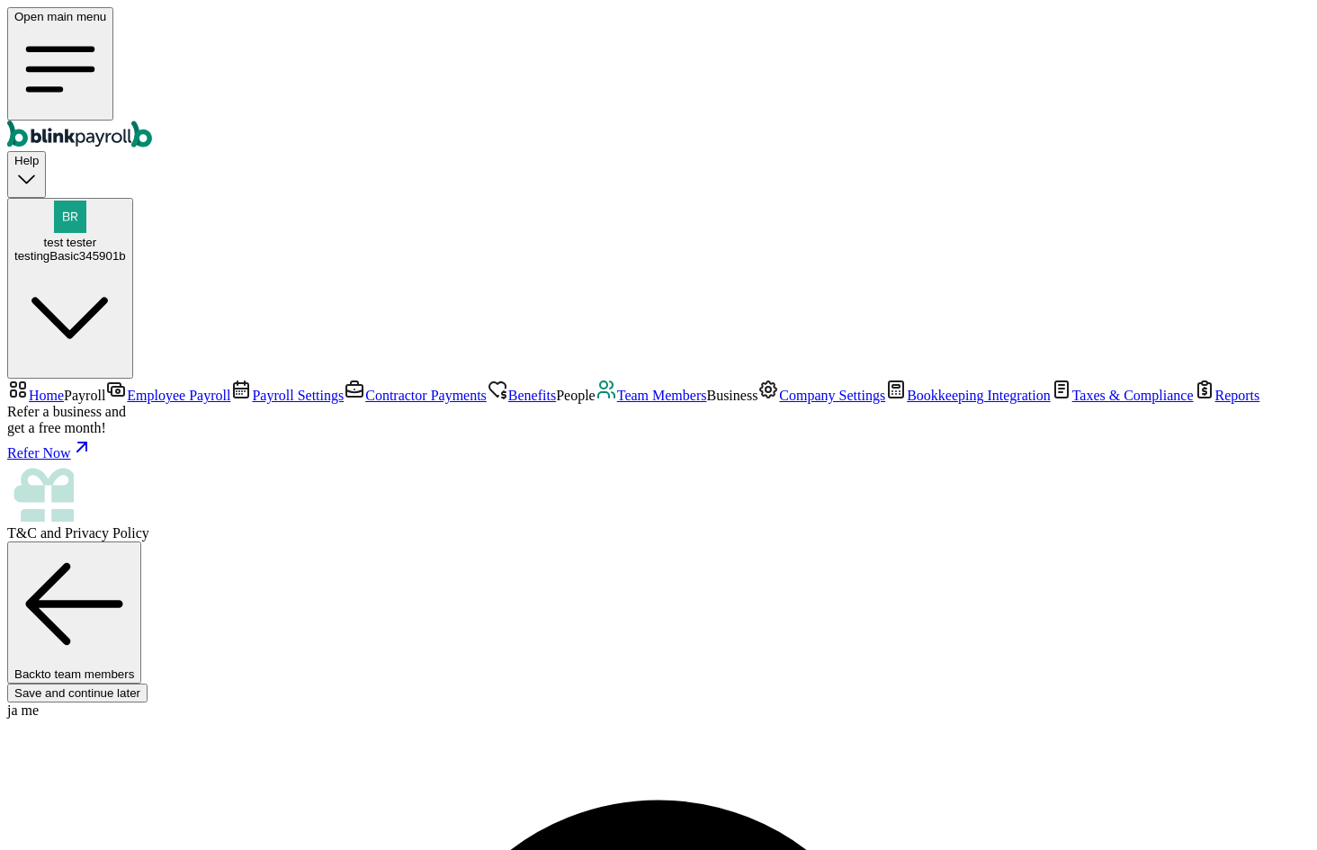
scroll to position [270, 0]
radio input "true"
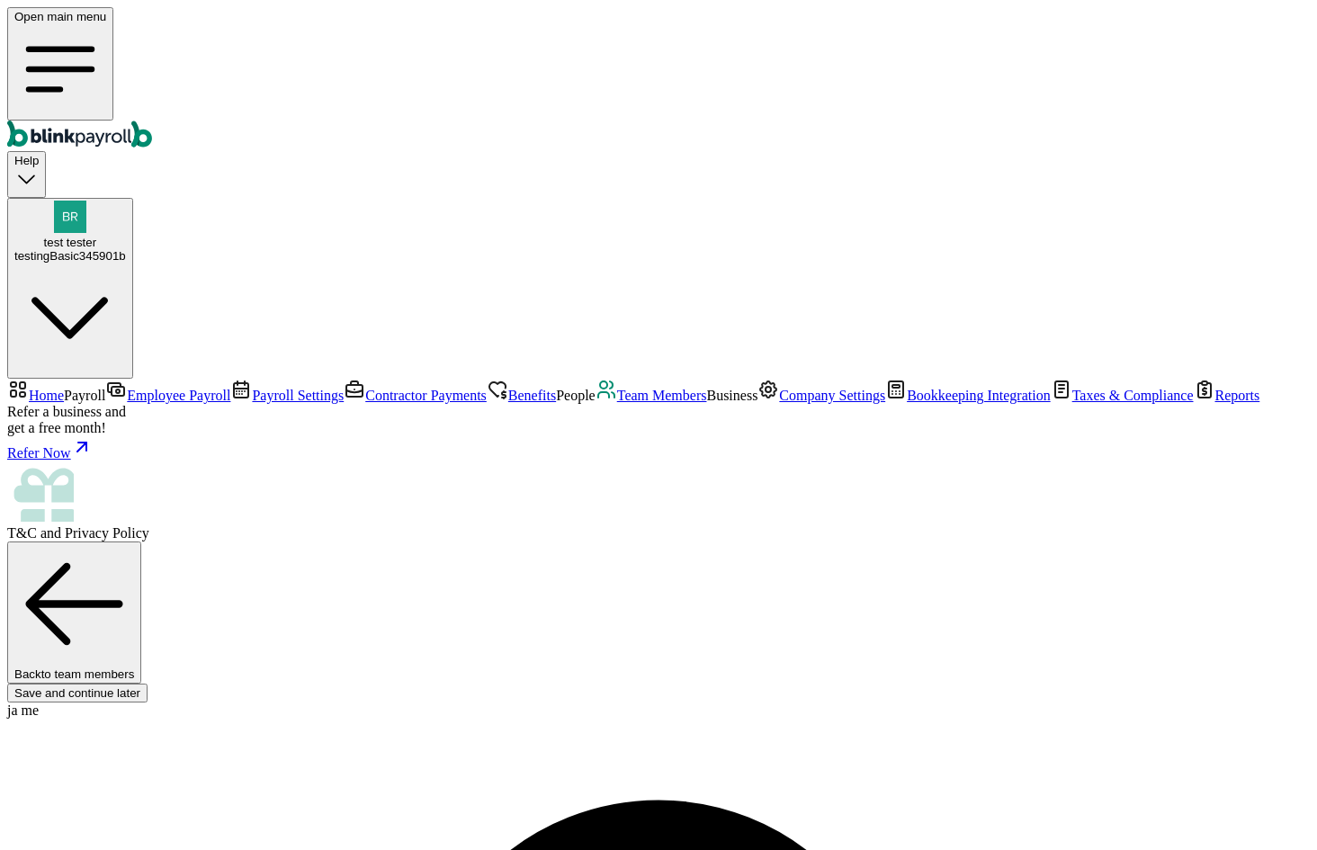
type input "20"
select select "3"
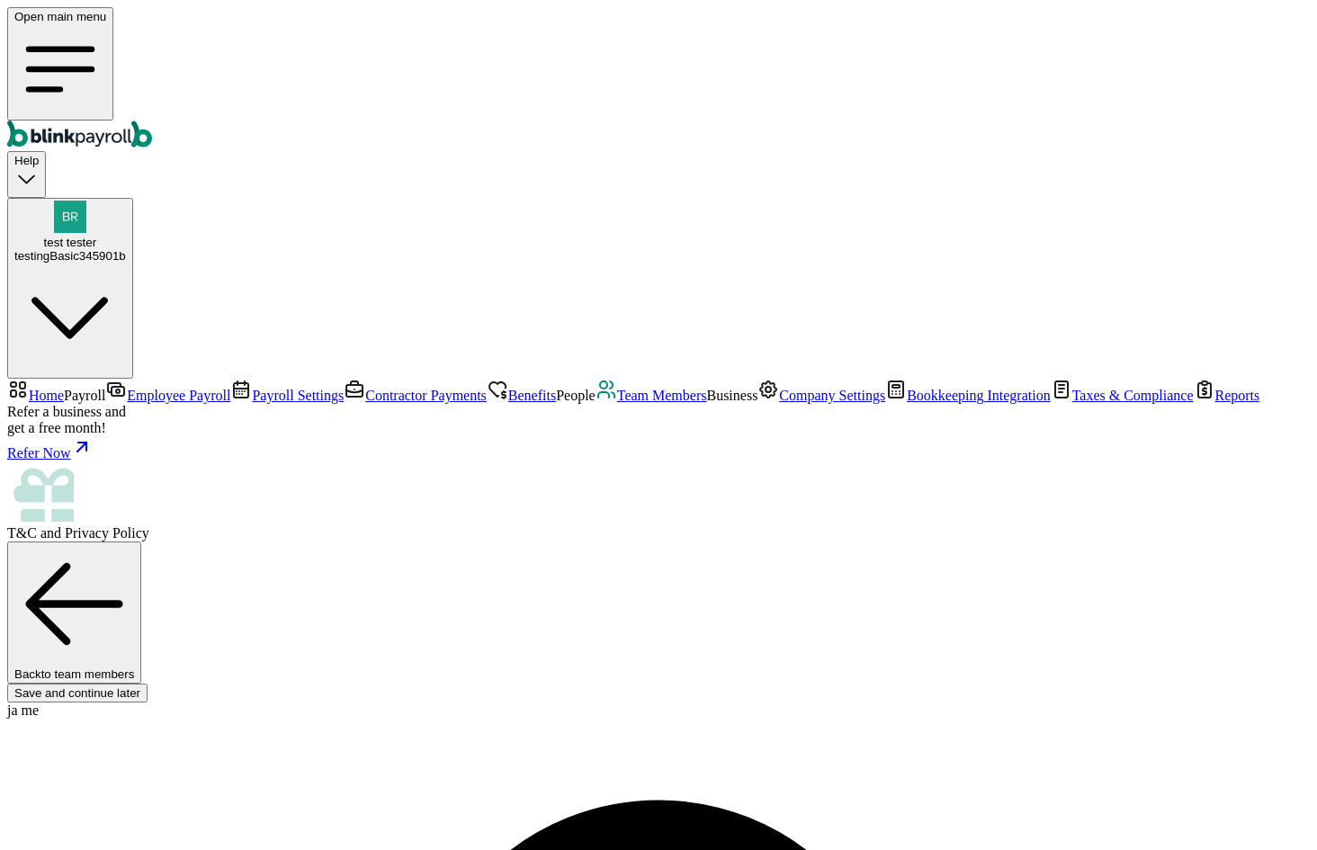
type input "0.17"
radio input "true"
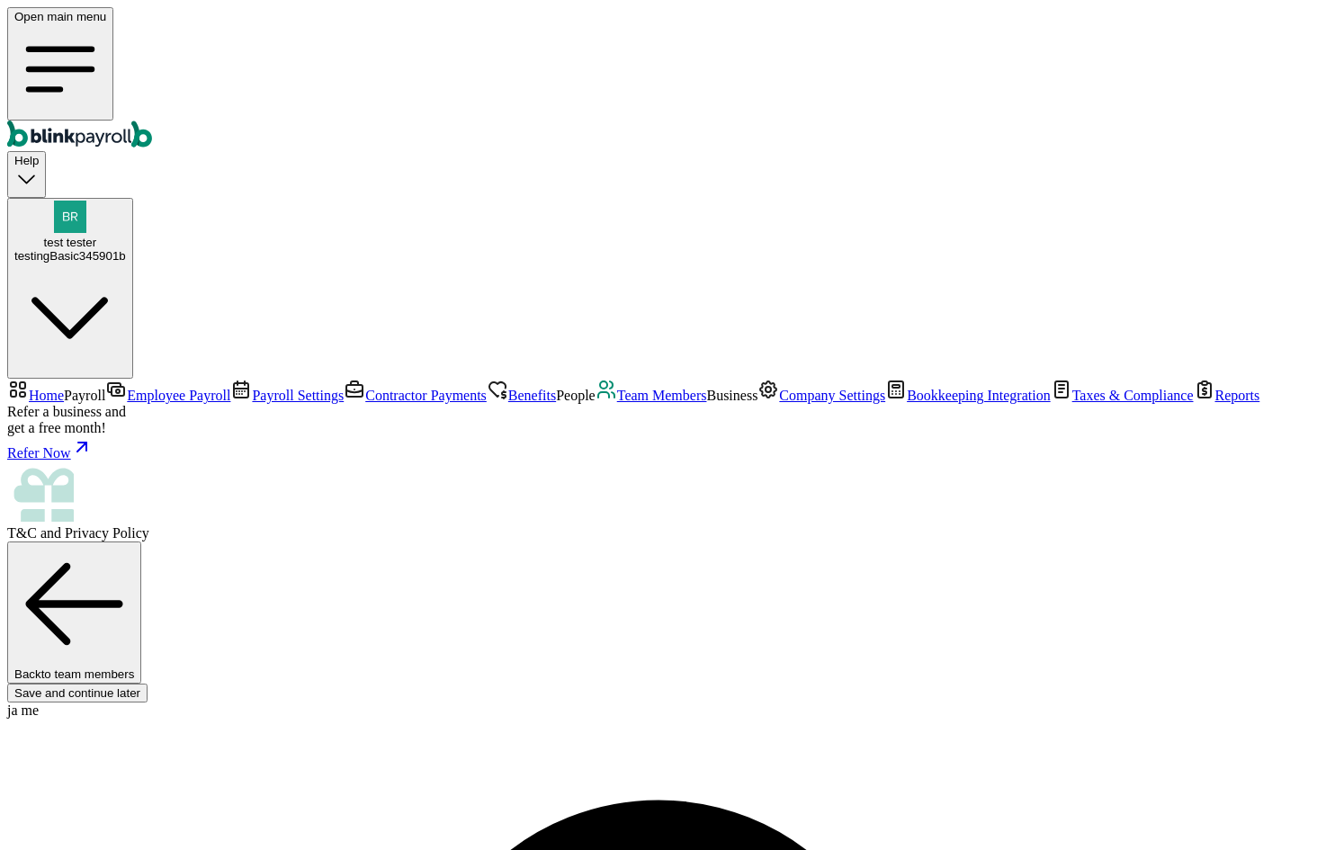
click at [126, 249] on div "testingBasic345901b" at bounding box center [70, 255] width 112 height 13
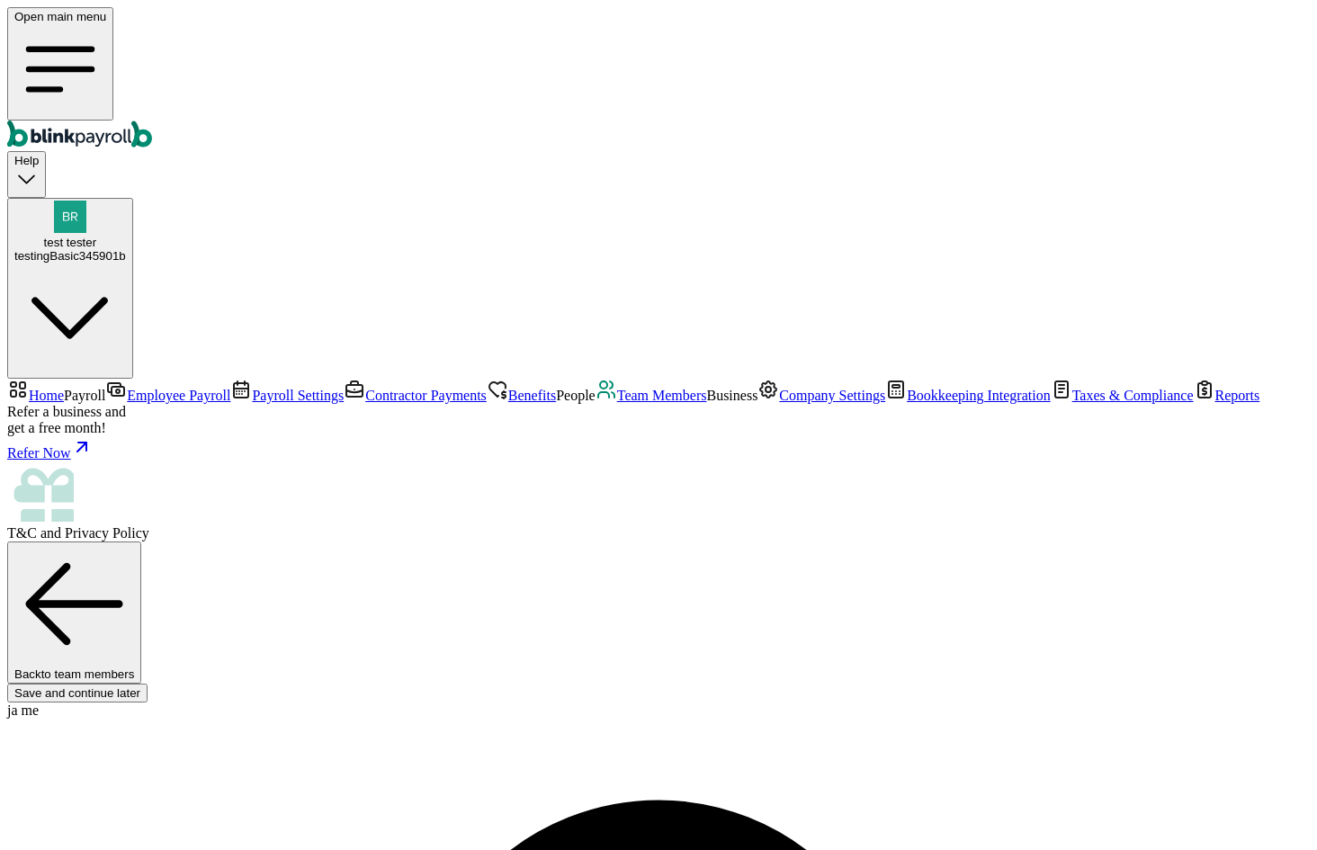
copy span "branko+test33545bas@blinkpayroll.com"
click at [126, 236] on div "test tester testingBasic345901b" at bounding box center [70, 249] width 112 height 27
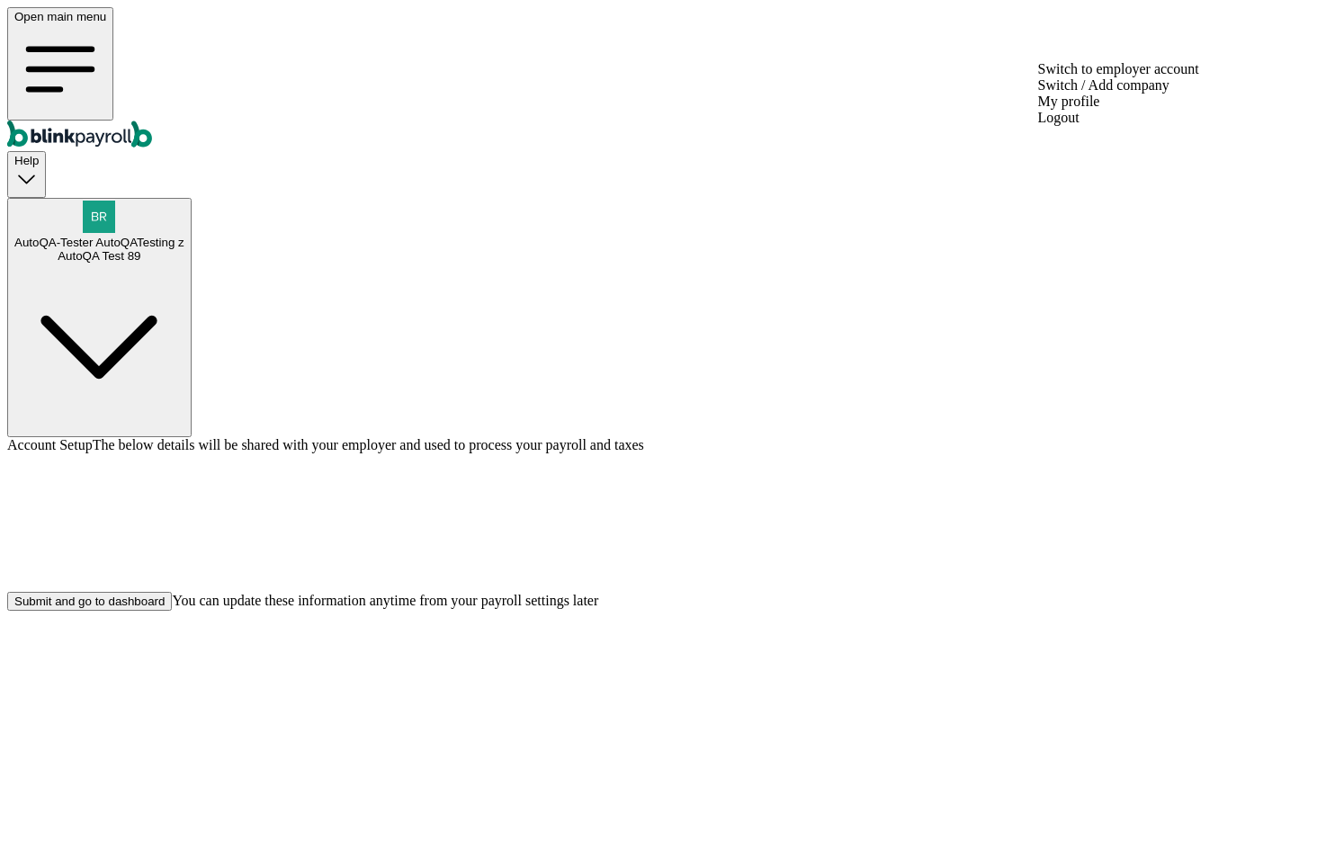
click at [184, 236] on div "AutoQA-Tester AutoQATesting z AutoQA Test 89" at bounding box center [99, 249] width 170 height 27
click at [184, 249] on div "AutoQA Test 89" at bounding box center [99, 255] width 170 height 13
click at [184, 236] on div "AutoQA-Tester AutoQATesting z AutoQA Test 89" at bounding box center [99, 249] width 170 height 27
click at [184, 263] on icon "button" at bounding box center [99, 348] width 170 height 170
click at [184, 236] on span "AutoQA-Tester AutoQATesting z" at bounding box center [99, 242] width 170 height 13
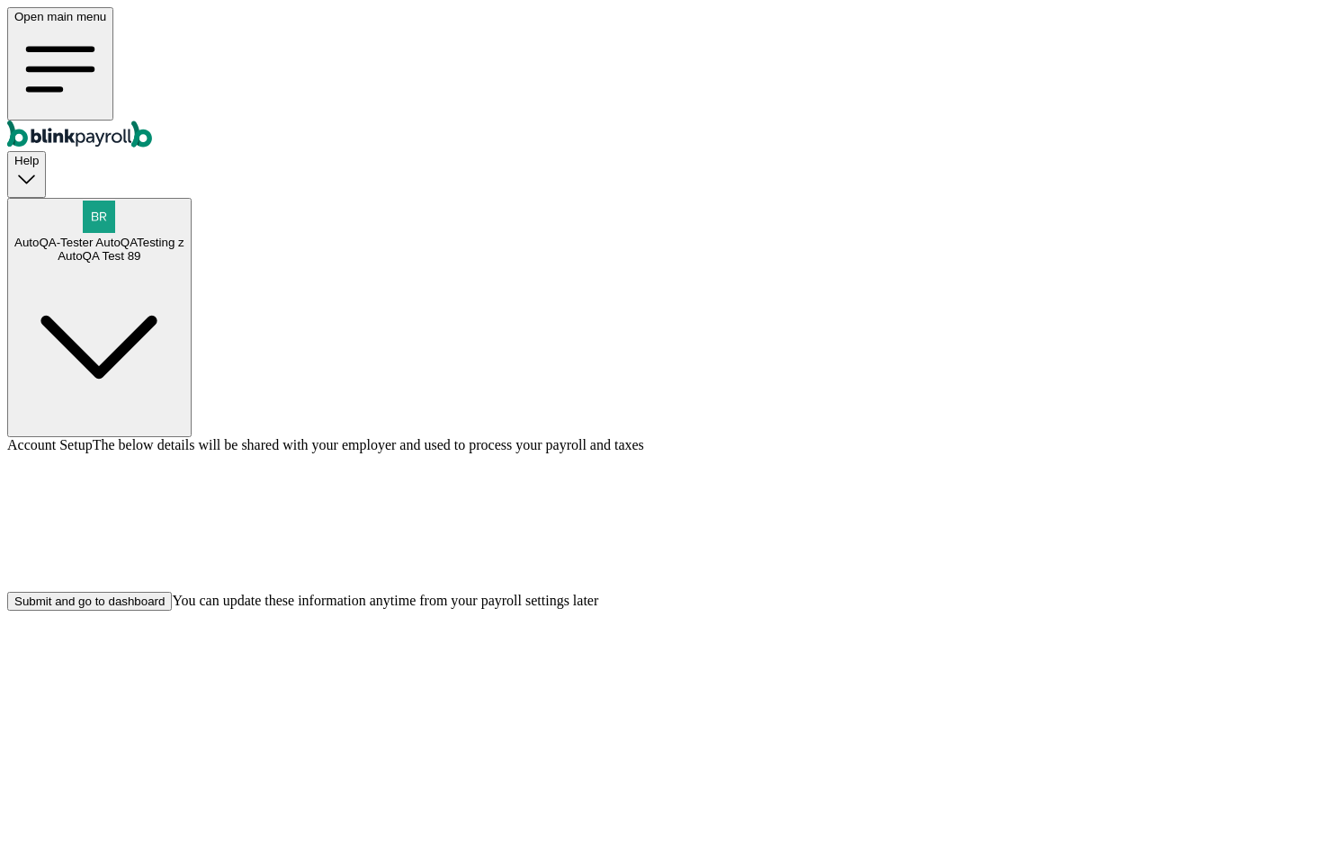
click at [165, 608] on div "Submit and go to dashboard" at bounding box center [89, 601] width 150 height 13
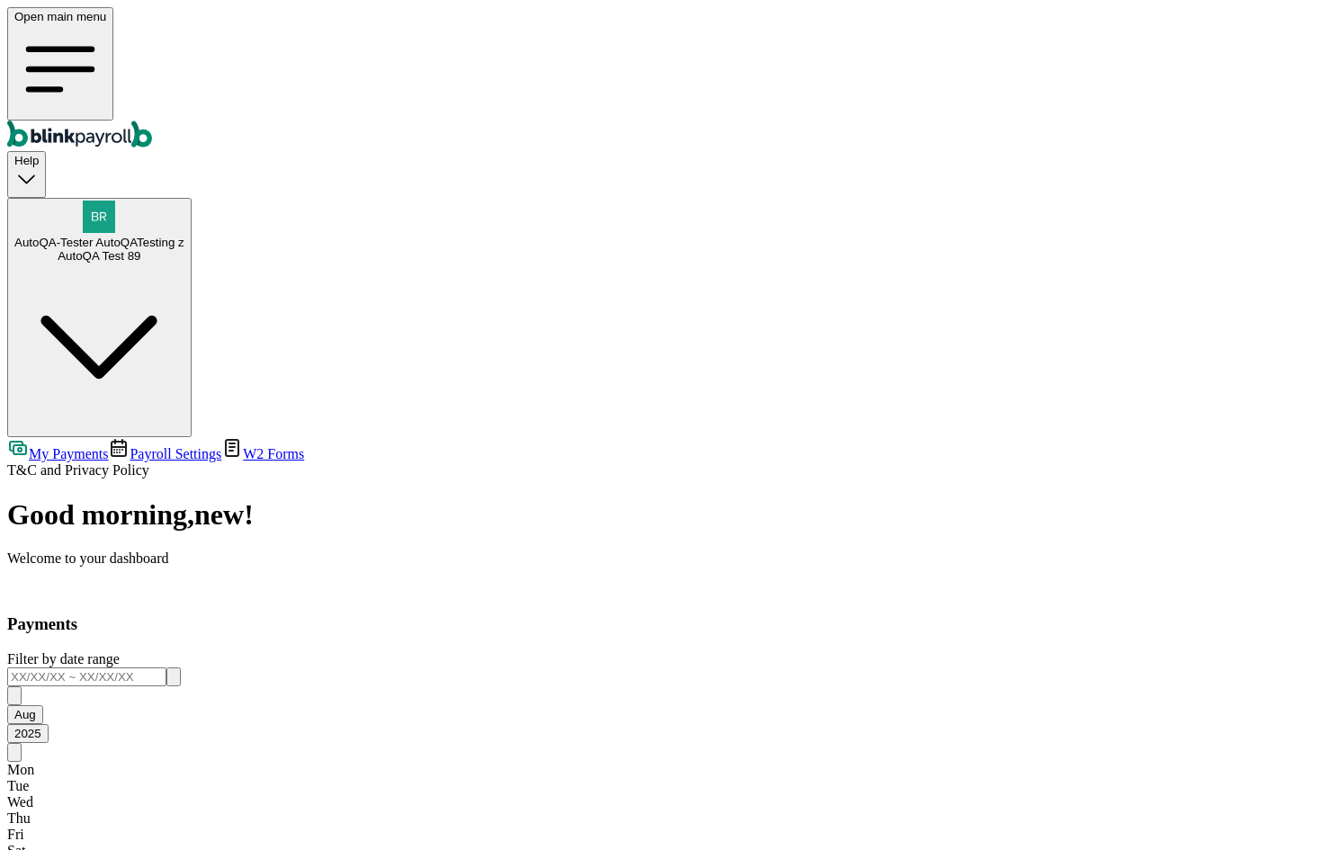
click at [184, 236] on div "AutoQA-Tester AutoQATesting z AutoQA Test 89" at bounding box center [99, 249] width 170 height 27
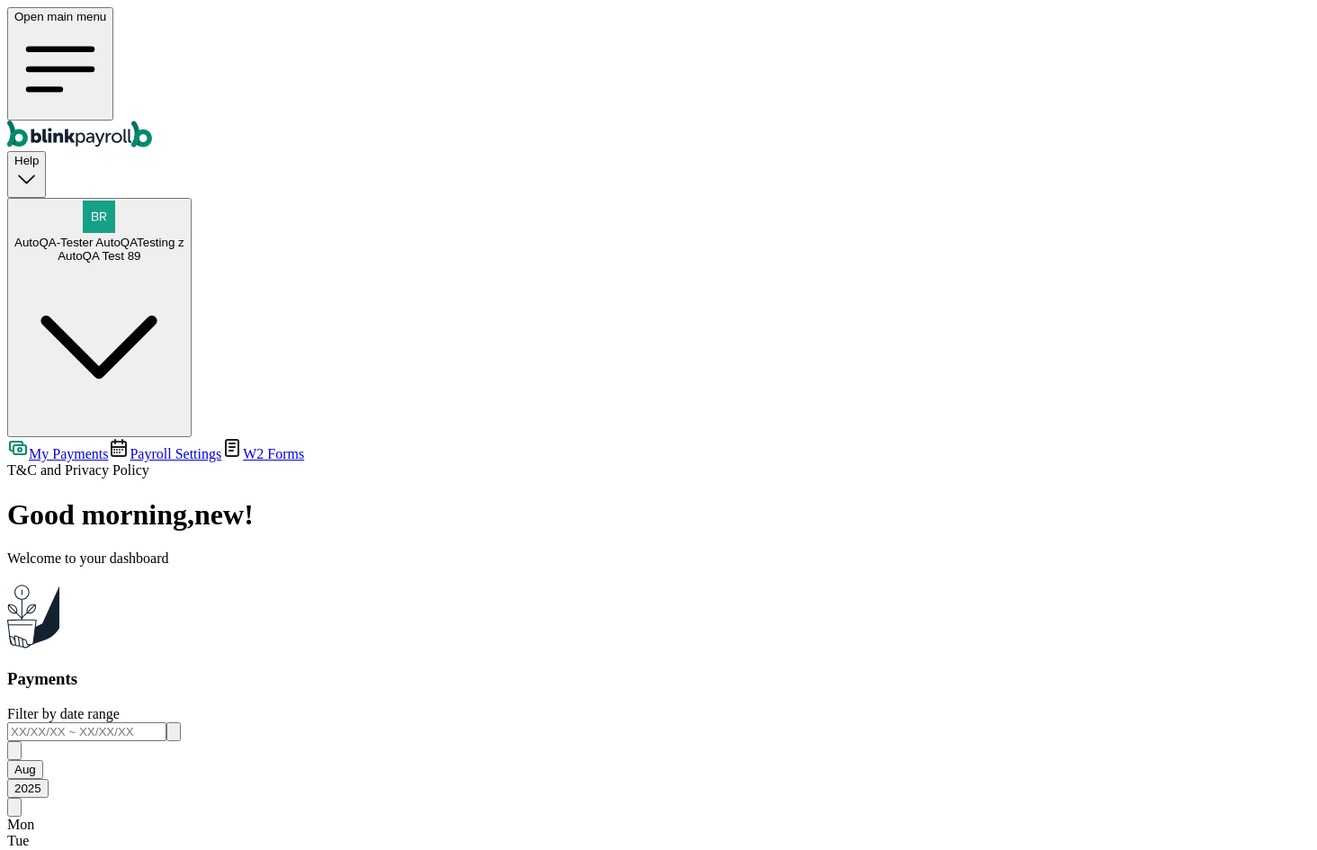
click at [184, 236] on span "AutoQA-Tester AutoQATesting z" at bounding box center [99, 242] width 170 height 13
click at [184, 249] on div "AutoQA Test 89" at bounding box center [99, 255] width 170 height 13
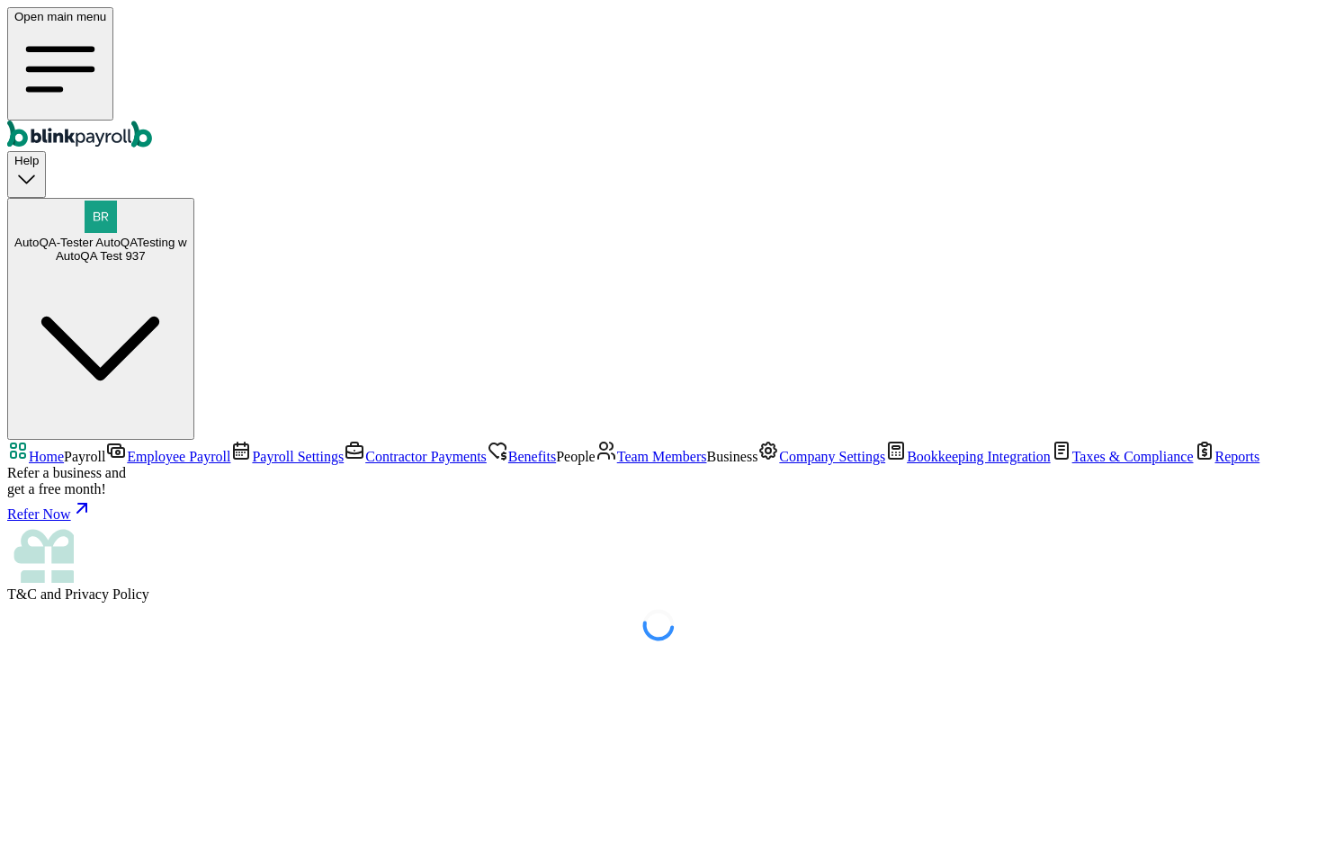
click at [779, 464] on span "Company Settings" at bounding box center [832, 456] width 106 height 15
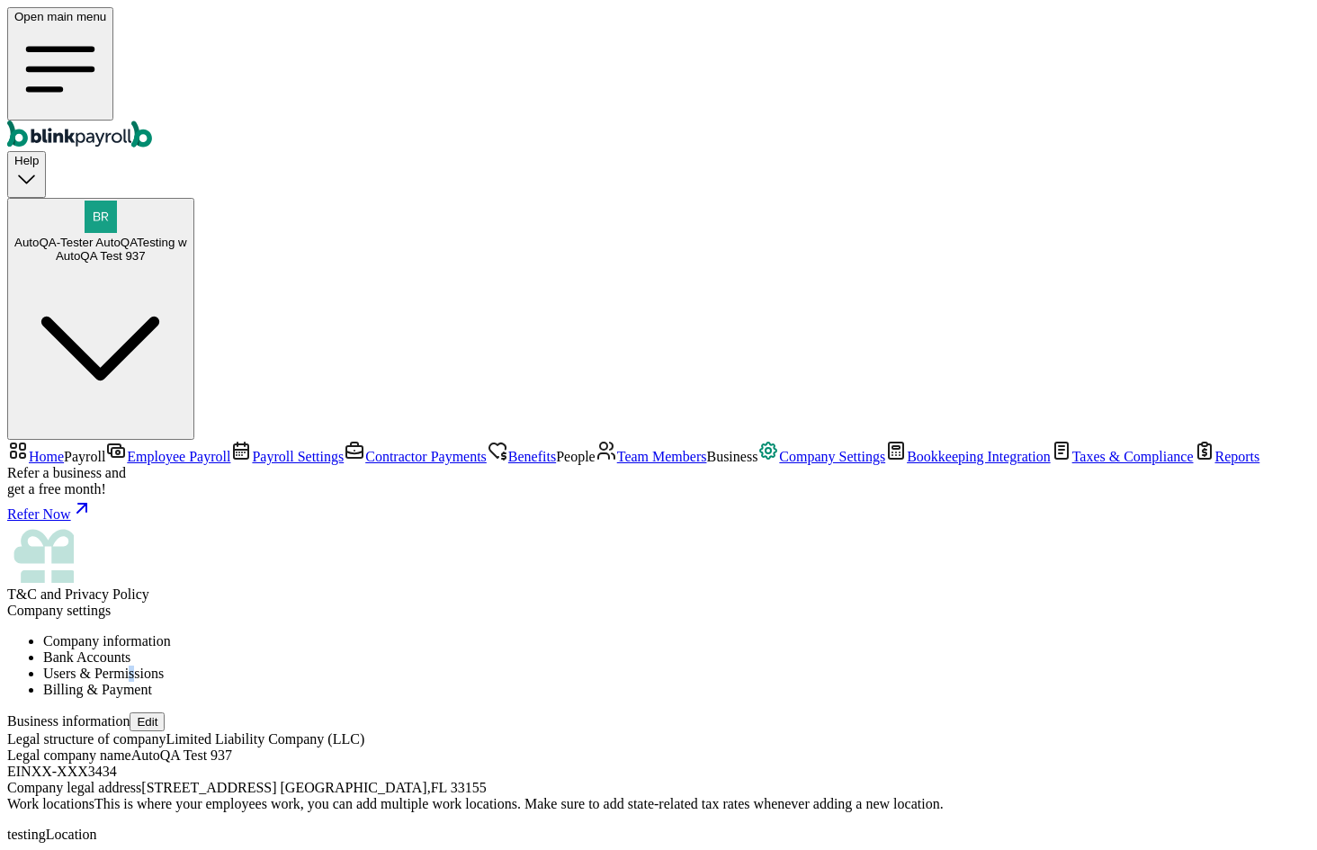
click at [660, 634] on div "Company information Bank Accounts Users & Permissions Billing & Payment" at bounding box center [658, 666] width 1303 height 65
click at [659, 666] on li "Users & Permissions" at bounding box center [676, 674] width 1267 height 16
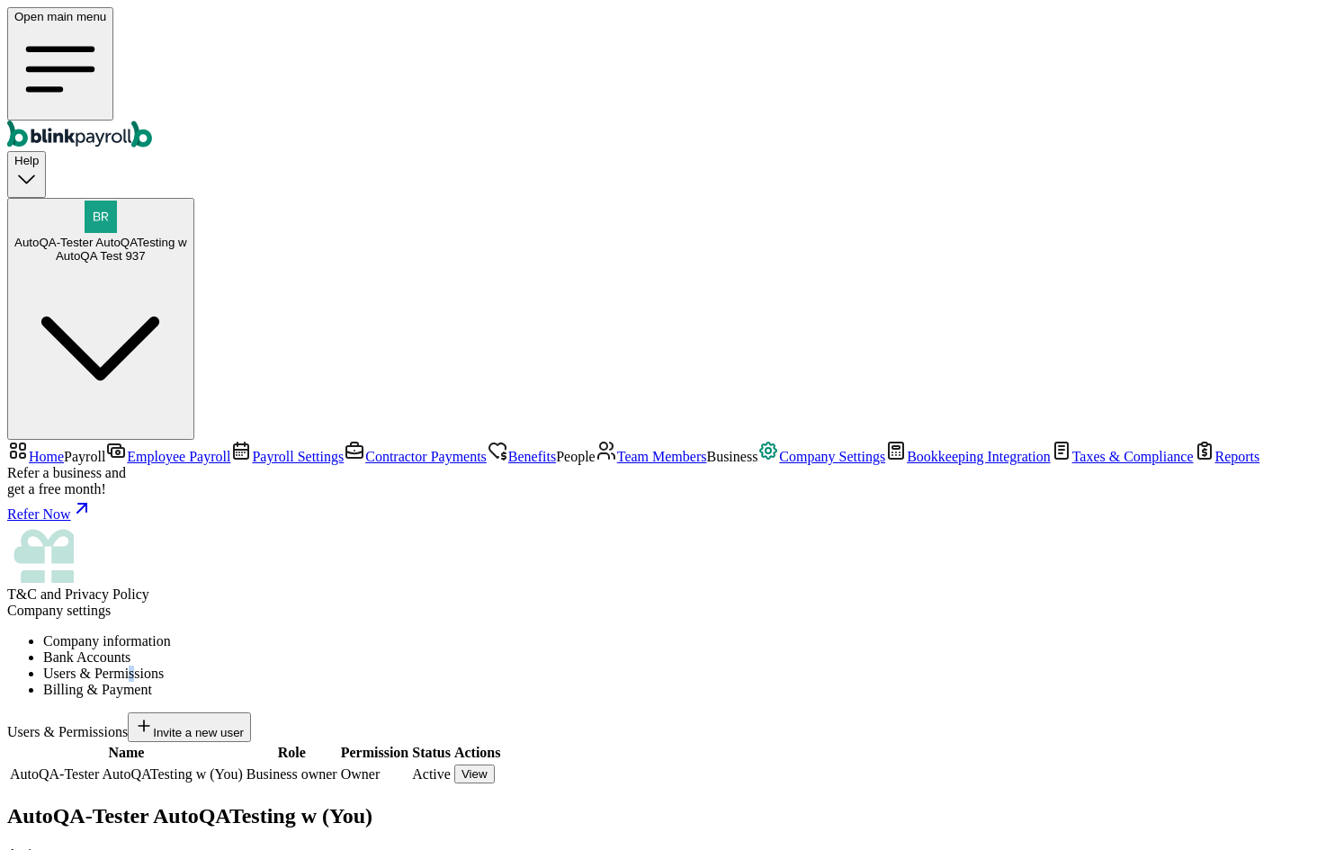
click at [244, 726] on span "Invite a new user" at bounding box center [198, 732] width 91 height 13
paste input "branko+autoqa88369@blinkpayroll.com"
type input "branko+autoqa88369@blinkpayroll.com"
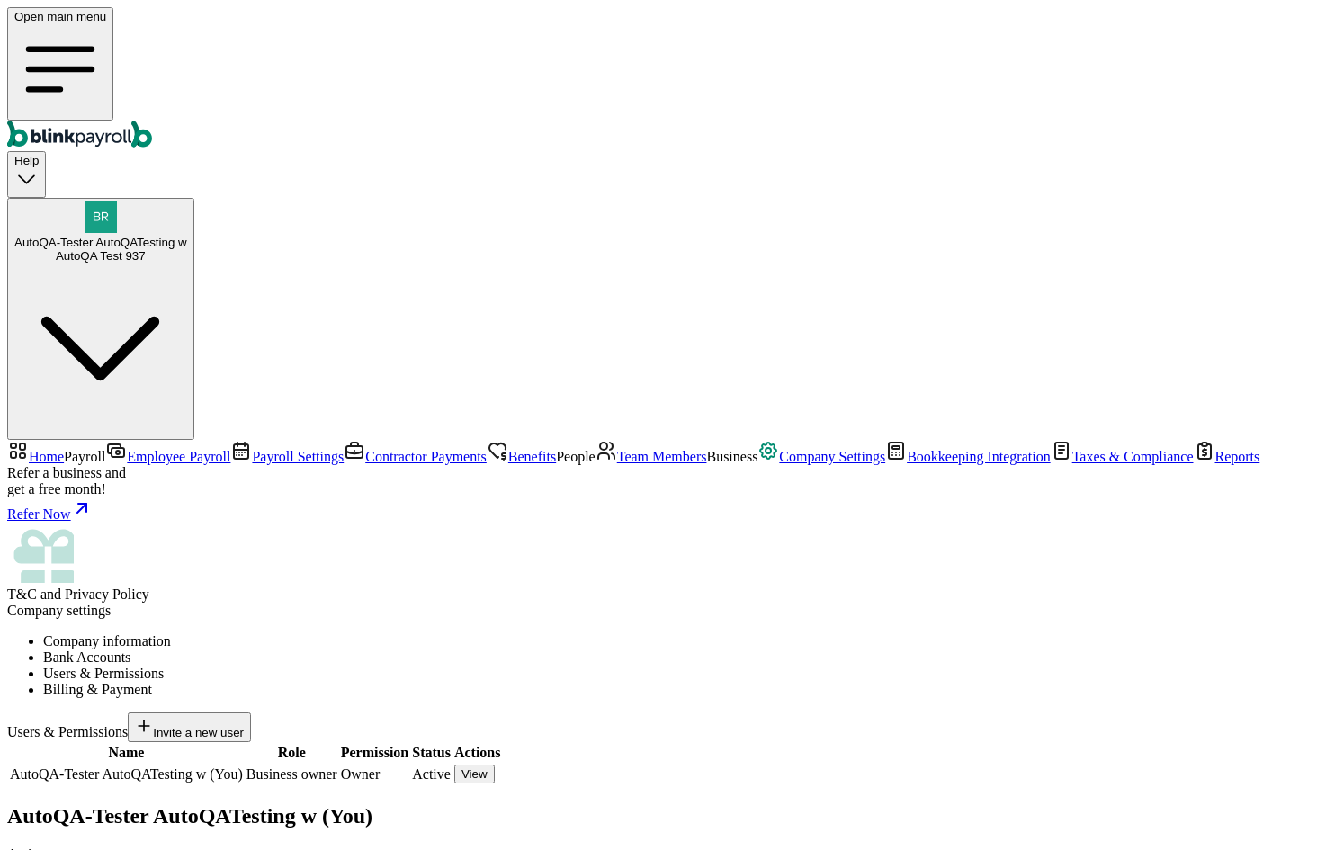
type input "test"
type input "tester"
select select "hr"
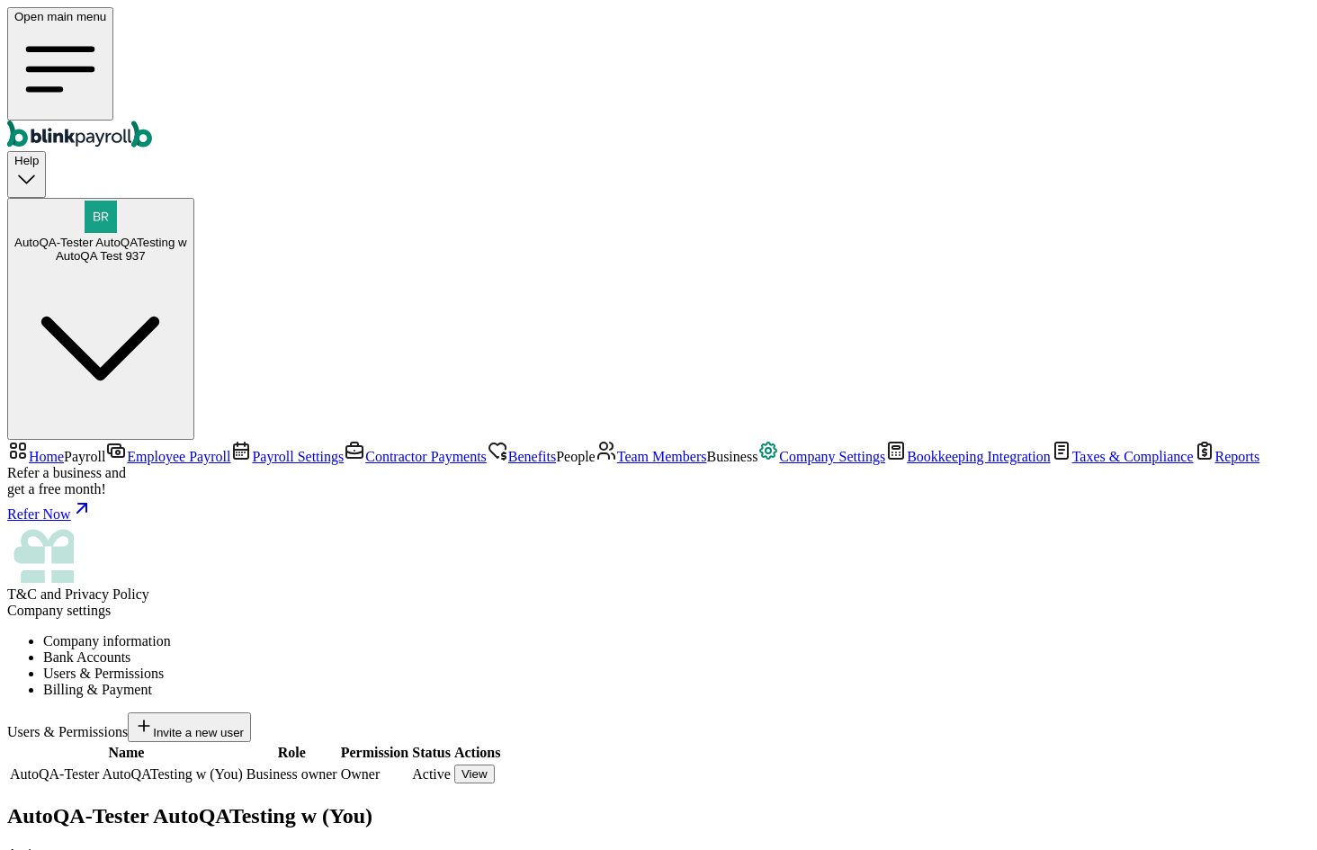
type input "(223) 443-2432"
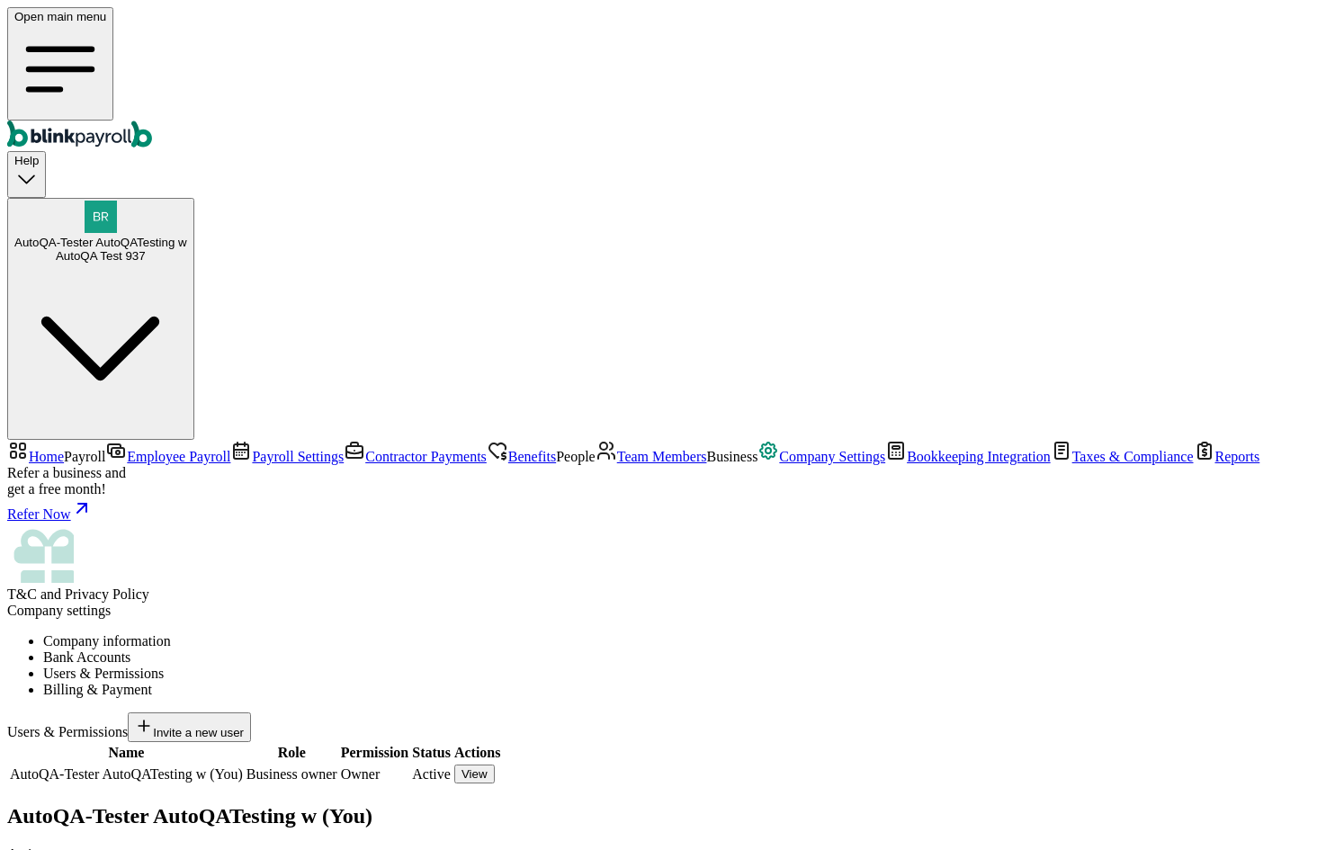
radio input "true"
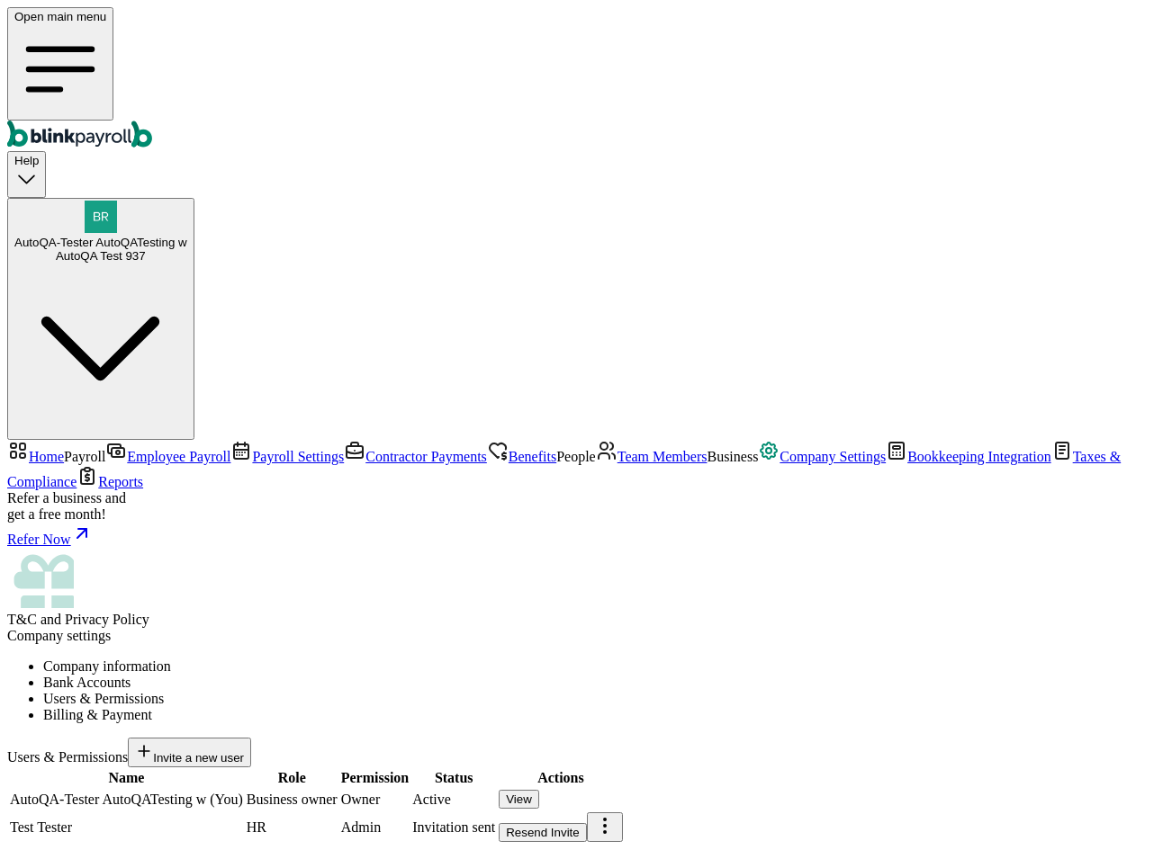
click at [187, 249] on div "AutoQA Test 937" at bounding box center [100, 255] width 173 height 13
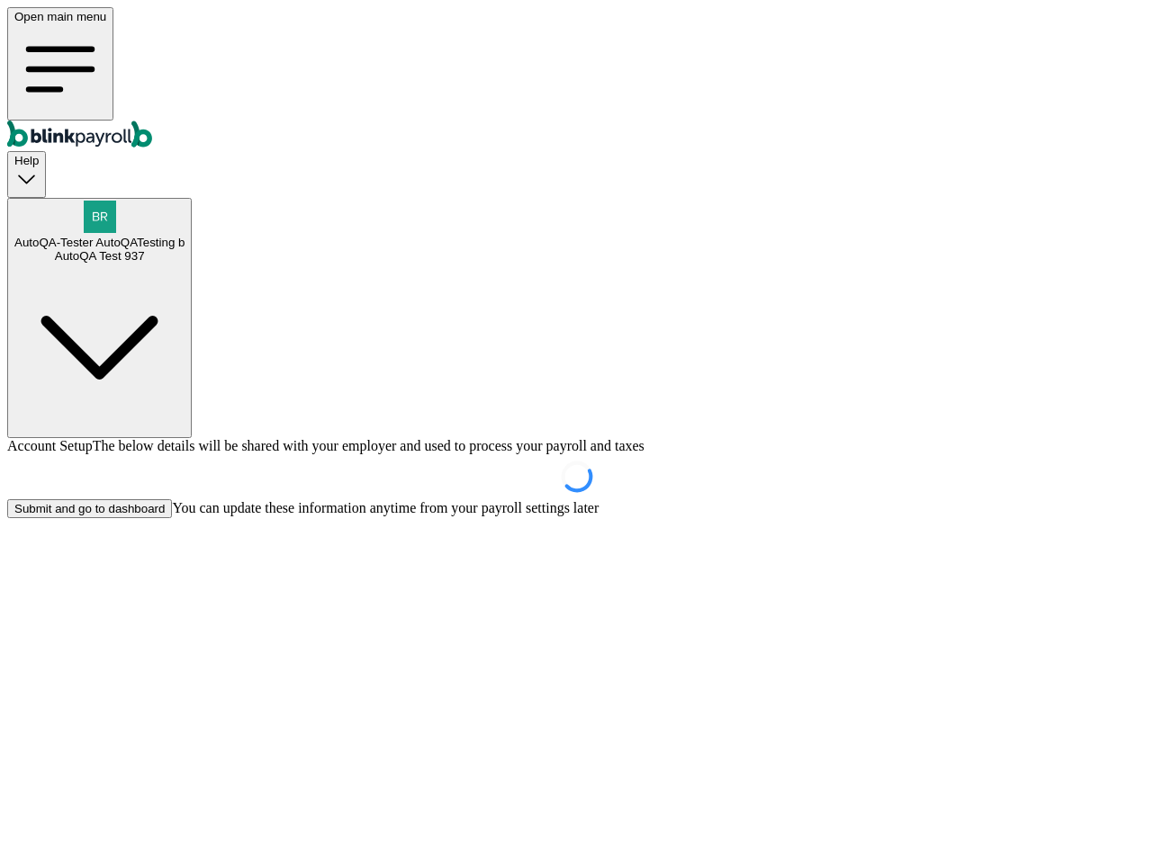
click at [184, 249] on div "AutoQA Test 937" at bounding box center [99, 255] width 170 height 13
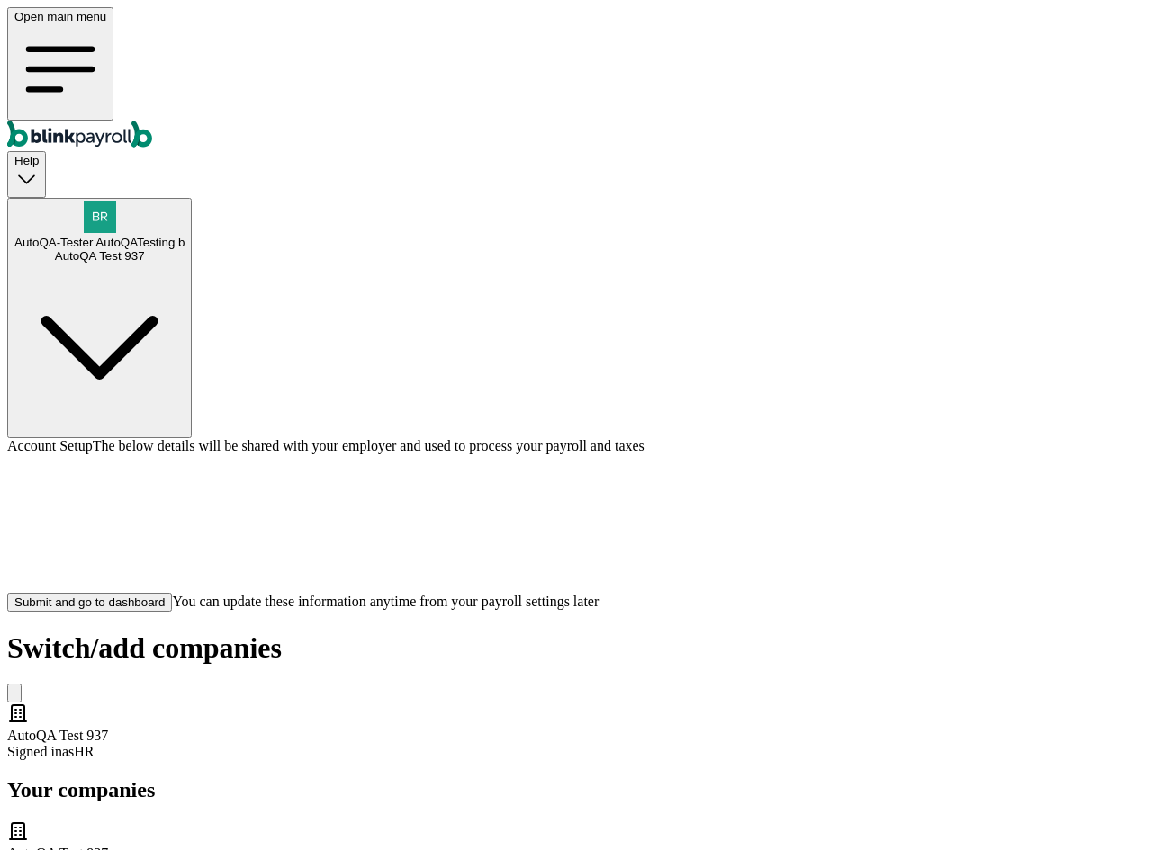
click at [799, 632] on div "Switch/add companies AutoQA Test 937 Signed in as HR Your companies AutoQA Test…" at bounding box center [576, 782] width 1139 height 301
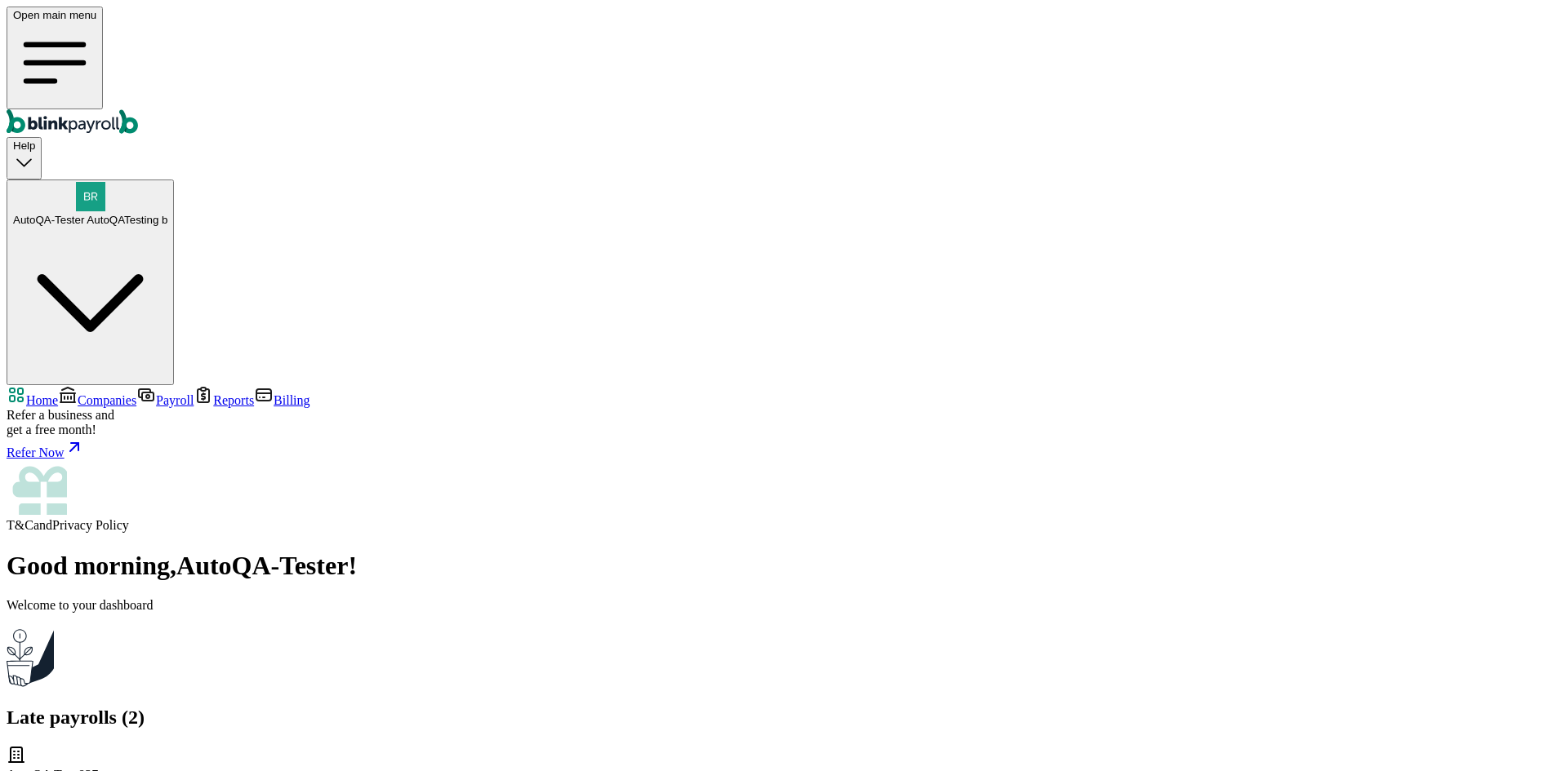
click at [118, 394] on span "Companies" at bounding box center [106, 400] width 59 height 14
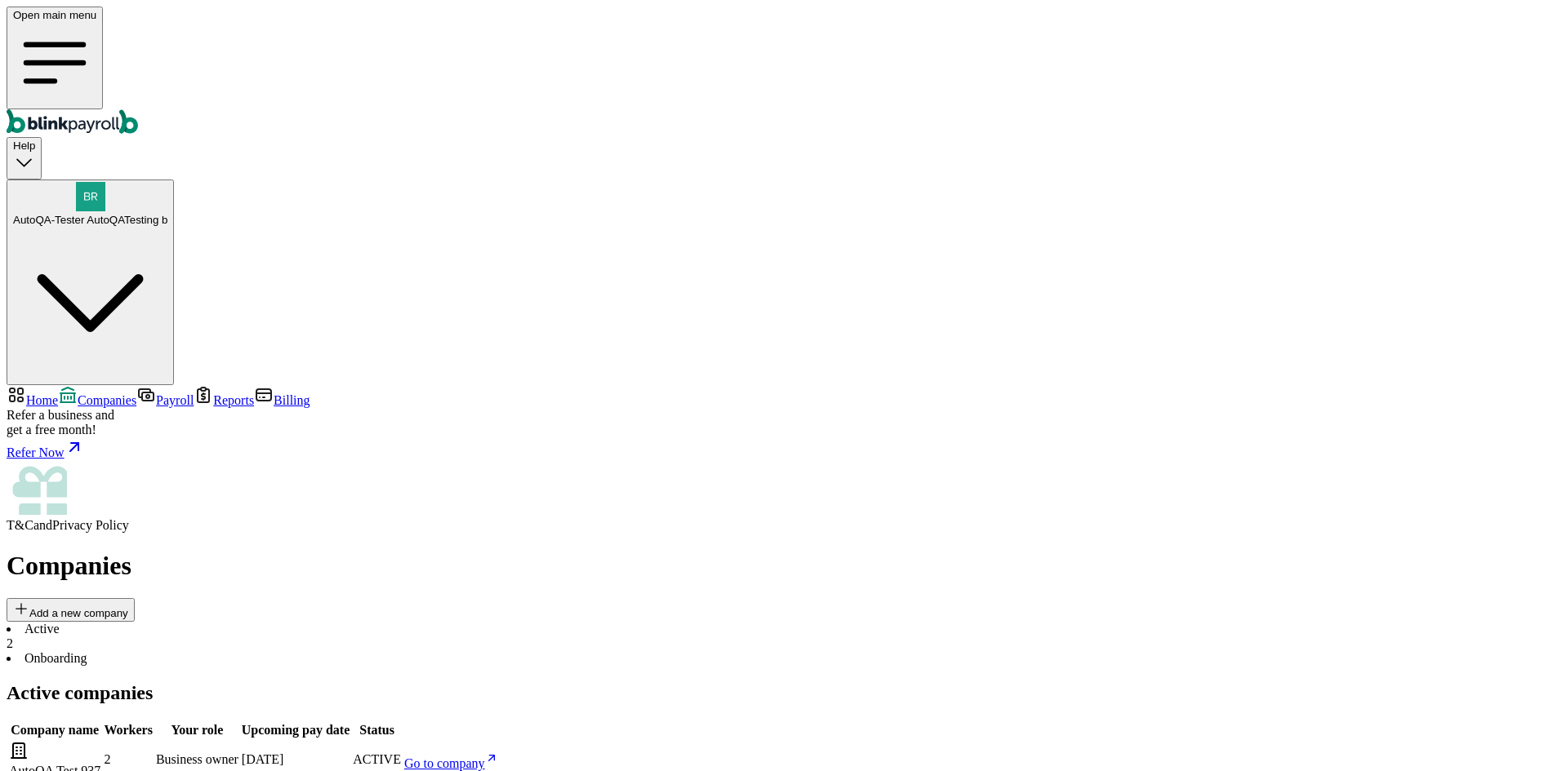
click at [485, 756] on span "Go to company" at bounding box center [444, 763] width 81 height 14
click at [167, 214] on span "AutoQA-Tester AutoQATesting b" at bounding box center [90, 220] width 154 height 12
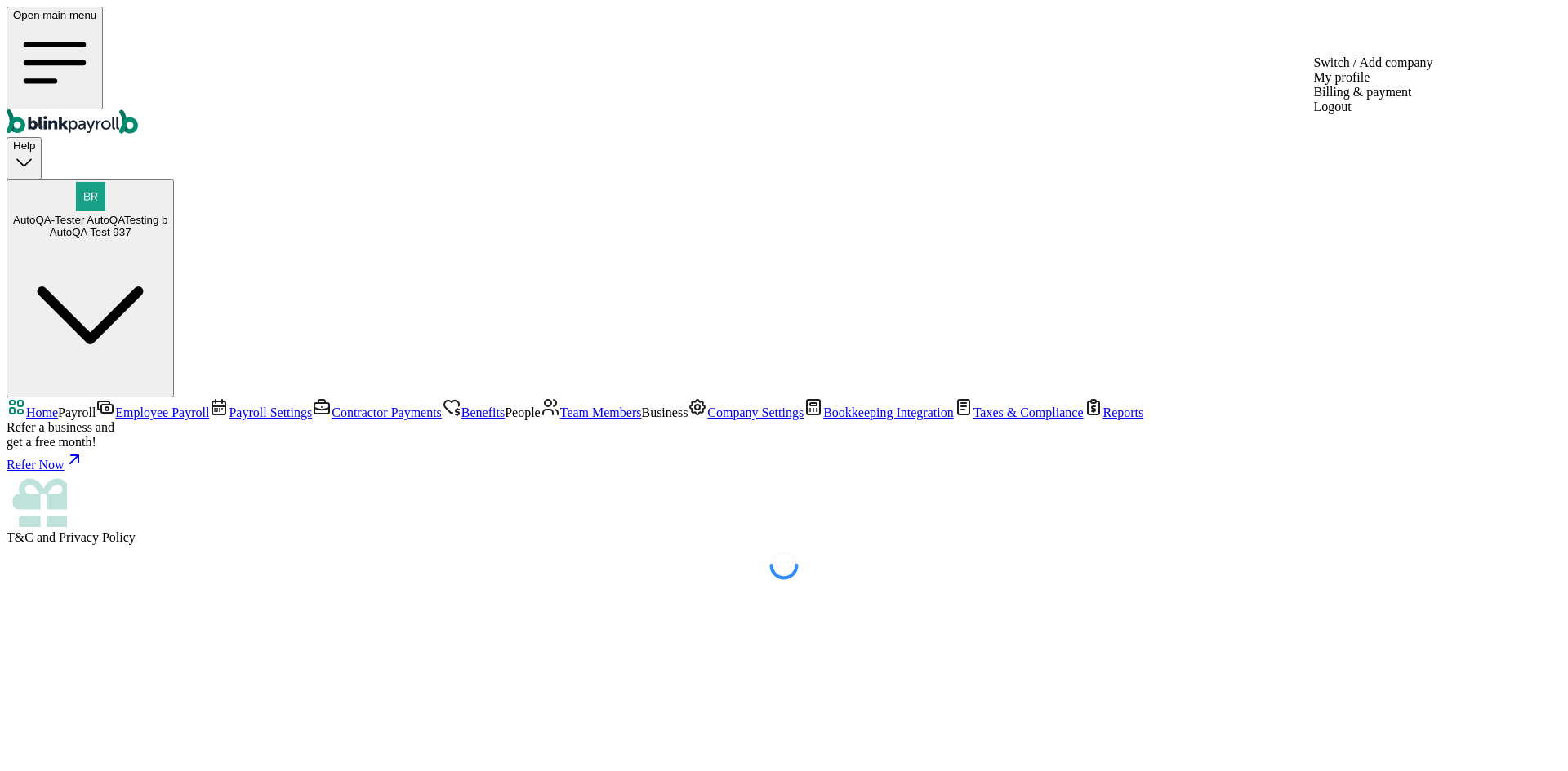
click at [167, 214] on span "AutoQA-Tester AutoQATesting b" at bounding box center [90, 220] width 154 height 12
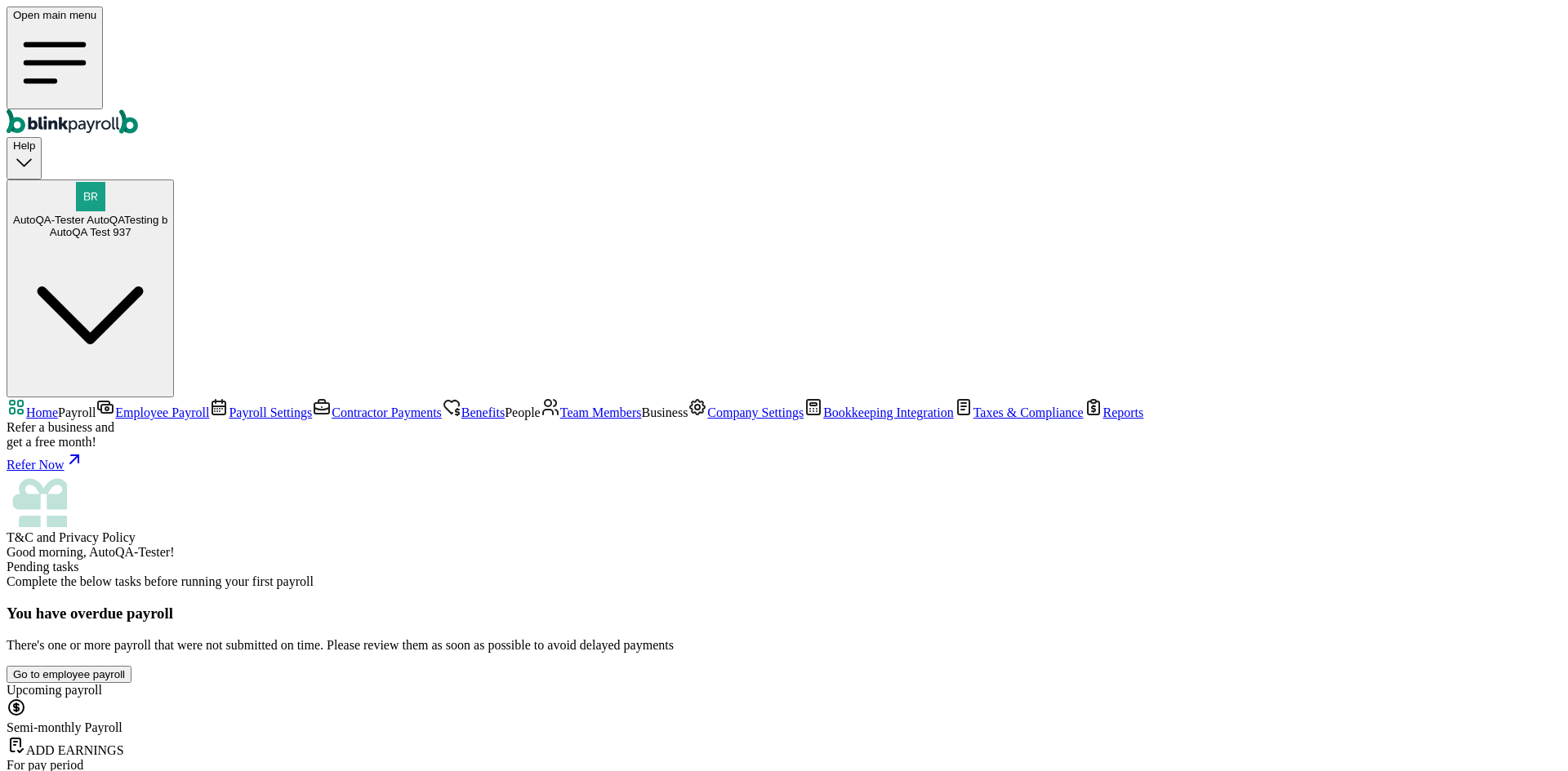
copy span "[PERSON_NAME][EMAIL_ADDRESS][DOMAIN_NAME]"
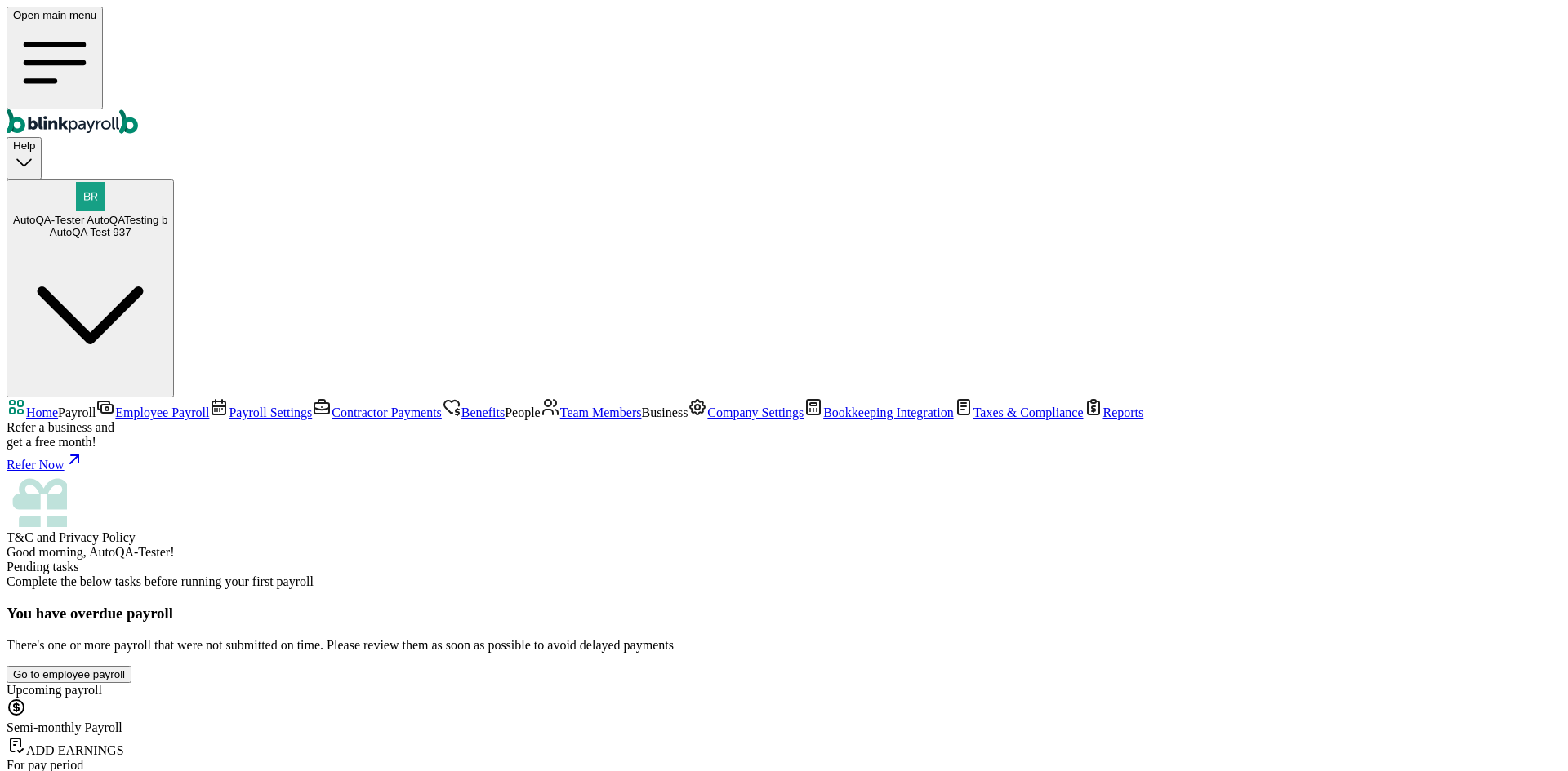
click at [541, 405] on link "Team Members" at bounding box center [592, 412] width 102 height 14
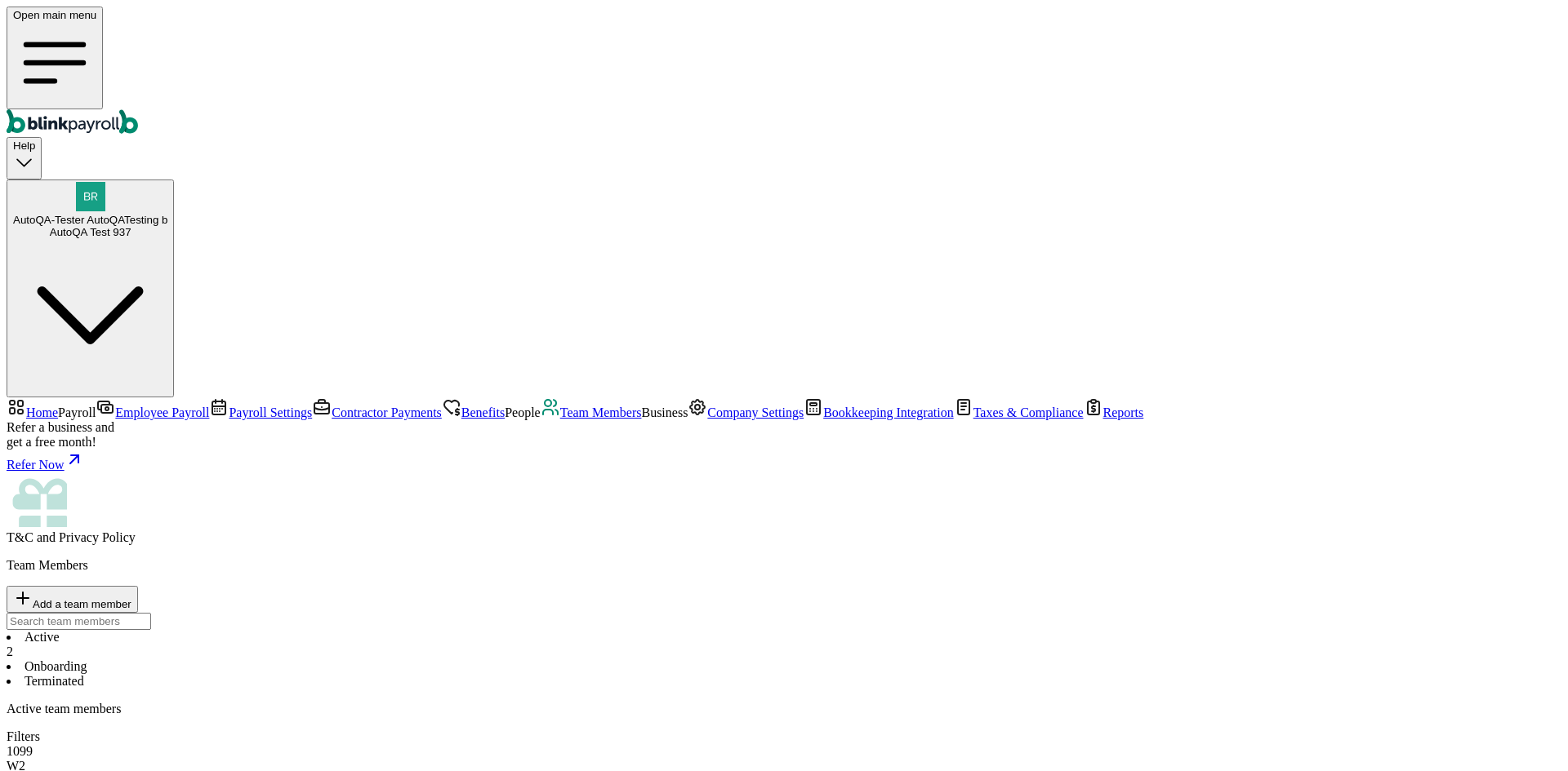
click at [382, 659] on li "Onboarding" at bounding box center [783, 667] width 1554 height 15
click at [138, 586] on button "Add a team member" at bounding box center [72, 600] width 132 height 27
select select "employee"
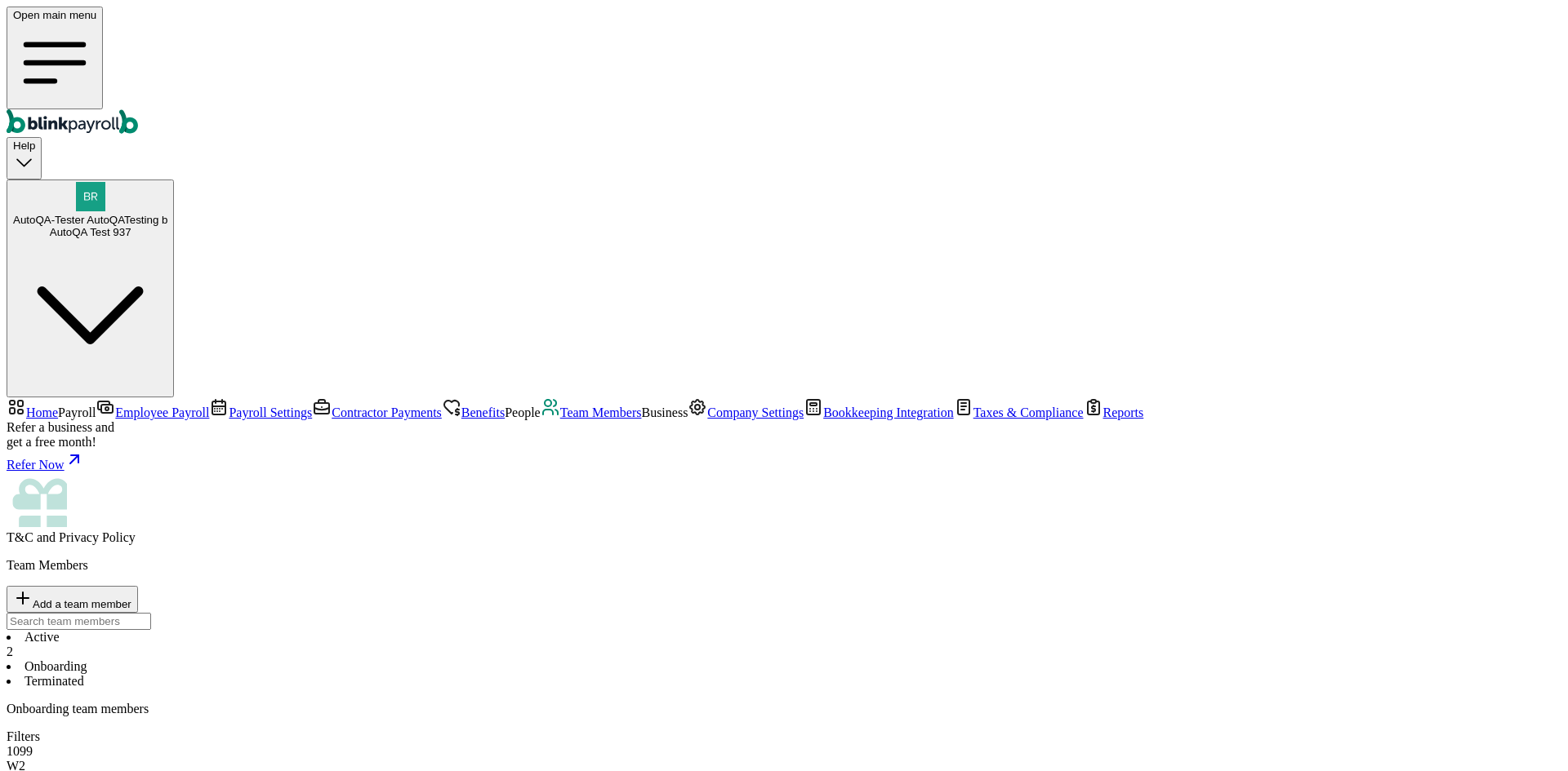
type input "www"
type input "eeee"
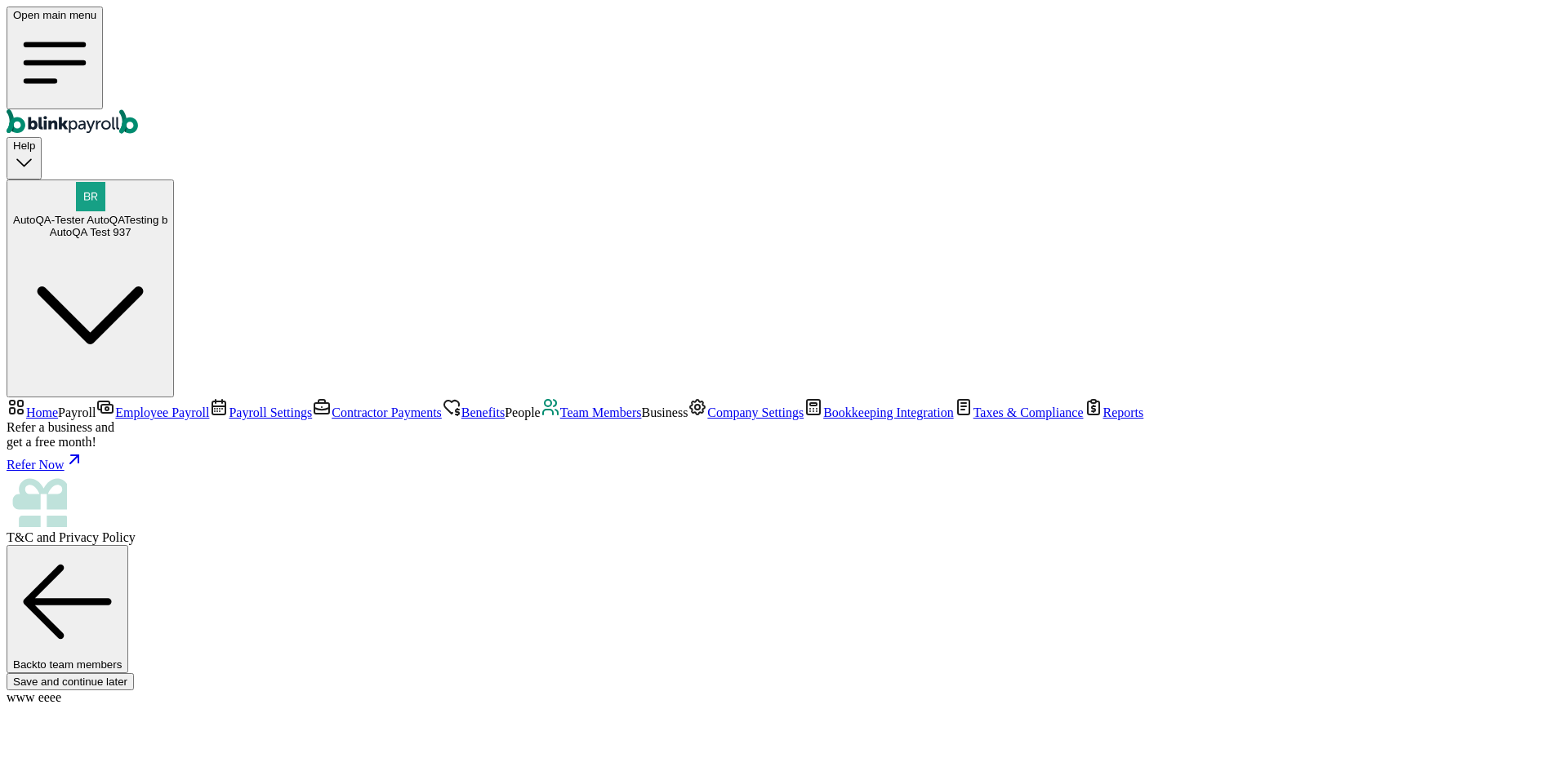
paste input "[PERSON_NAME][EMAIL_ADDRESS][DOMAIN_NAME]"
type input "[PERSON_NAME][EMAIL_ADDRESS][DOMAIN_NAME]"
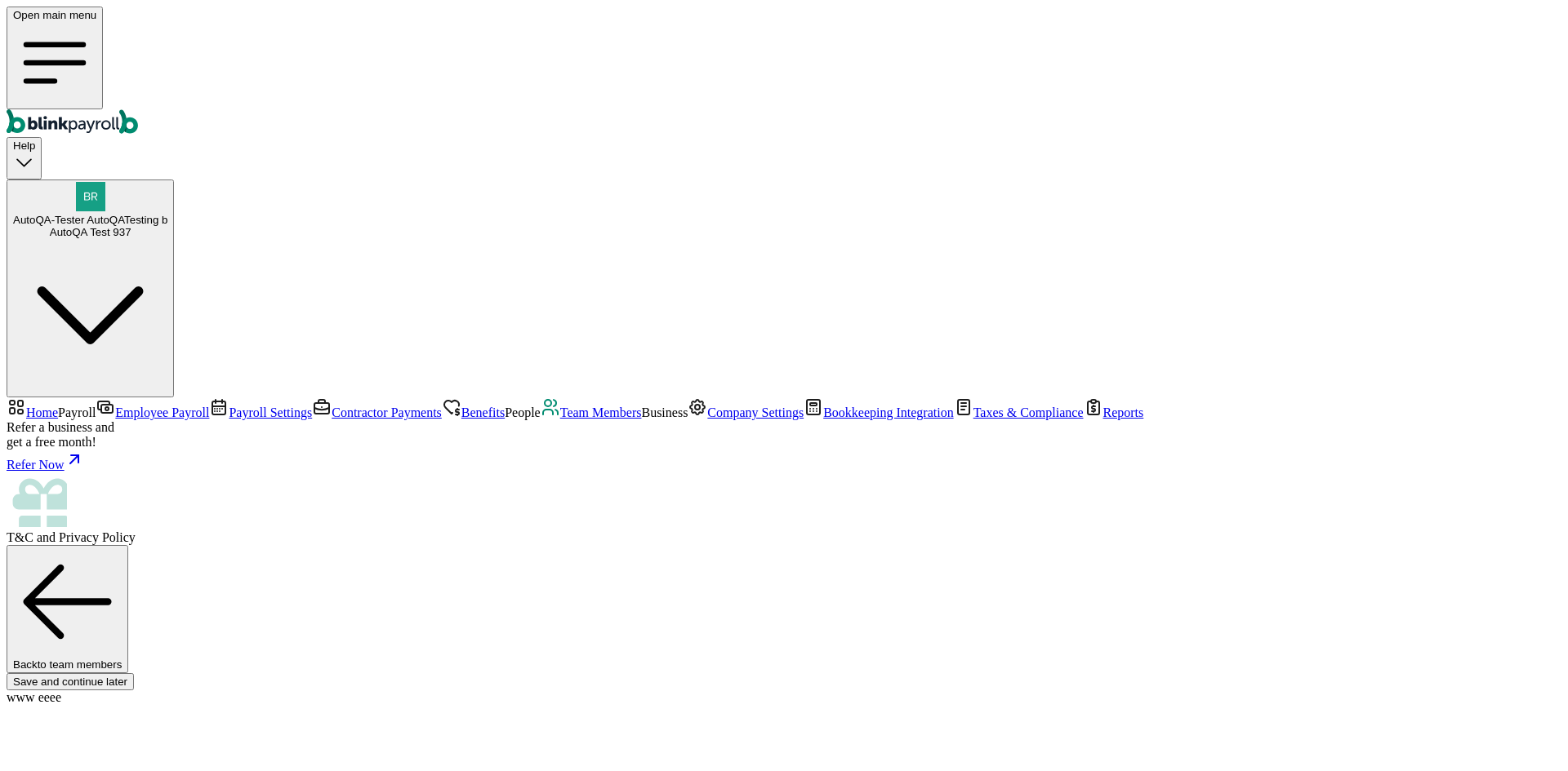
type input "[DATE]"
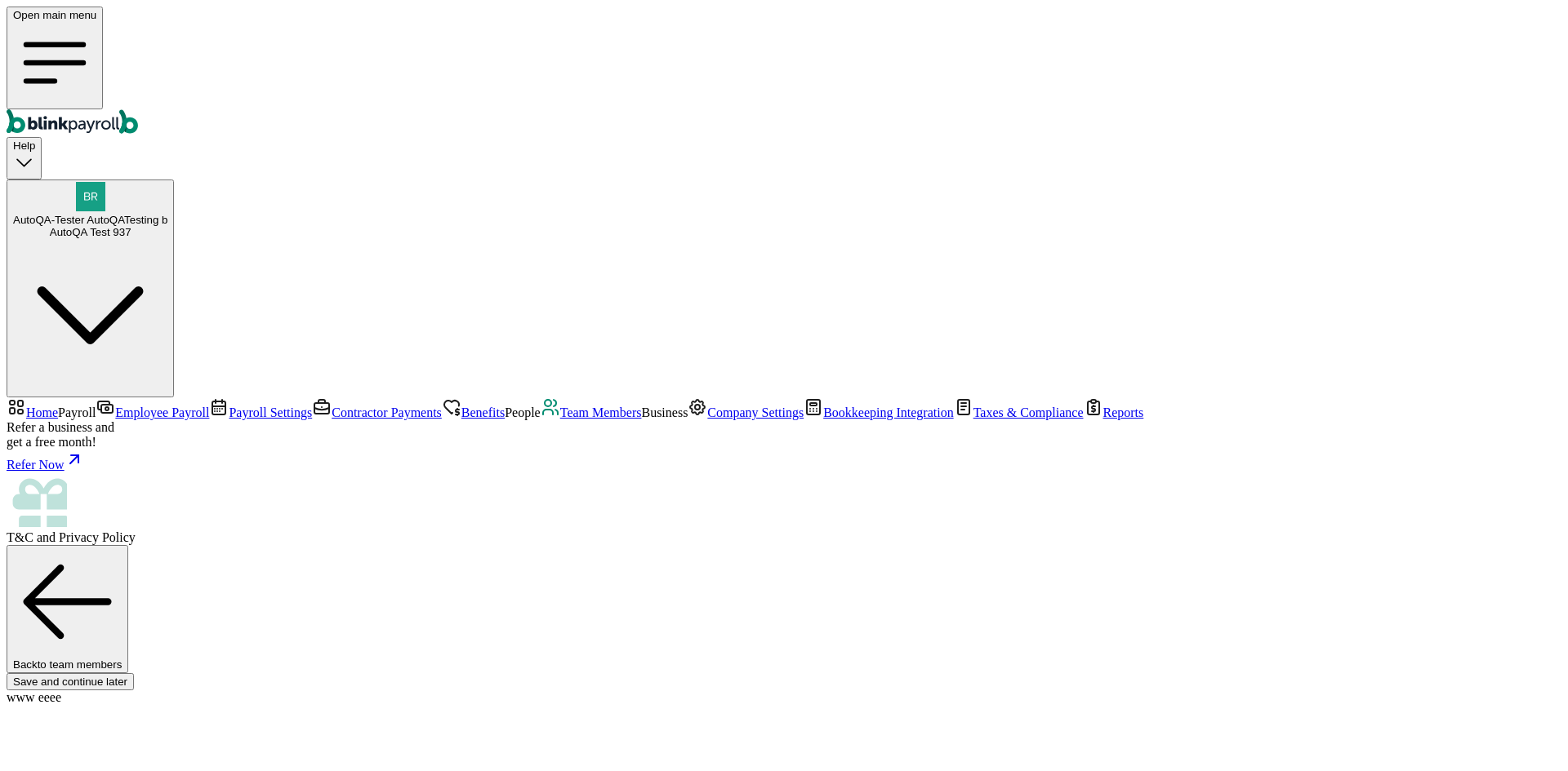
select select "[STREET_ADDRESS]"
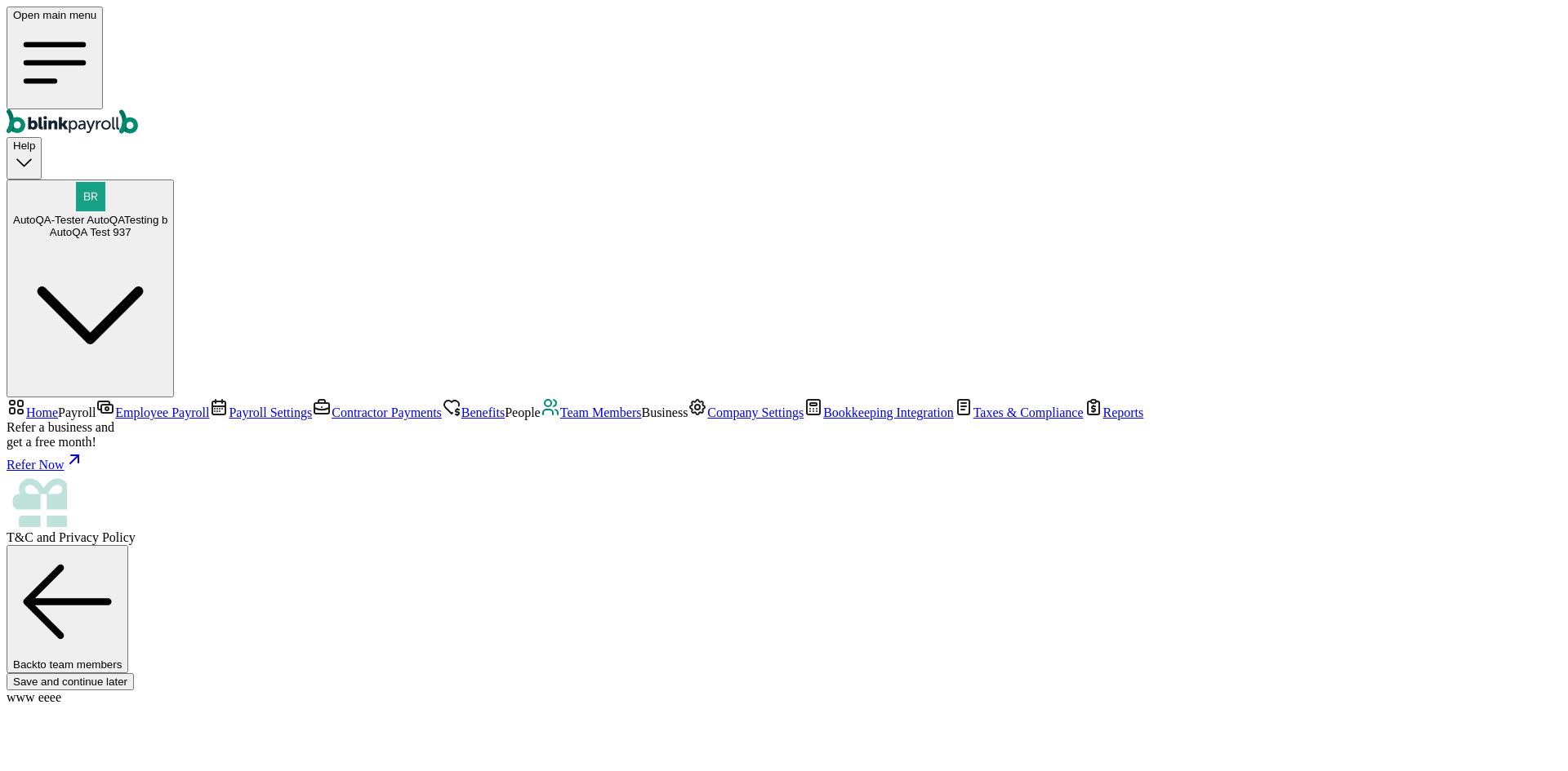
radio input "true"
type input "2,000"
select select "3"
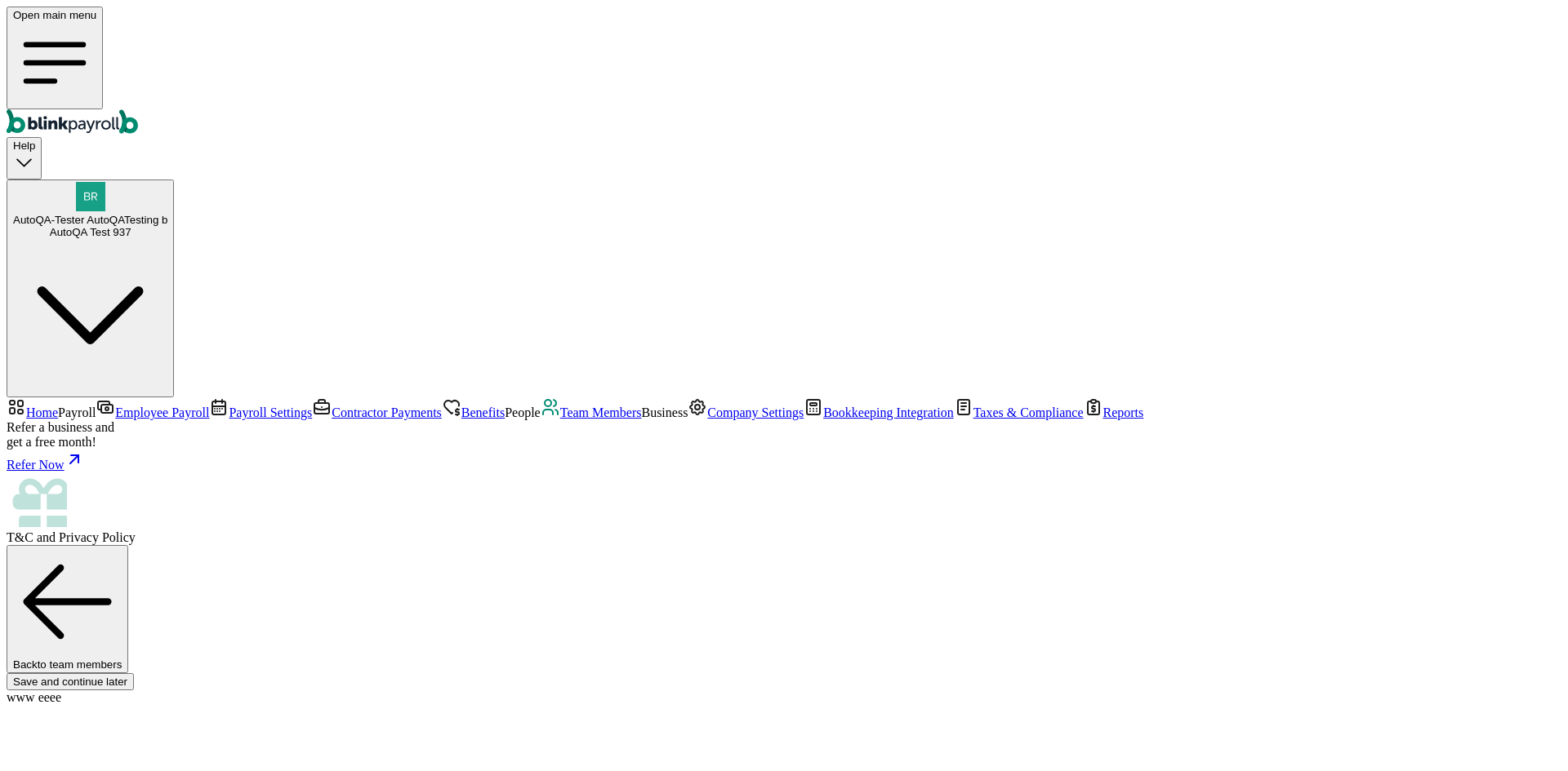
type input "17.31"
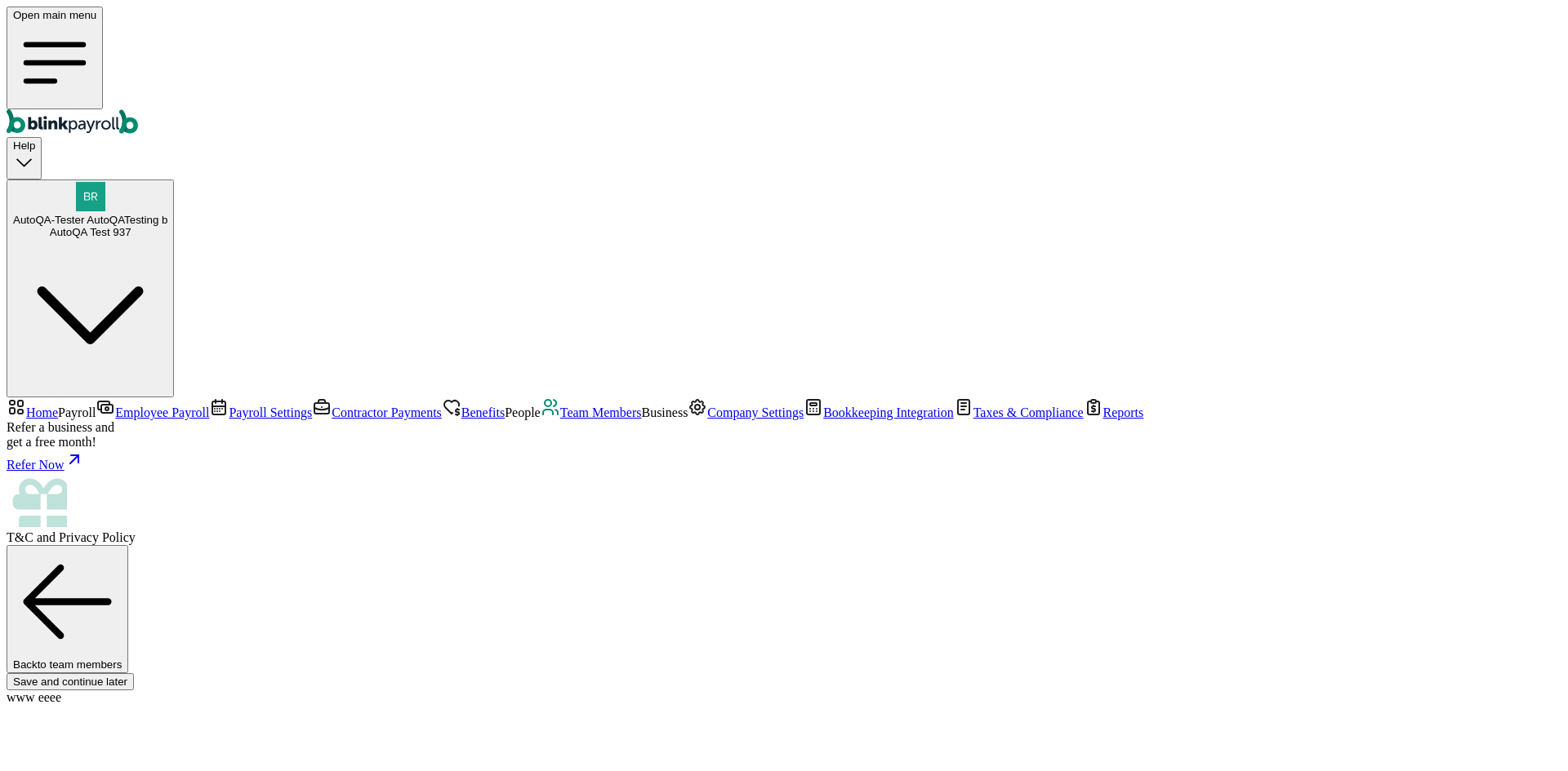
radio input "true"
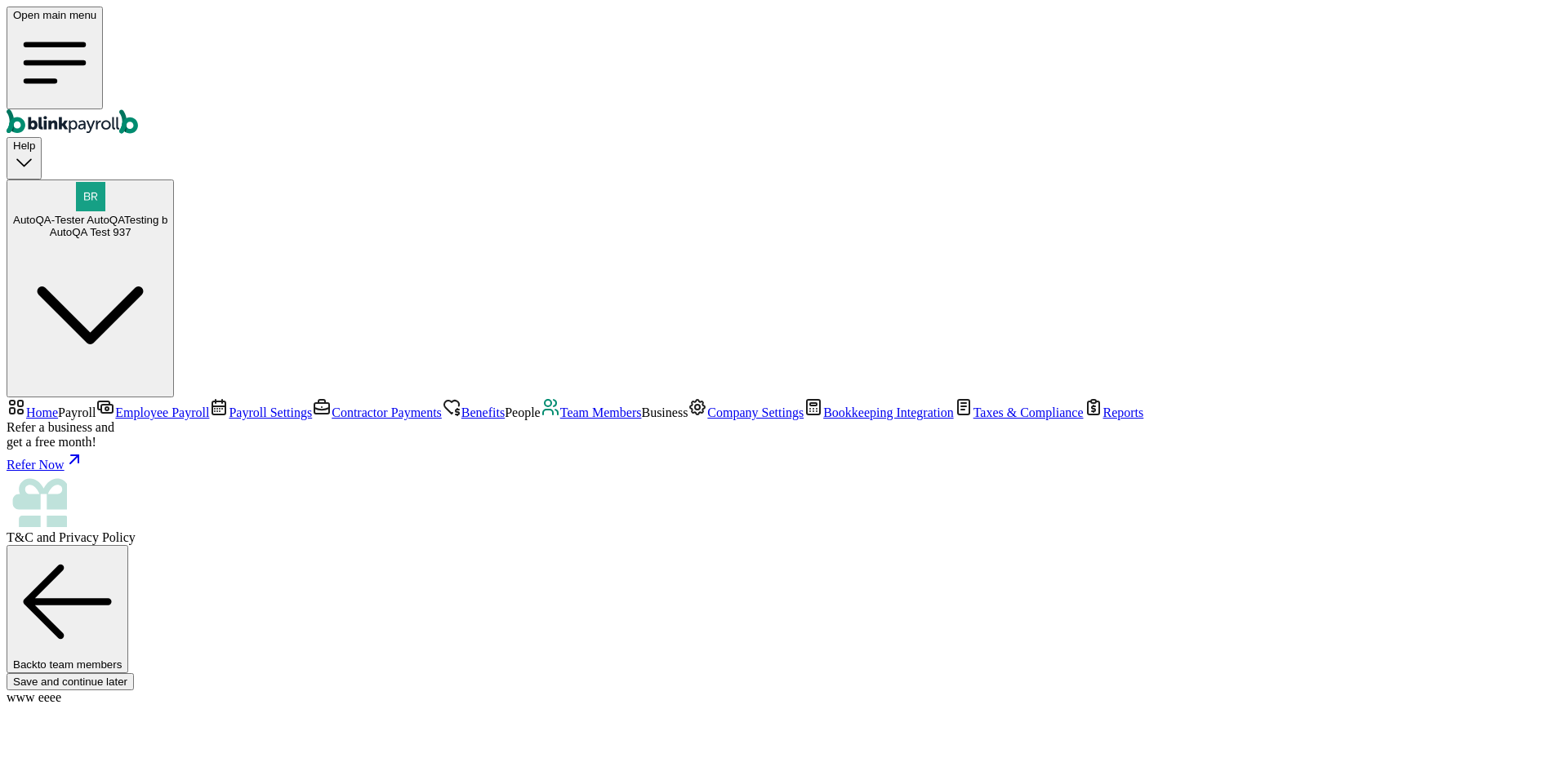
scroll to position [99, 0]
click at [126, 397] on nav "Home Payroll Employee Payroll Payroll Settings Contractor Payments Benefits Peo…" at bounding box center [783, 471] width 1554 height 148
click at [560, 405] on span "Team Members" at bounding box center [601, 412] width 82 height 14
